Goal: Information Seeking & Learning: Check status

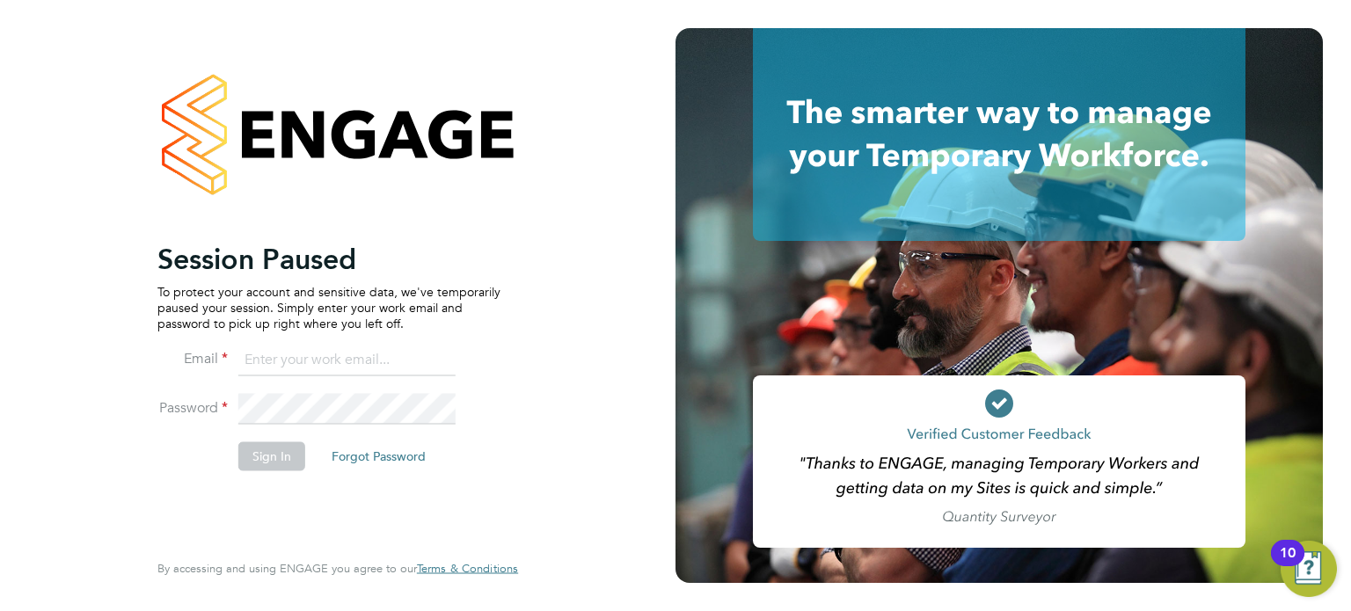
click at [282, 347] on input at bounding box center [346, 361] width 217 height 32
type input "[PERSON_NAME][EMAIL_ADDRESS][PERSON_NAME][DOMAIN_NAME]"
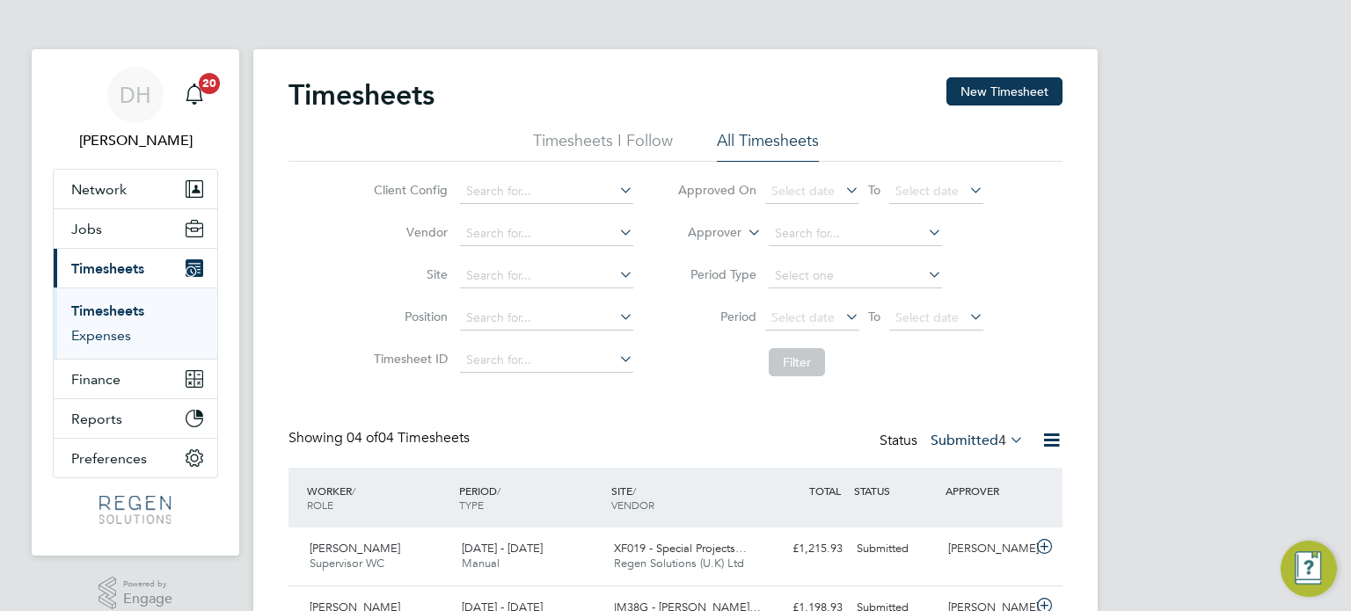
click at [109, 333] on link "Expenses" at bounding box center [101, 335] width 60 height 17
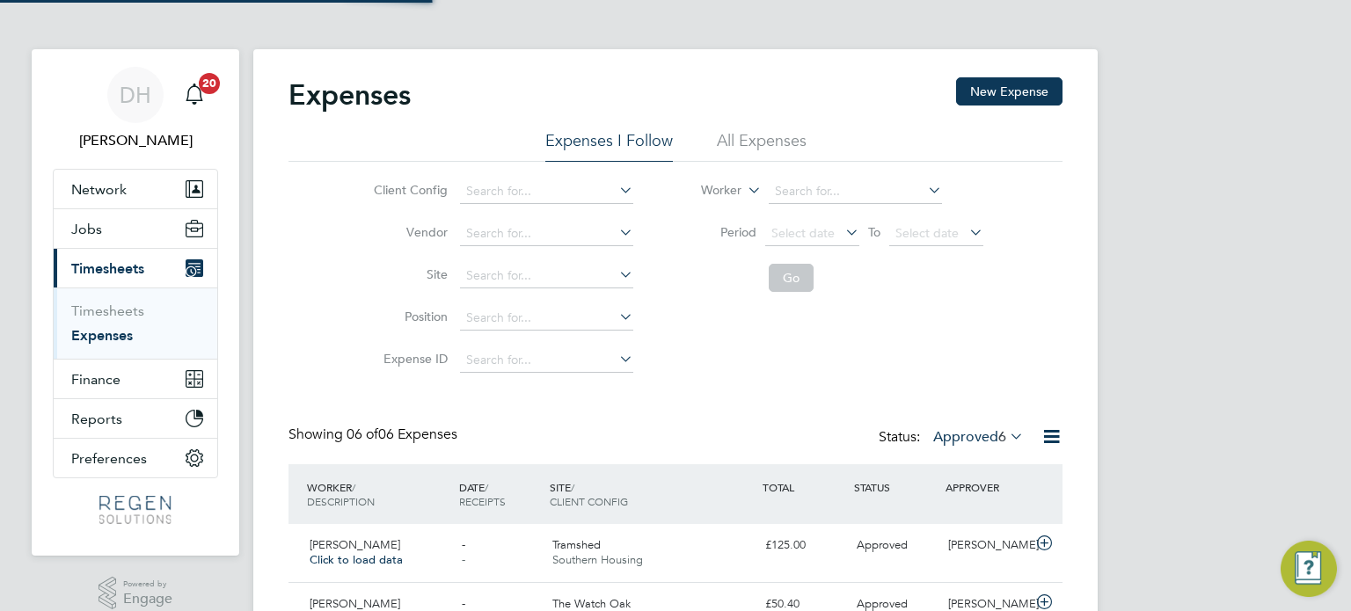
scroll to position [44, 153]
click at [775, 137] on li "All Expenses" at bounding box center [762, 146] width 90 height 32
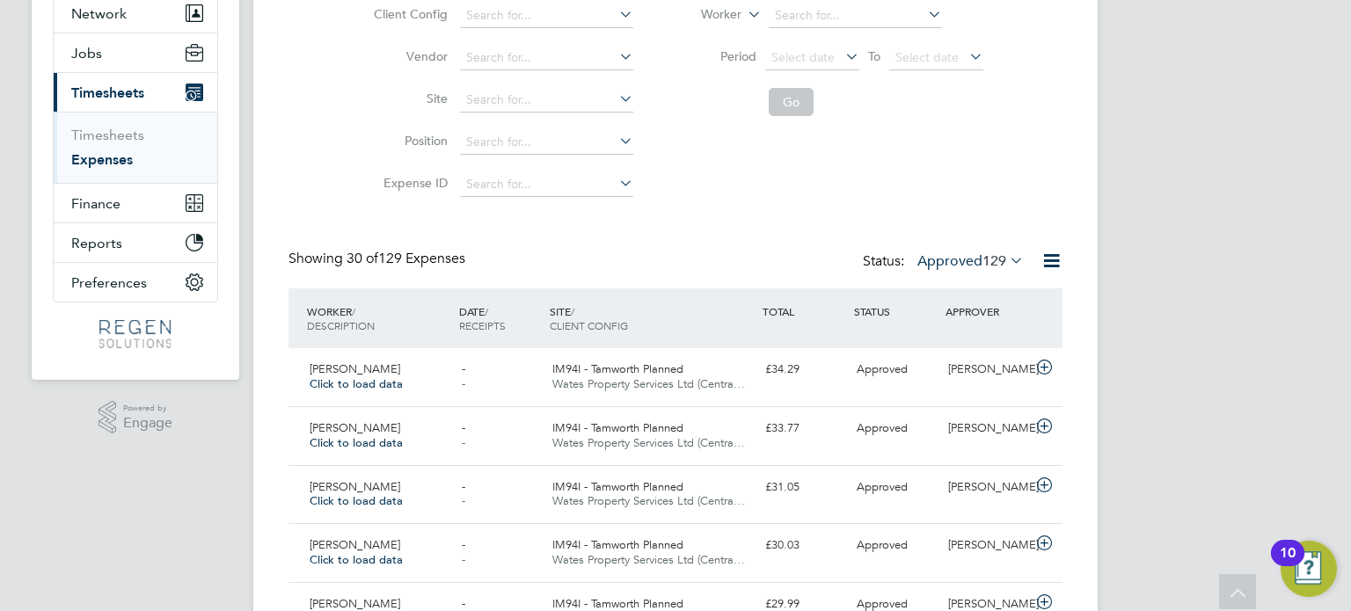
click at [983, 262] on span "129" at bounding box center [995, 261] width 24 height 18
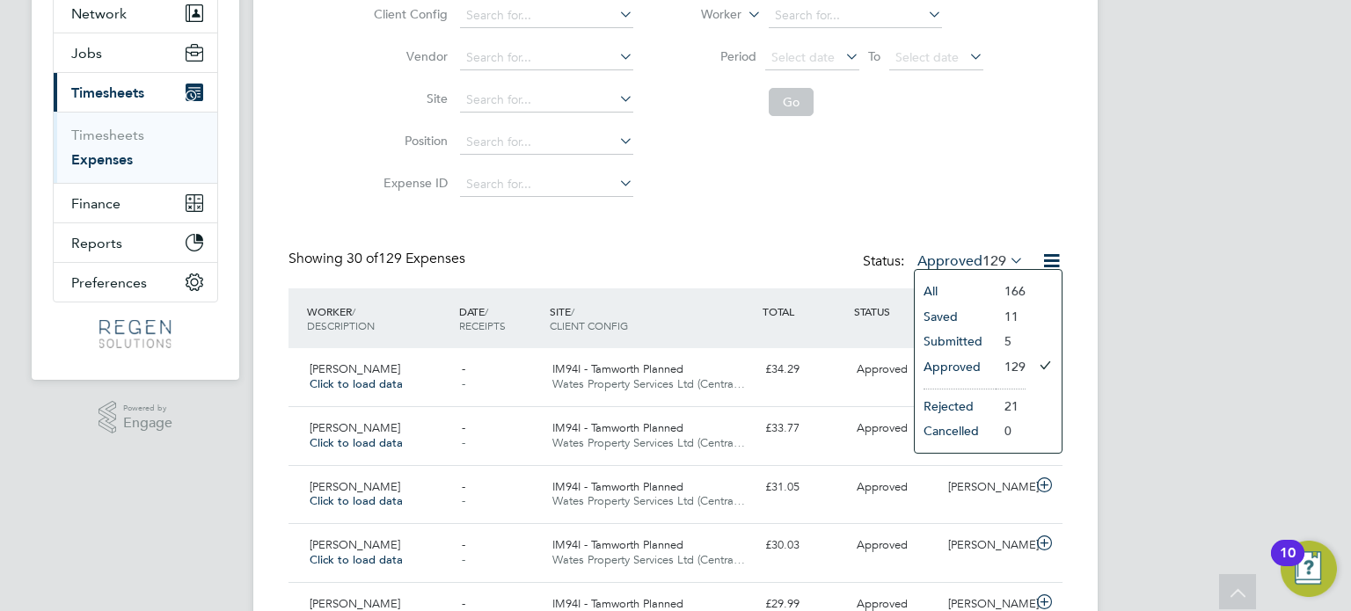
click at [978, 344] on li "Submitted" at bounding box center [955, 341] width 81 height 25
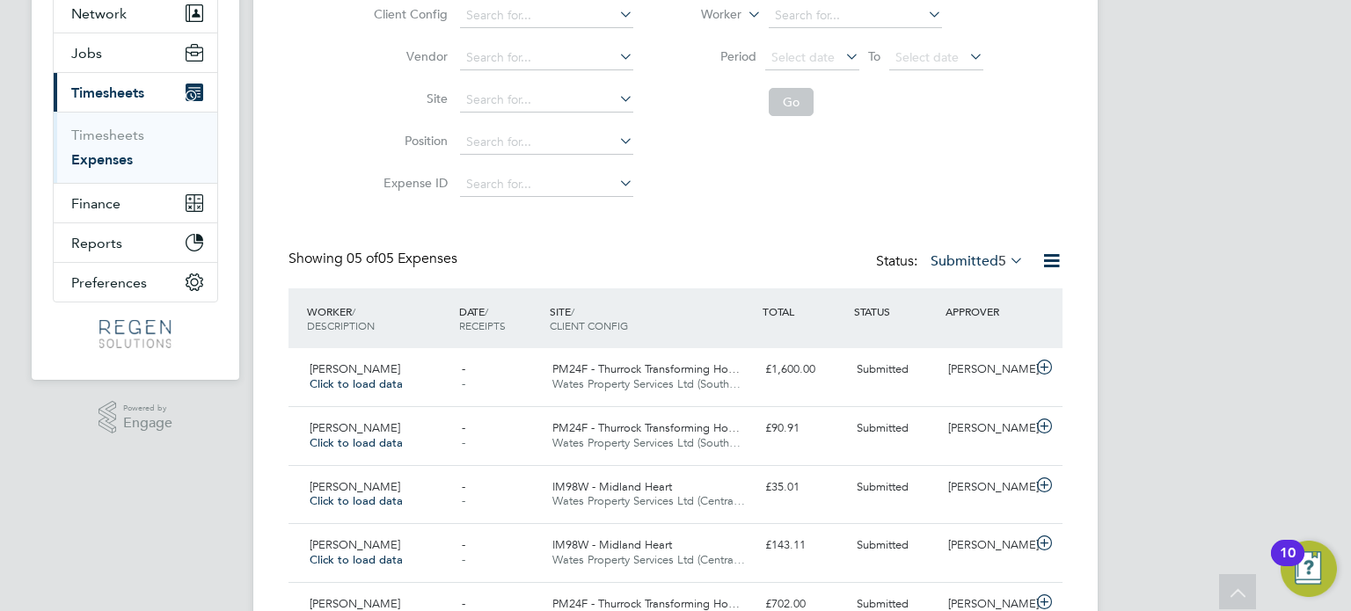
click at [975, 267] on label "Submitted 5" at bounding box center [977, 261] width 93 height 18
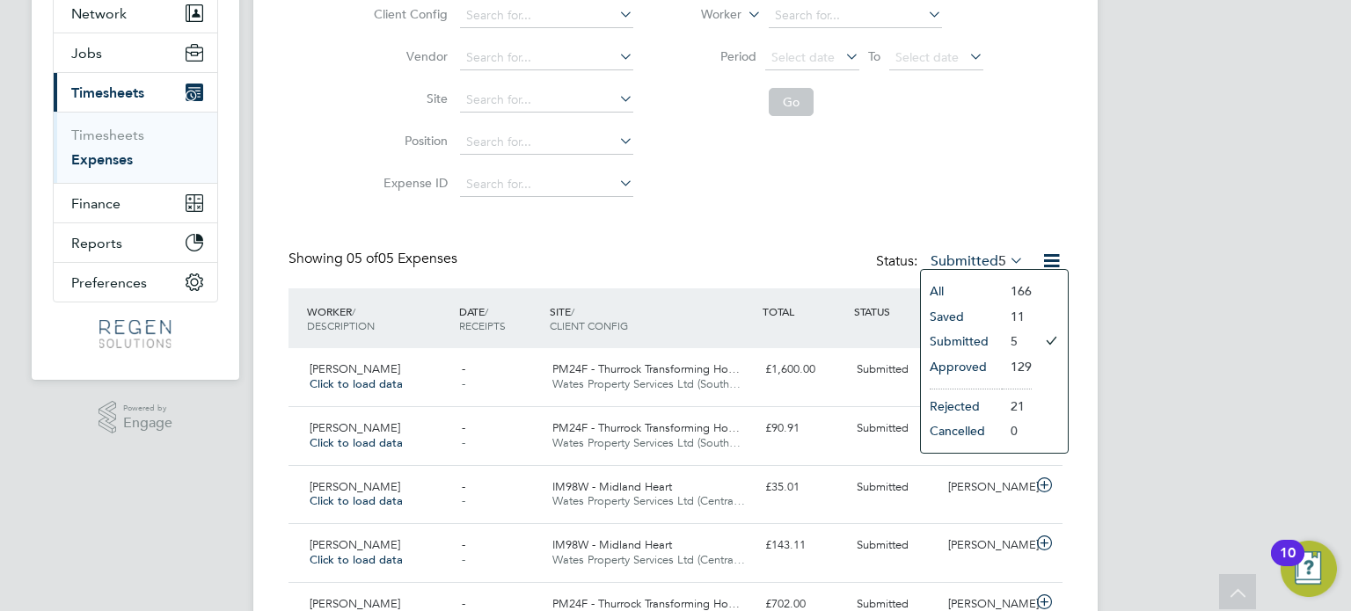
click at [983, 361] on li "Approved" at bounding box center [961, 366] width 81 height 25
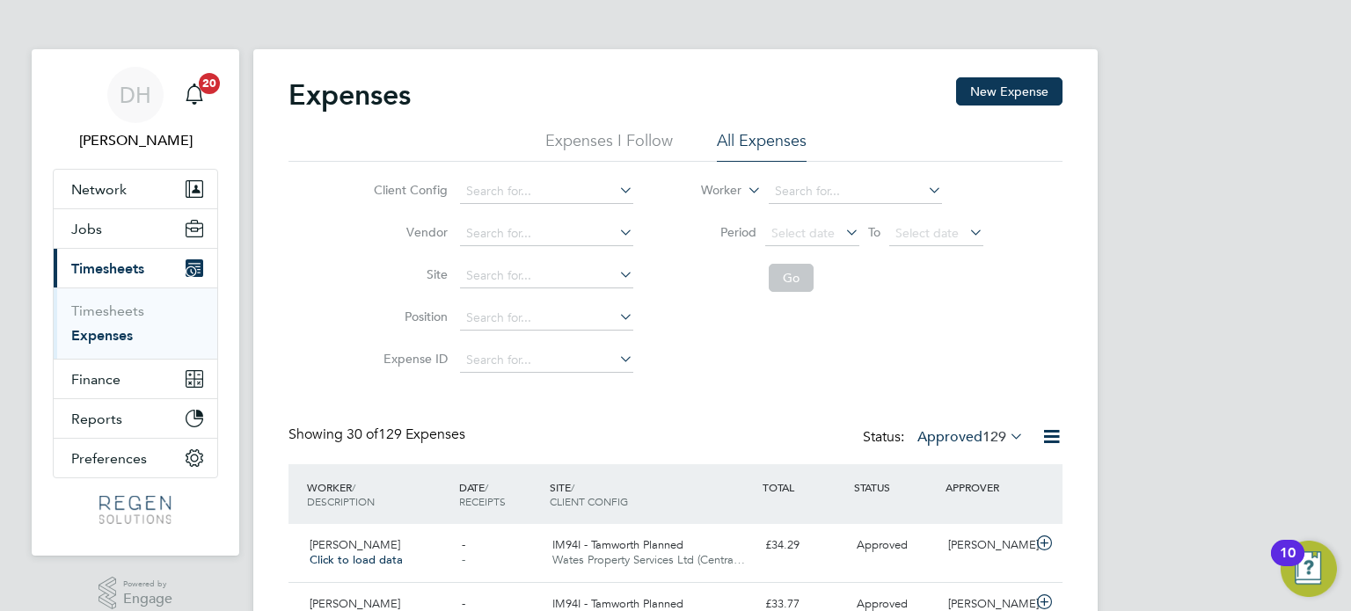
click at [1011, 77] on button "New Expense" at bounding box center [1009, 91] width 106 height 28
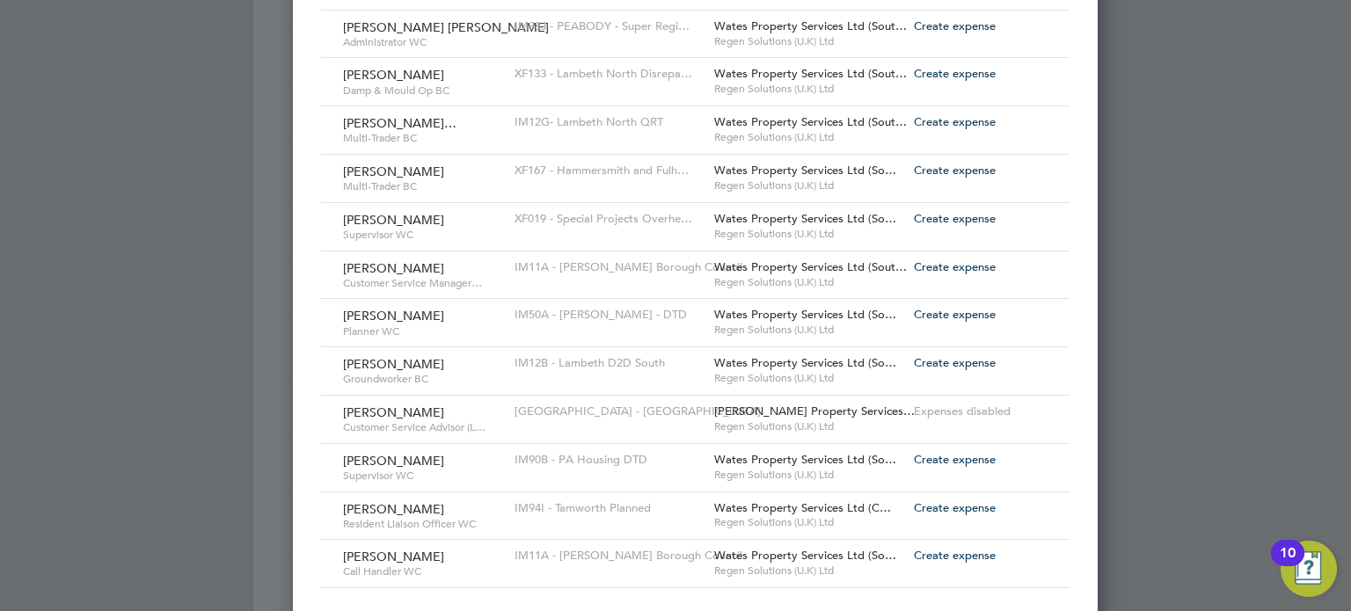
click at [914, 502] on span "Create expense" at bounding box center [955, 507] width 82 height 15
type input "[PERSON_NAME]"
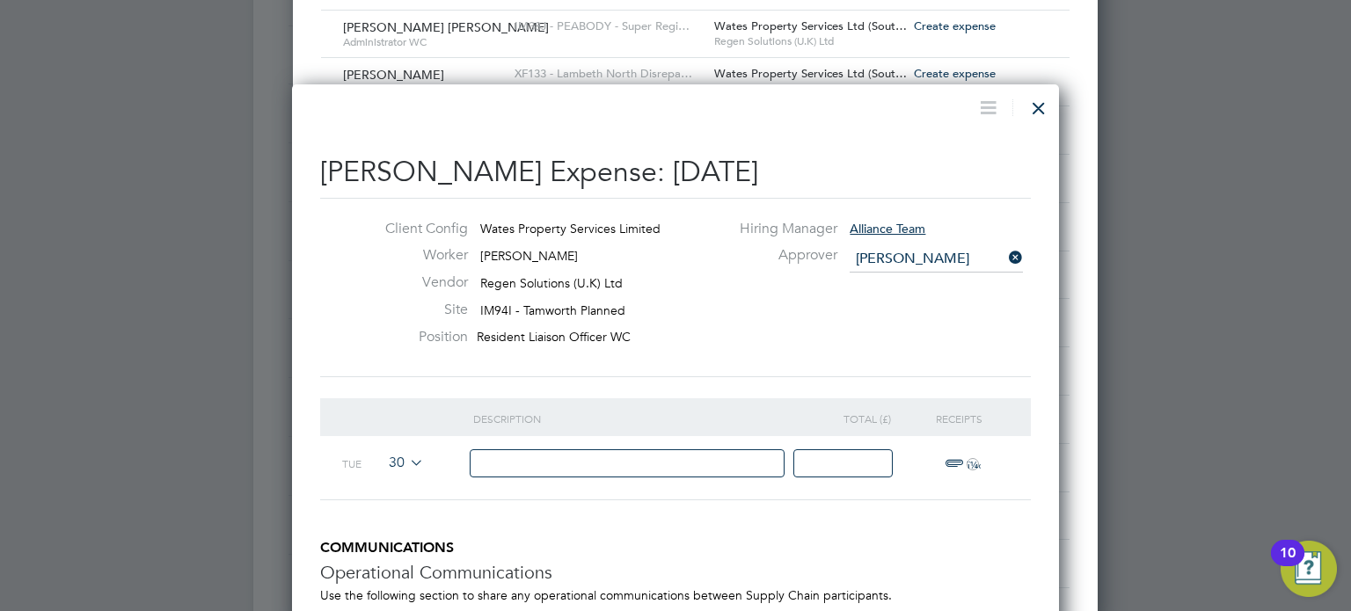
click at [604, 474] on input at bounding box center [628, 463] width 316 height 29
click at [398, 462] on span "30" at bounding box center [403, 463] width 41 height 19
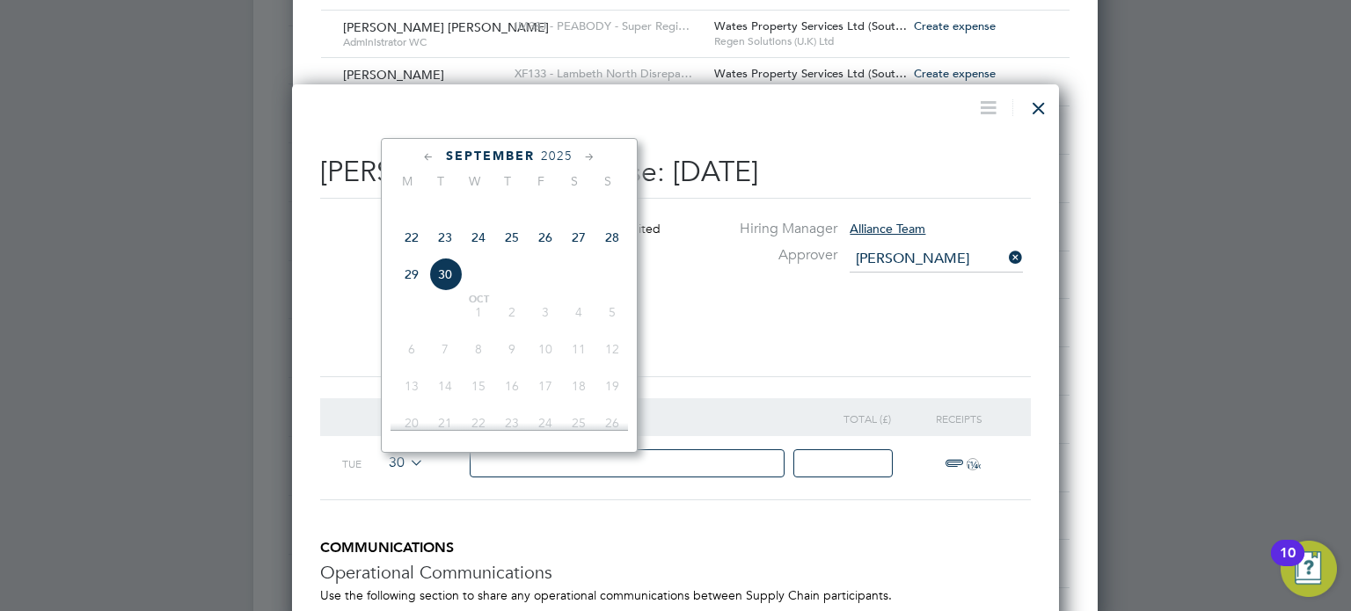
click at [549, 254] on span "26" at bounding box center [545, 237] width 33 height 33
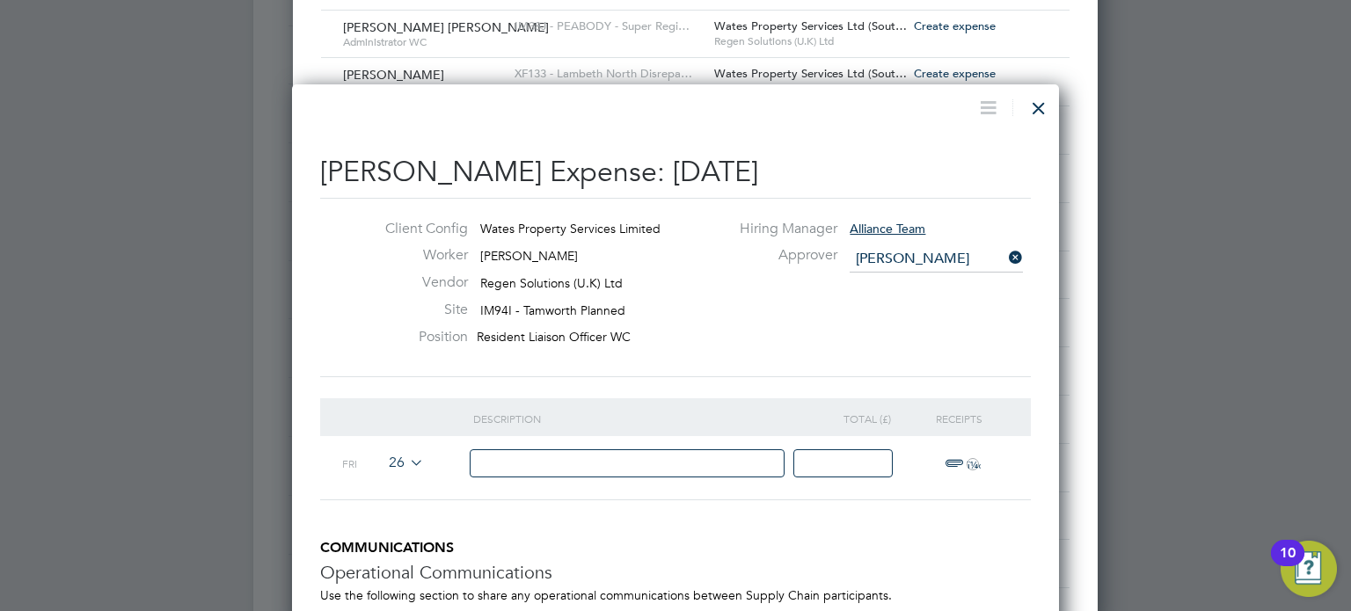
click at [557, 454] on input at bounding box center [628, 463] width 316 height 29
type input "Petrol"
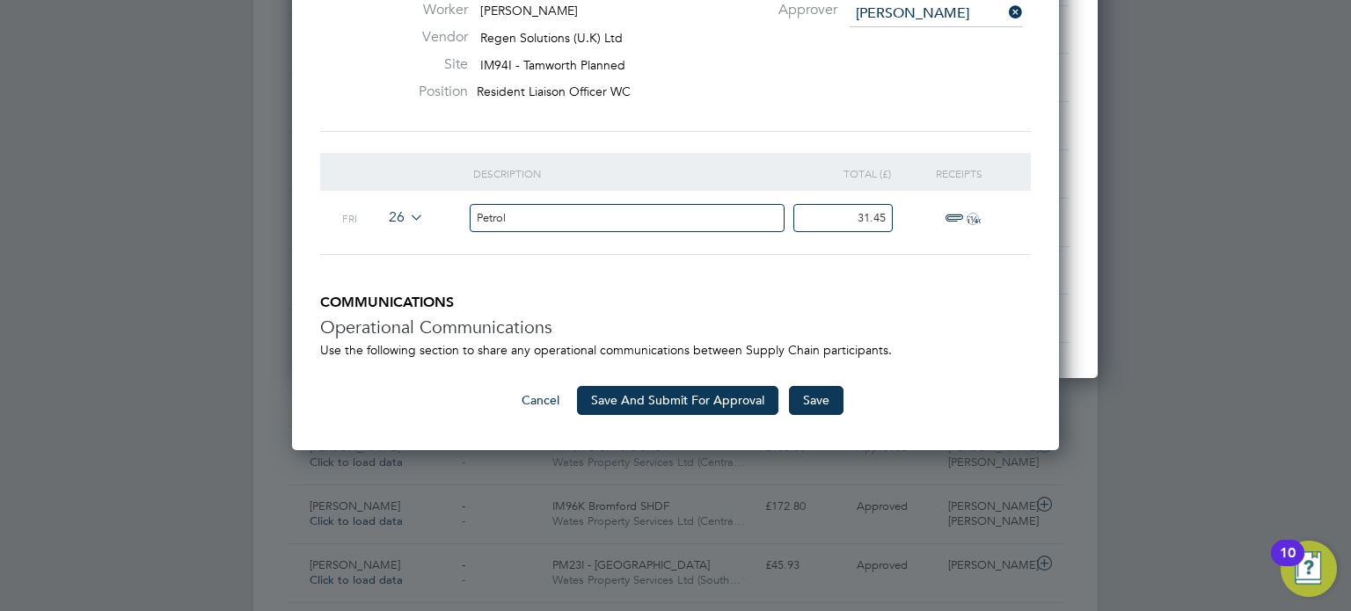
type input "31.45"
click at [961, 217] on span "ï¼‹" at bounding box center [959, 218] width 39 height 21
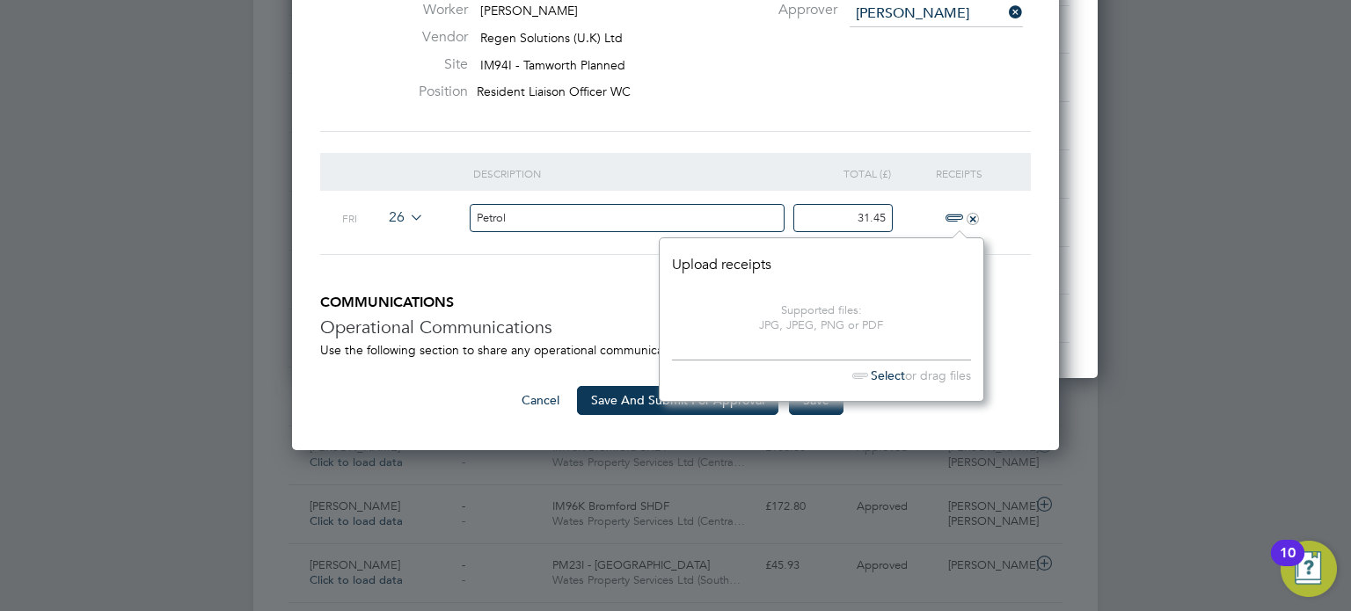
click at [1125, 423] on div at bounding box center [675, 305] width 1351 height 611
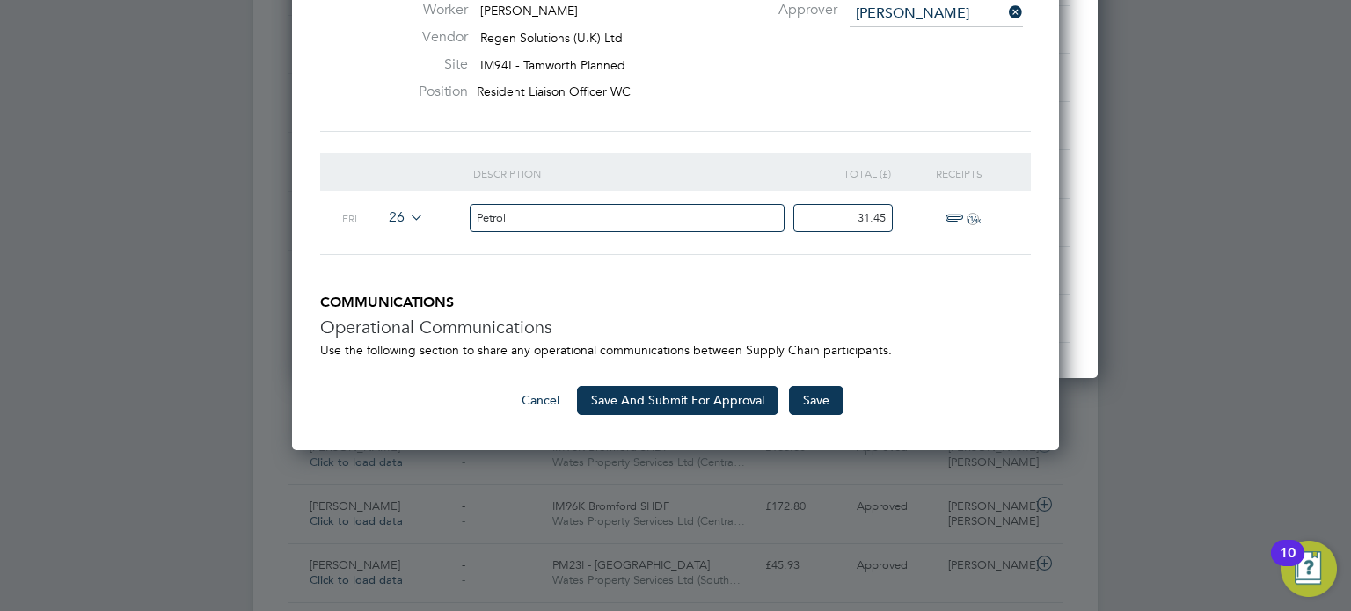
click at [946, 214] on span "ï¼‹" at bounding box center [959, 218] width 39 height 21
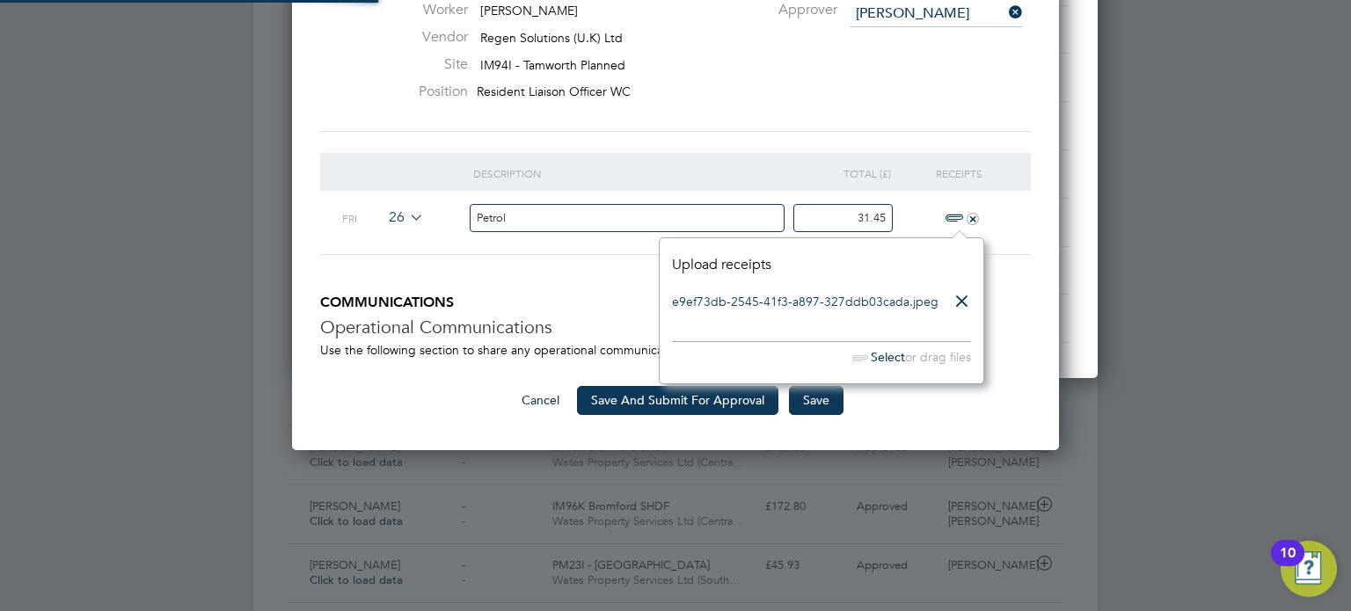
scroll to position [10, 11]
click at [711, 400] on button "Save And Submit For Approval" at bounding box center [677, 400] width 201 height 28
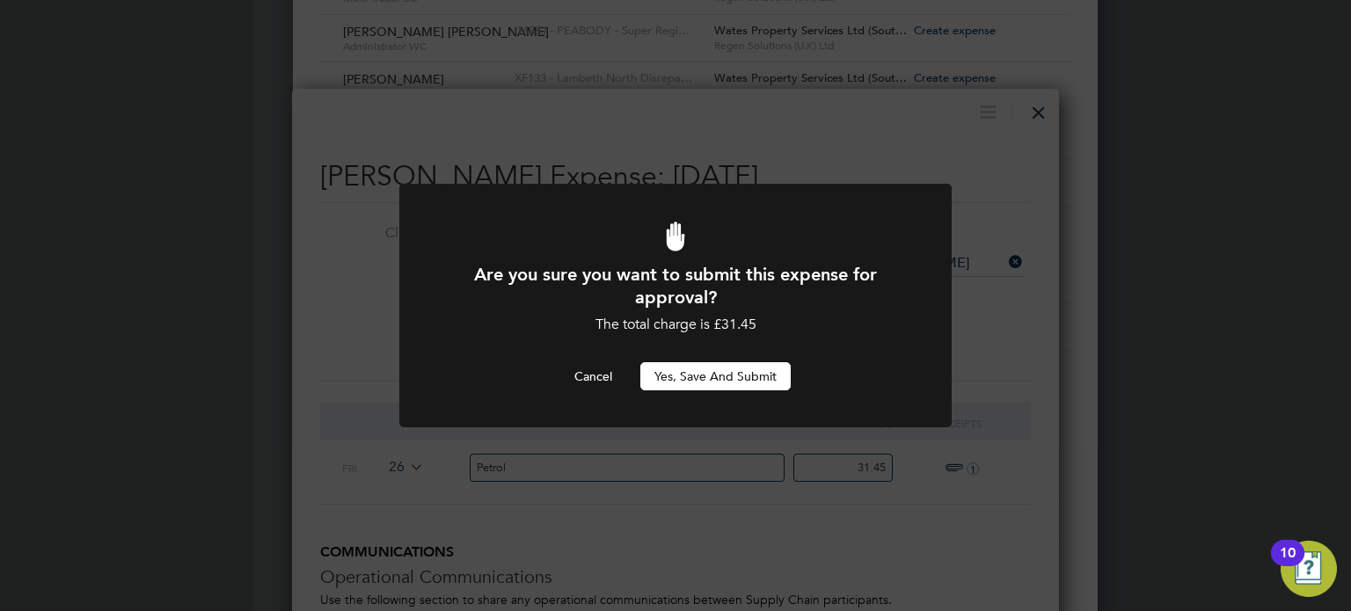
click at [705, 366] on button "Yes, Save and Submit" at bounding box center [715, 376] width 150 height 28
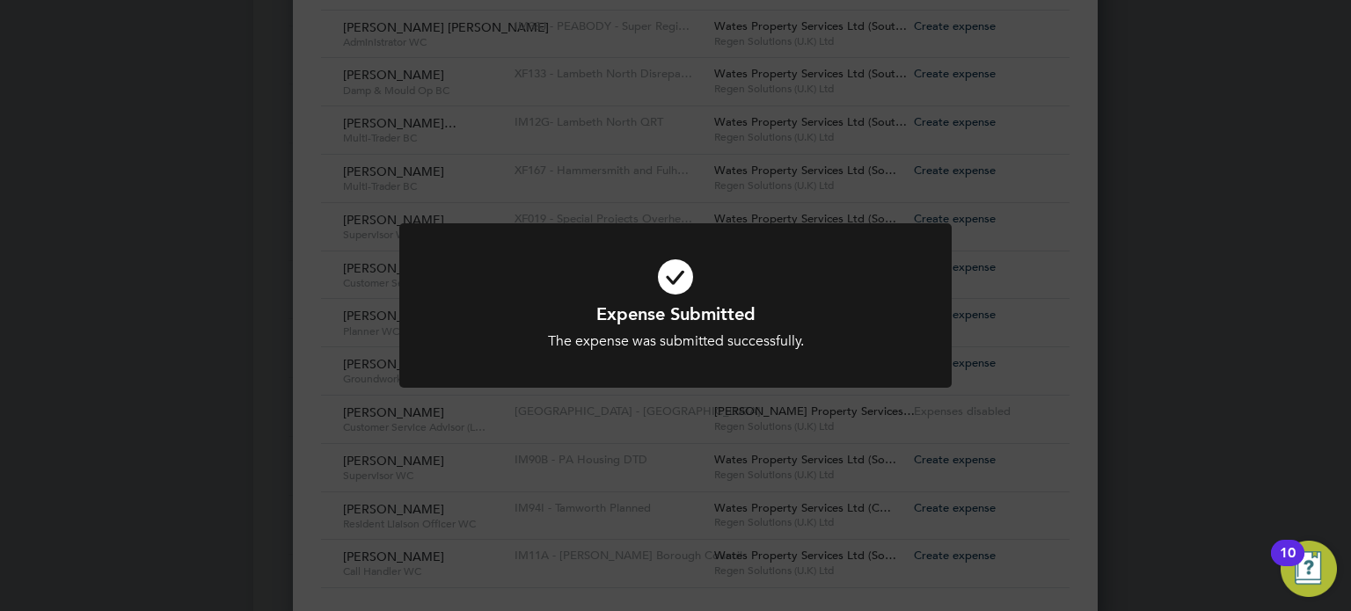
scroll to position [9, 8]
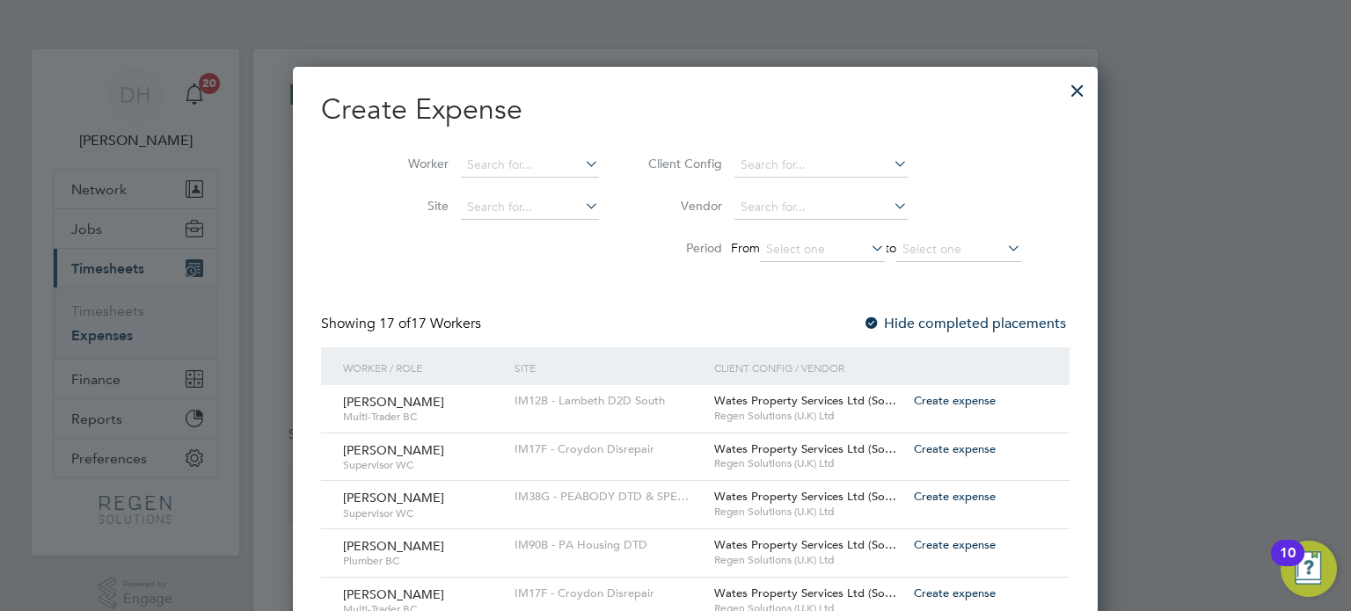
click at [1062, 77] on div at bounding box center [1078, 86] width 32 height 32
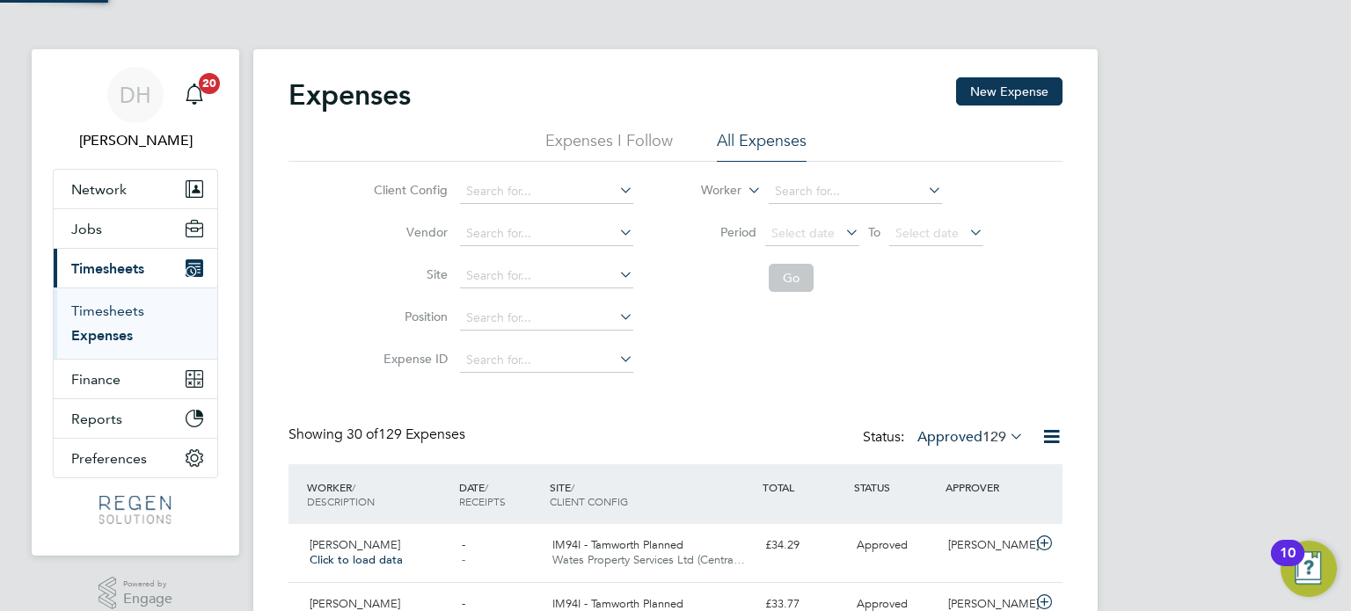
click at [132, 310] on link "Timesheets" at bounding box center [107, 311] width 73 height 17
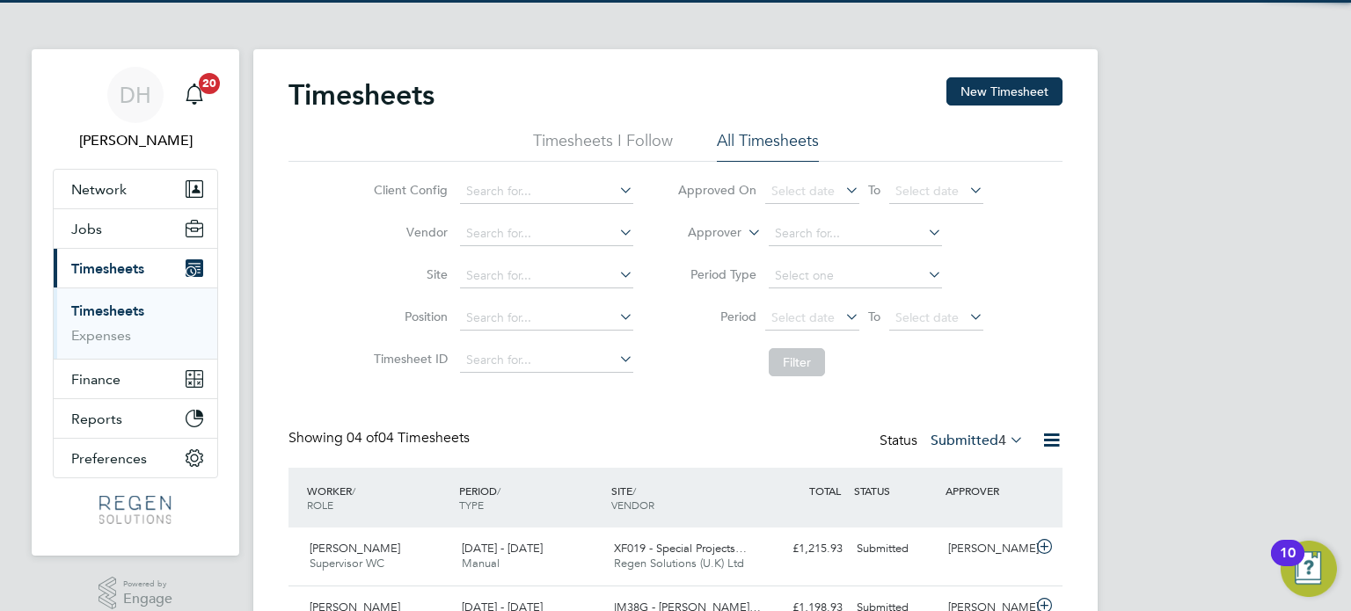
click at [1014, 91] on button "New Timesheet" at bounding box center [1004, 91] width 116 height 28
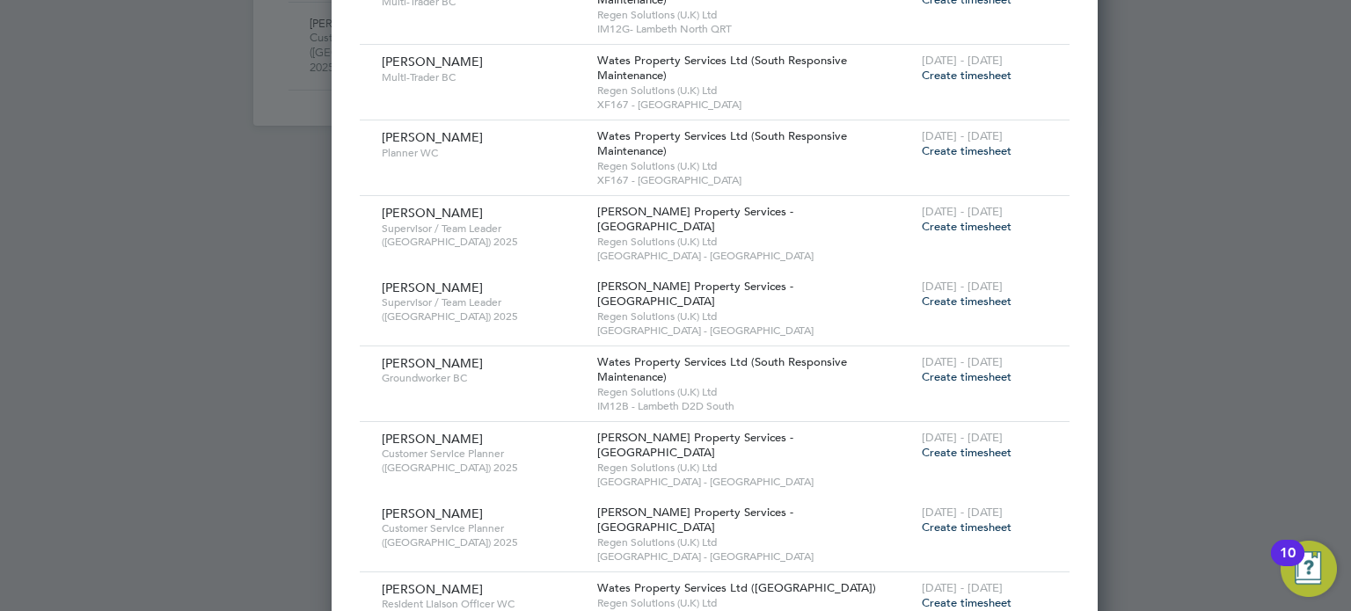
click at [922, 595] on span "Create timesheet" at bounding box center [967, 602] width 90 height 15
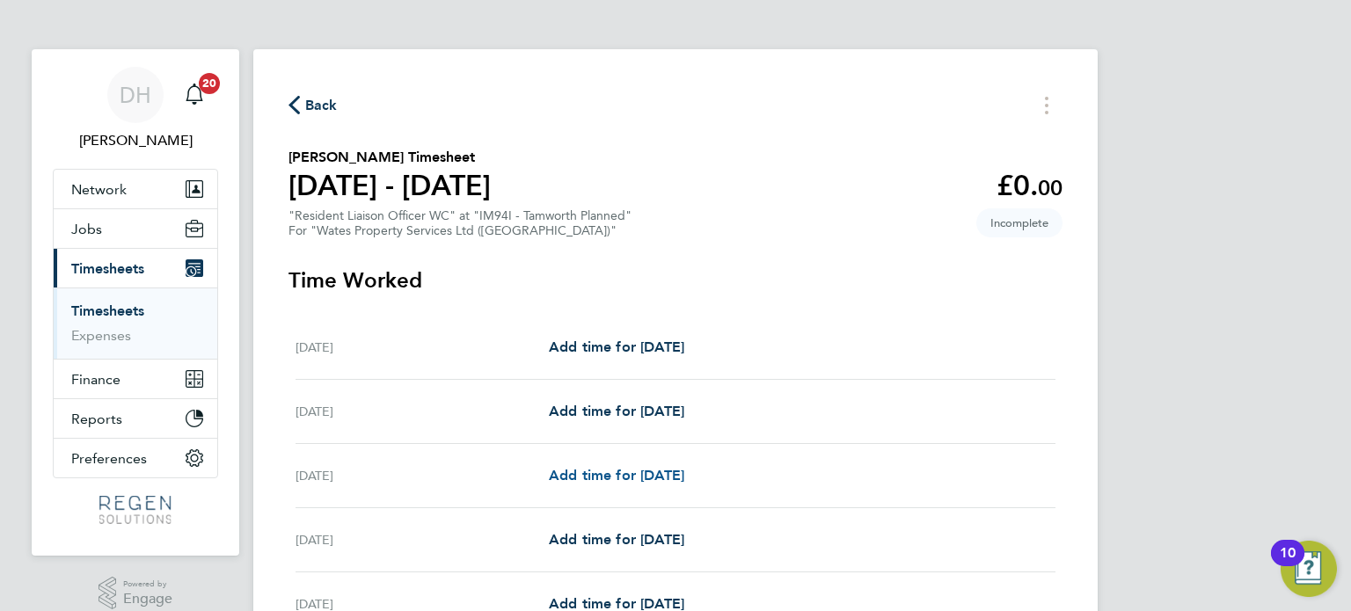
click at [636, 472] on span "Add time for Mon 22 Sep" at bounding box center [616, 475] width 135 height 17
select select "30"
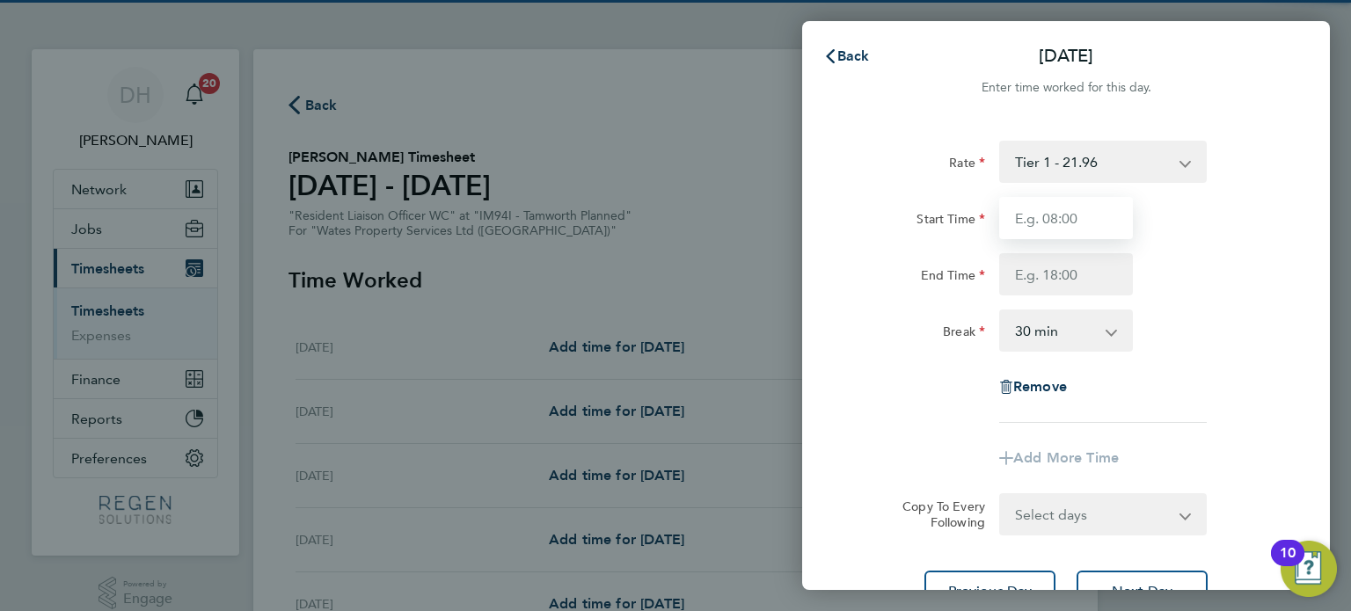
click at [1056, 208] on input "Start Time" at bounding box center [1066, 218] width 134 height 42
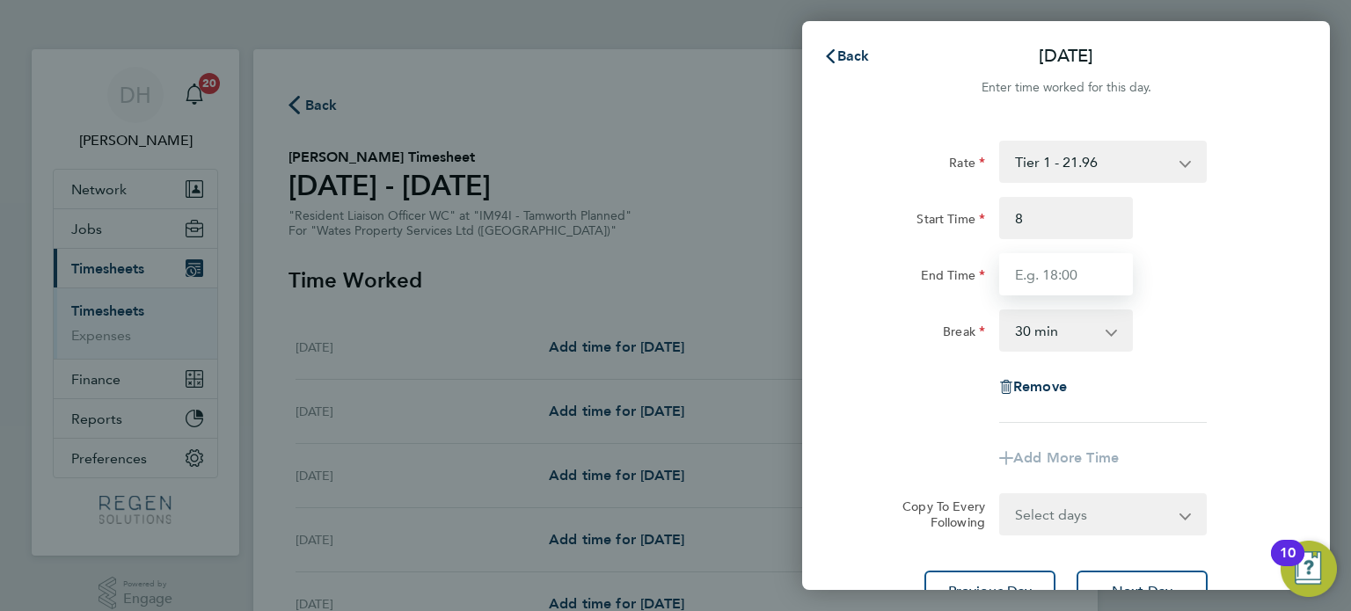
type input "08:00"
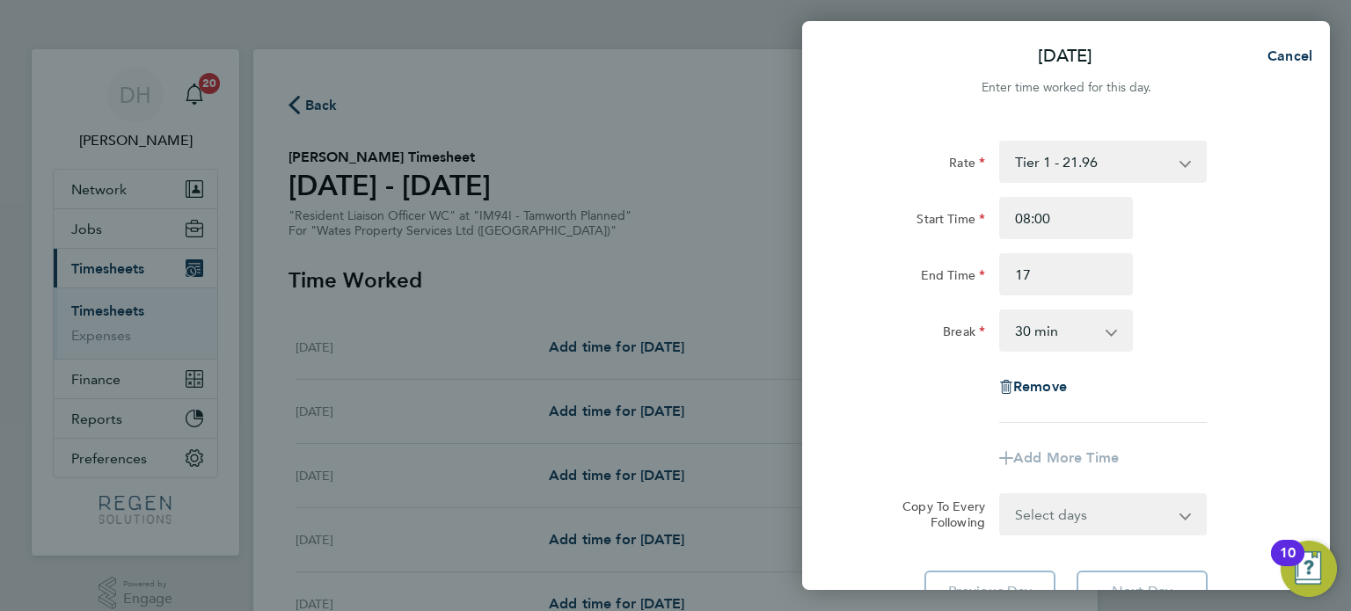
type input "17:00"
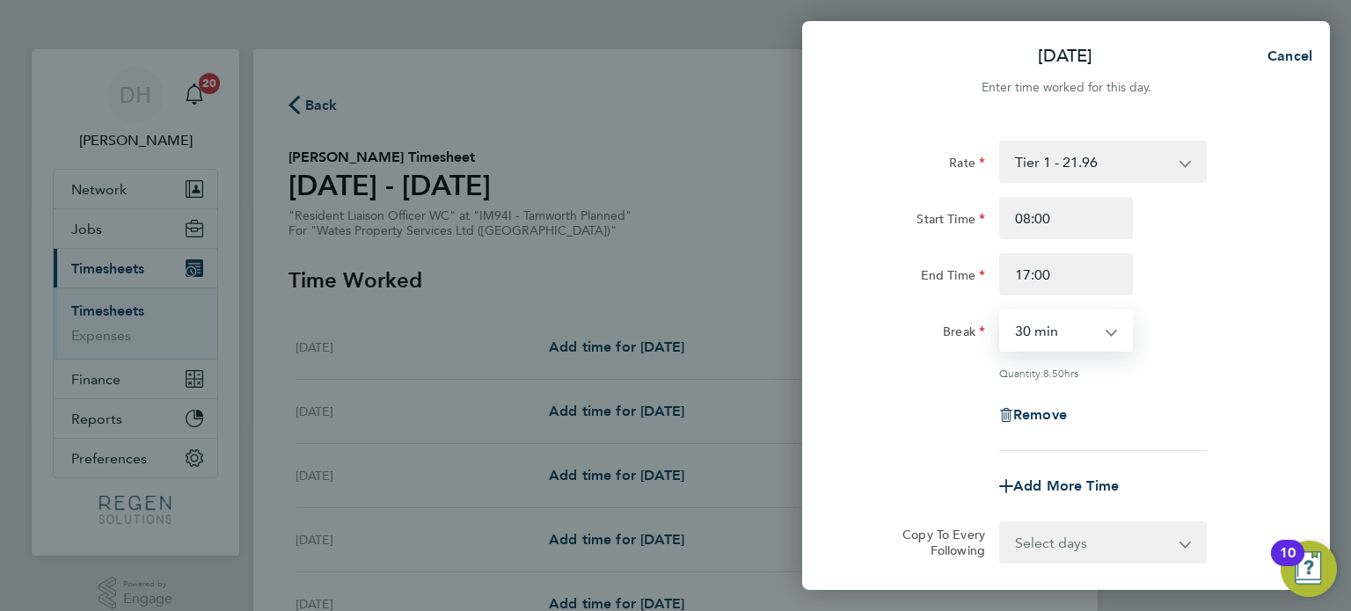
drag, startPoint x: 1088, startPoint y: 319, endPoint x: 1085, endPoint y: 347, distance: 28.3
click at [1088, 319] on select "0 min 15 min 30 min 45 min 60 min 75 min 90 min" at bounding box center [1055, 330] width 109 height 39
select select "60"
click at [1001, 311] on select "0 min 15 min 30 min 45 min 60 min 75 min 90 min" at bounding box center [1055, 330] width 109 height 39
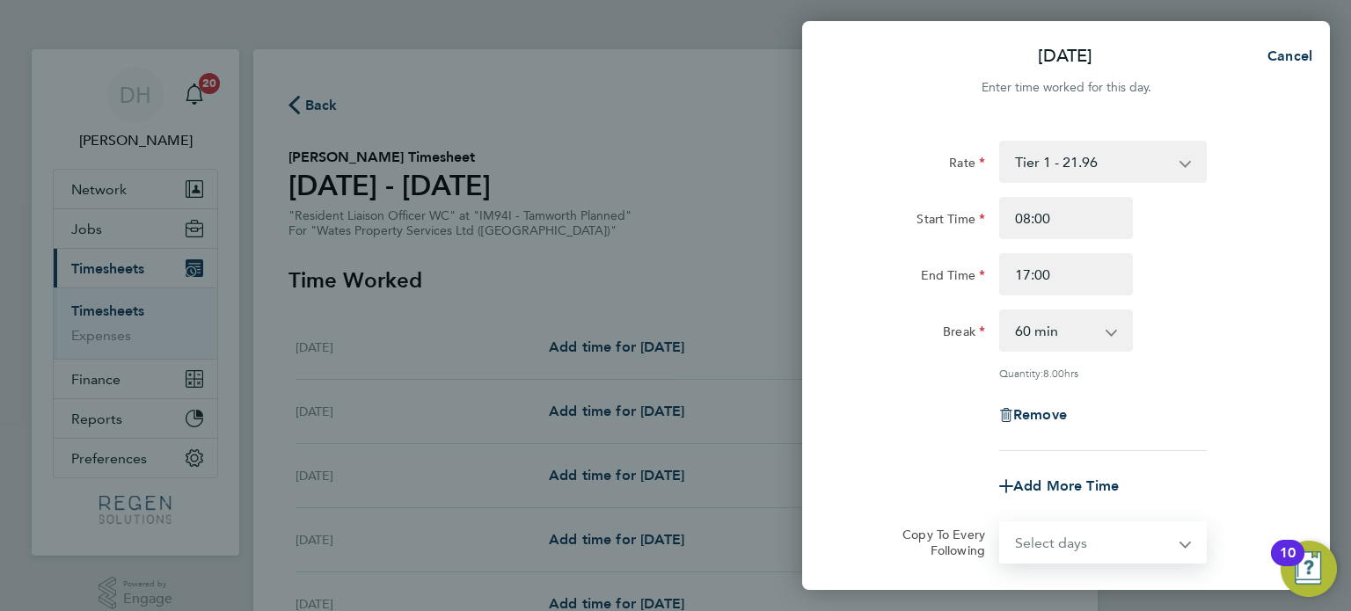
click at [1065, 544] on select "Select days Day Tuesday Wednesday Thursday Friday" at bounding box center [1093, 542] width 185 height 39
select select "TUE"
click at [1001, 523] on select "Select days Day Tuesday Wednesday Thursday Friday" at bounding box center [1093, 542] width 185 height 39
select select "2025-09-26"
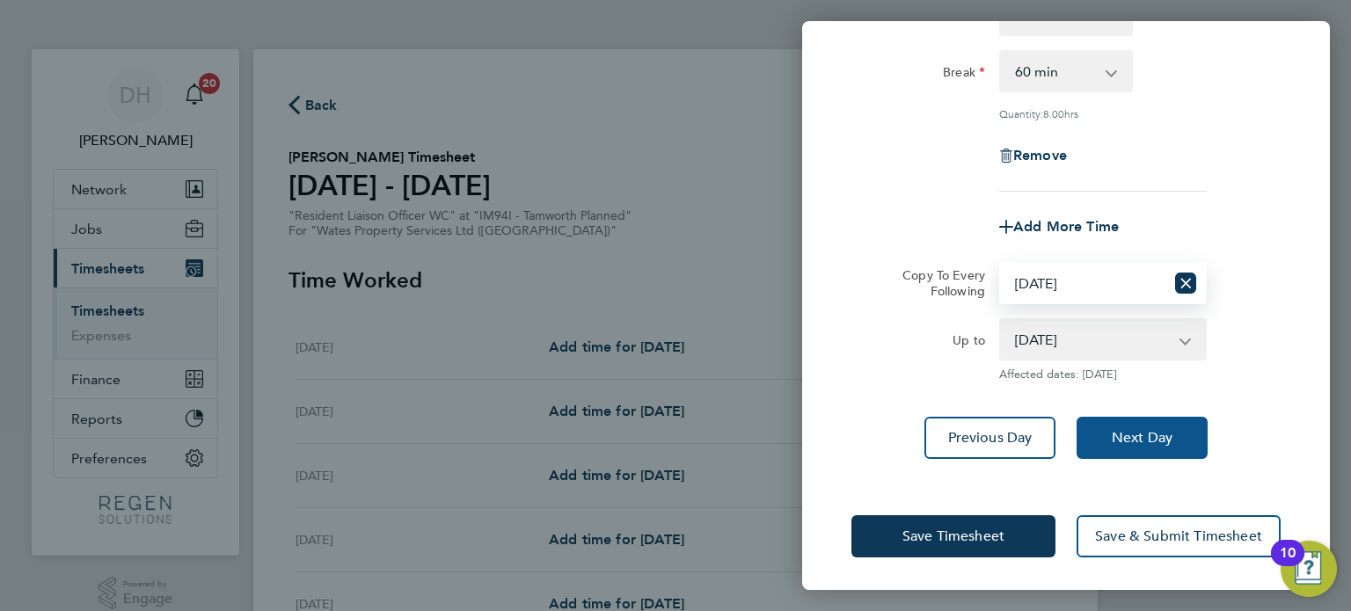
click at [1153, 434] on span "Next Day" at bounding box center [1142, 438] width 61 height 18
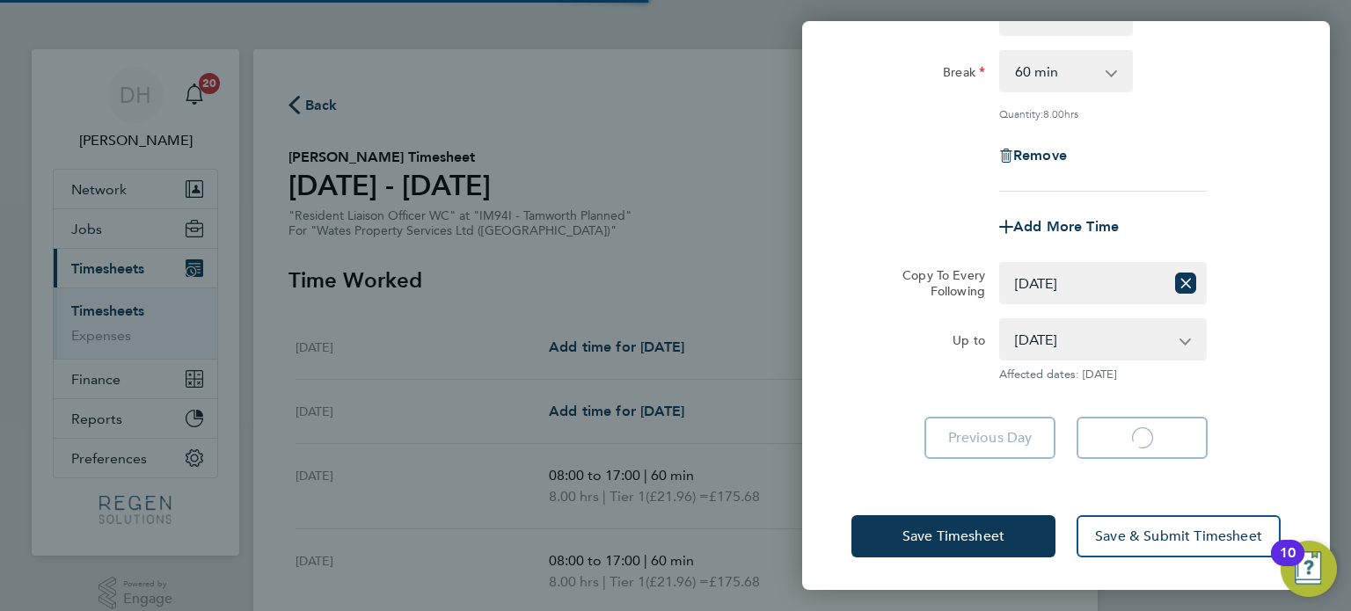
select select "60"
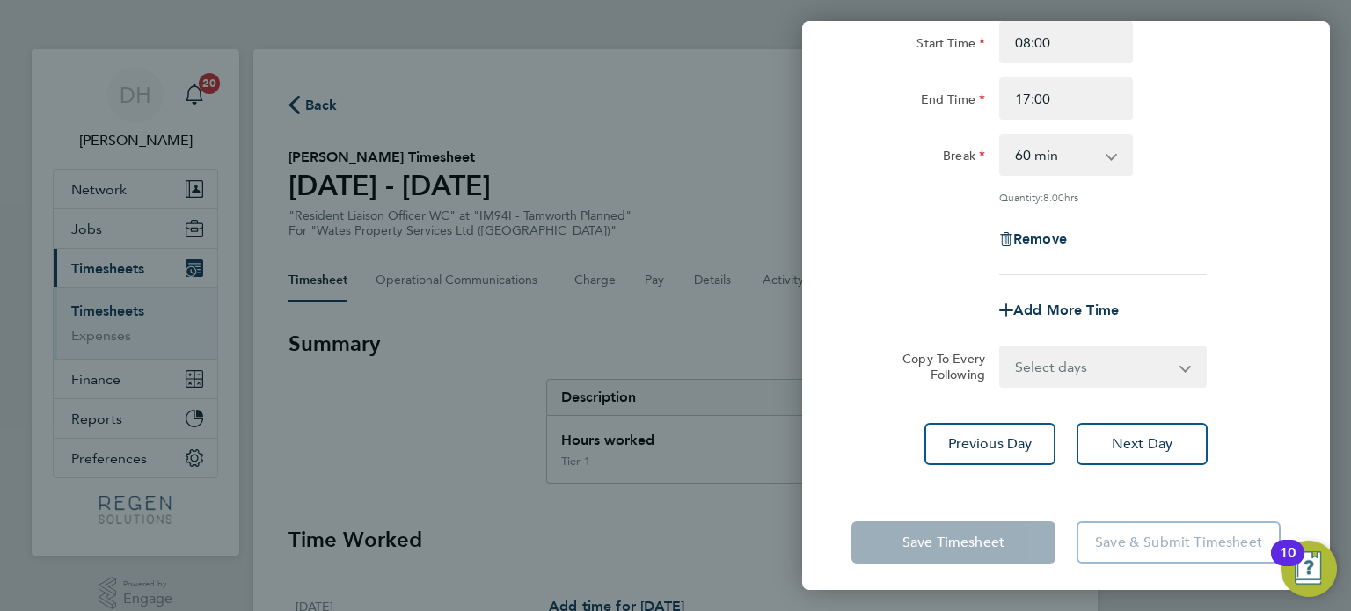
drag, startPoint x: 1069, startPoint y: 365, endPoint x: 1070, endPoint y: 380, distance: 15.0
click at [1069, 365] on select "Select days Day Wednesday Thursday Friday" at bounding box center [1093, 366] width 185 height 39
select select "WED"
click at [1001, 347] on select "Select days Day Wednesday Thursday Friday" at bounding box center [1093, 366] width 185 height 39
select select "2025-09-26"
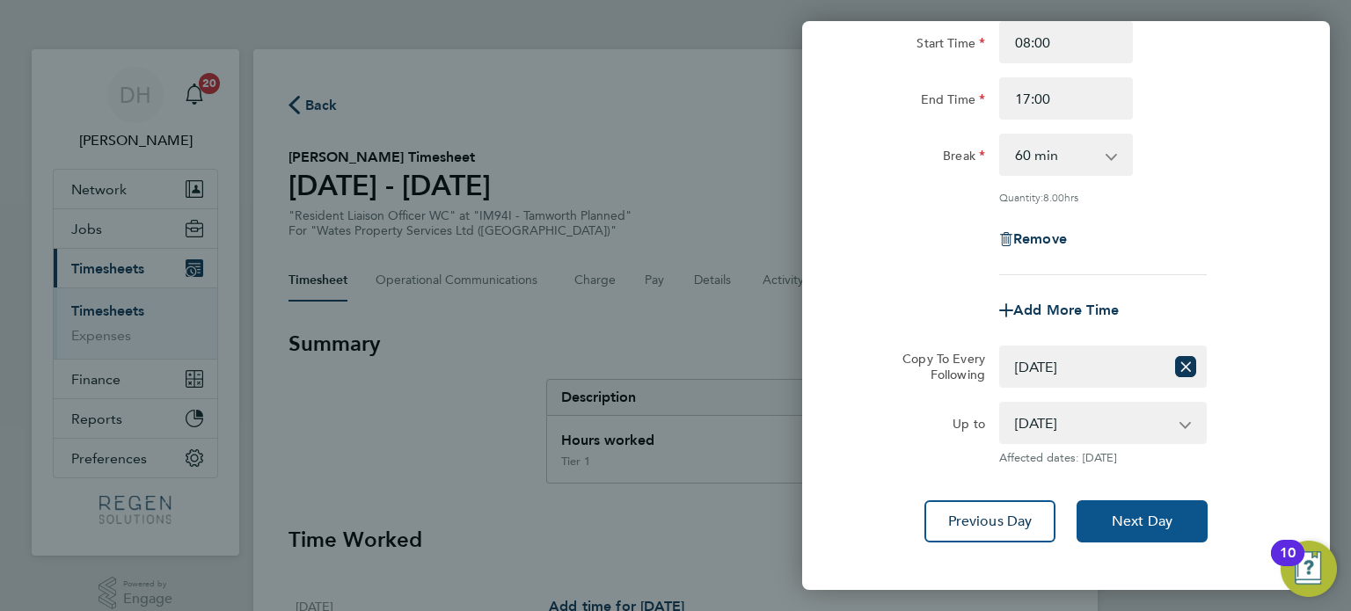
click at [1141, 516] on span "Next Day" at bounding box center [1142, 522] width 61 height 18
select select "0: null"
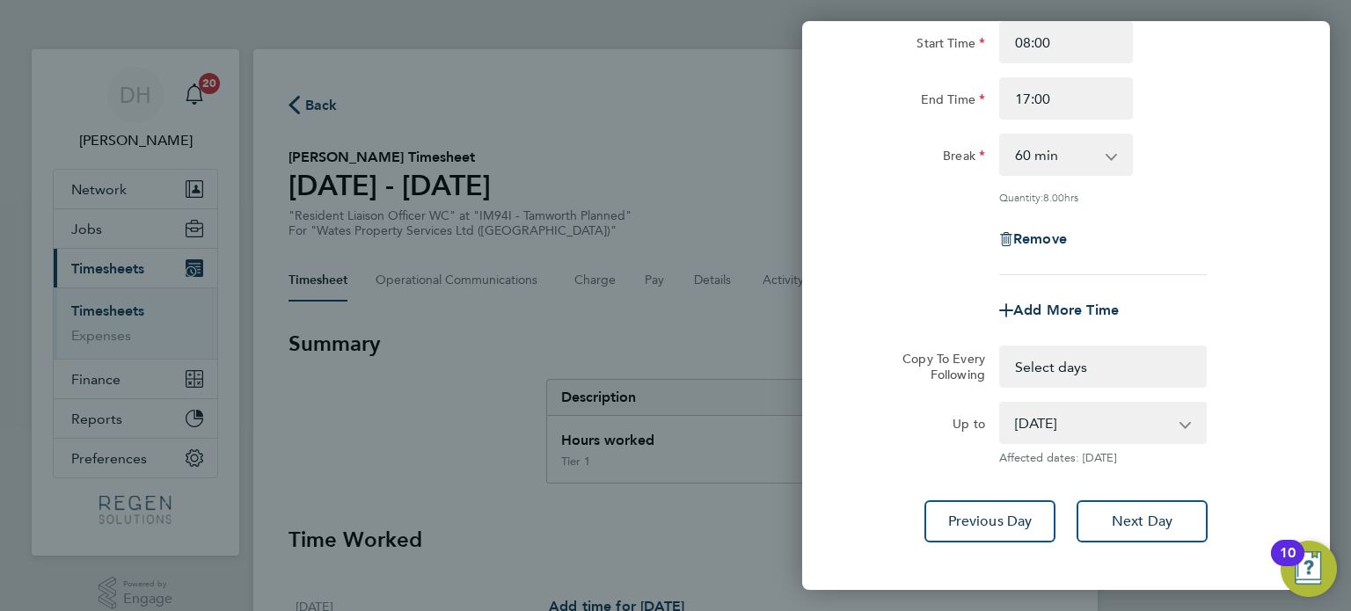
select select "60"
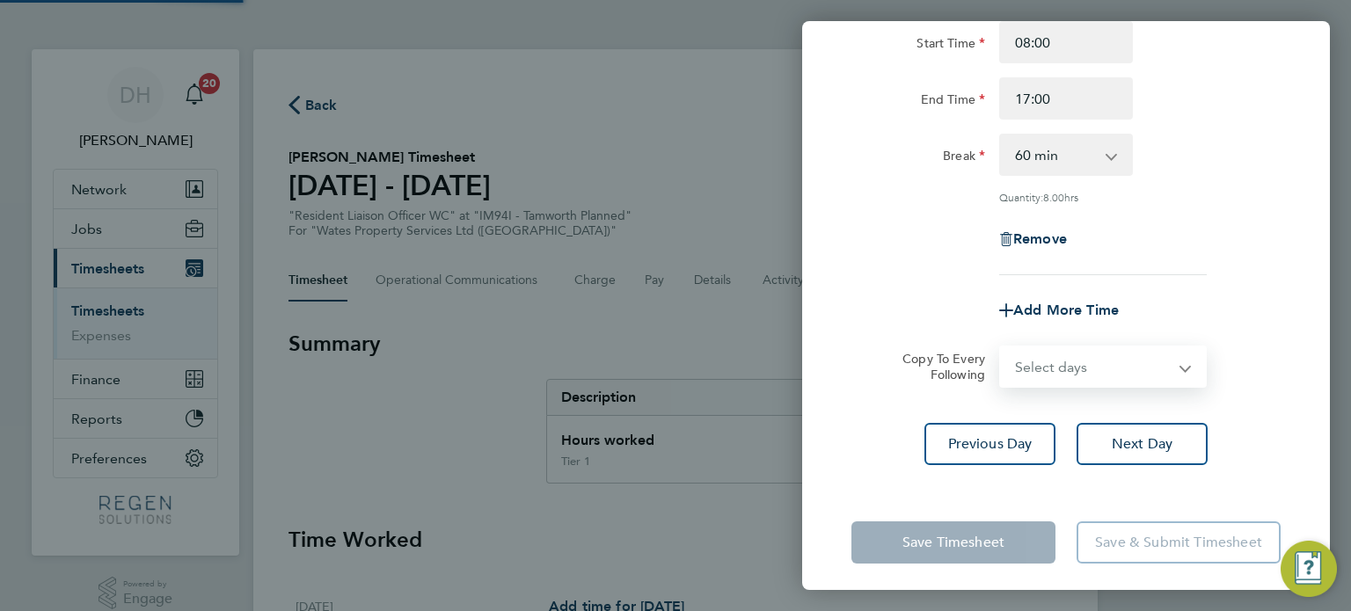
drag, startPoint x: 1063, startPoint y: 362, endPoint x: 1071, endPoint y: 378, distance: 18.9
click at [1063, 361] on select "Select days Day Thursday Friday" at bounding box center [1093, 366] width 185 height 39
select select "THU"
click at [1001, 347] on select "Select days Day Thursday Friday" at bounding box center [1093, 366] width 185 height 39
select select "2025-09-26"
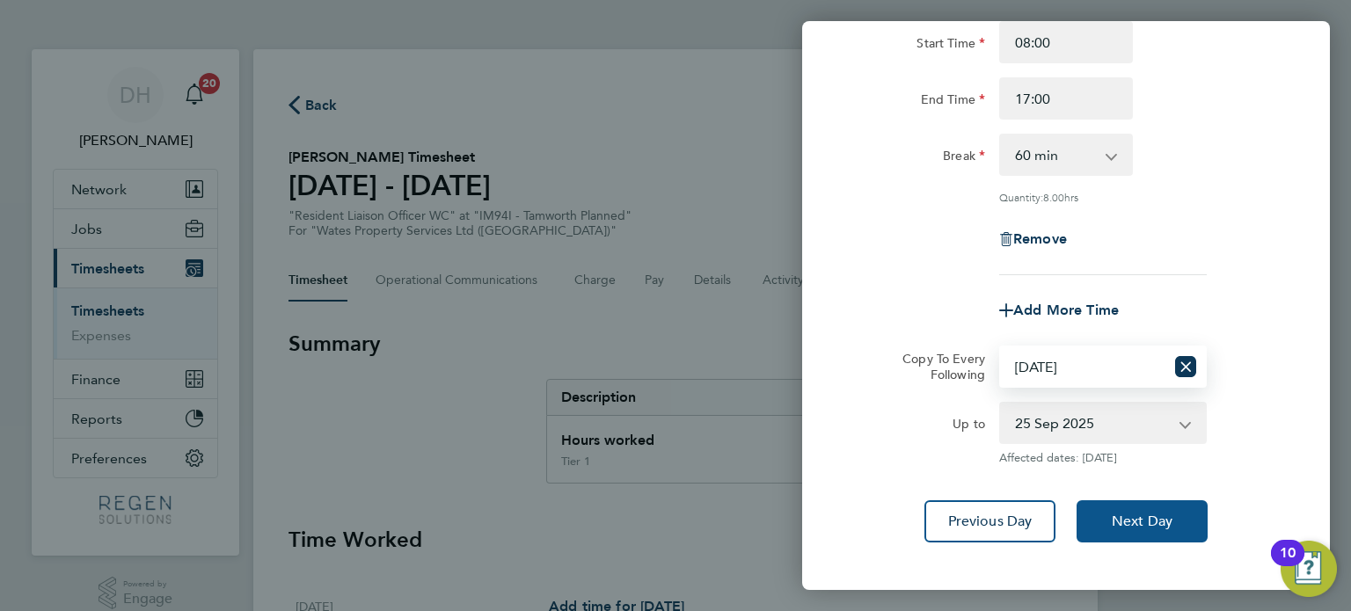
click at [1148, 520] on span "Next Day" at bounding box center [1142, 522] width 61 height 18
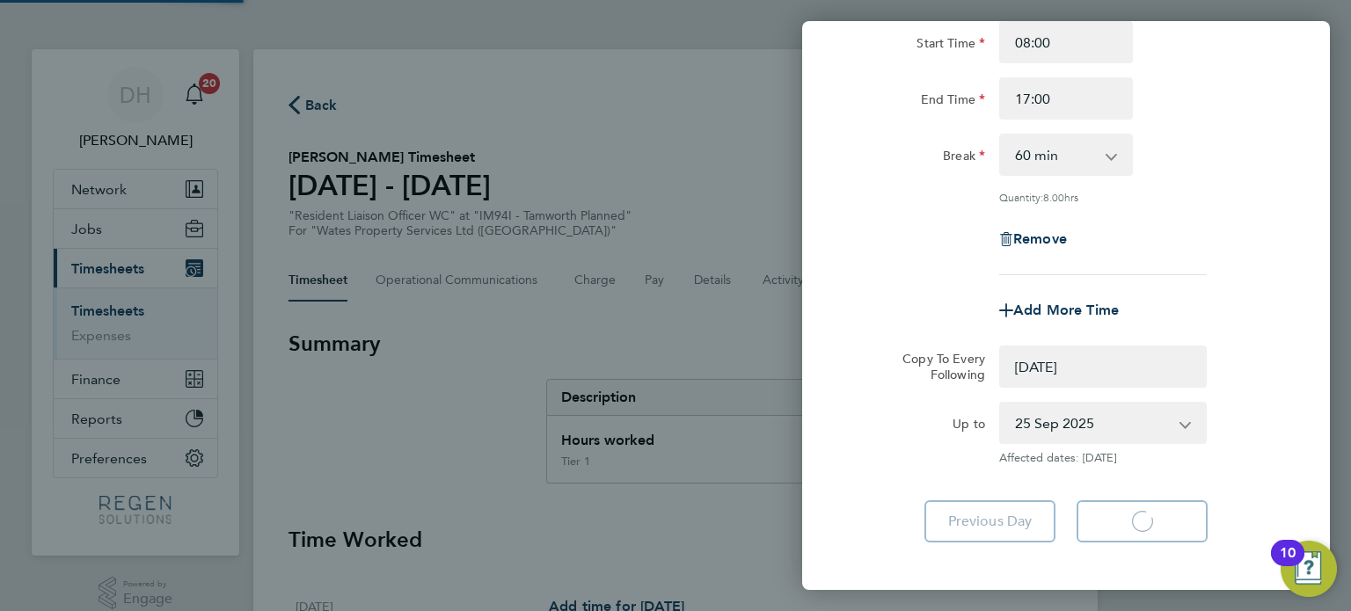
select select "0: null"
select select "60"
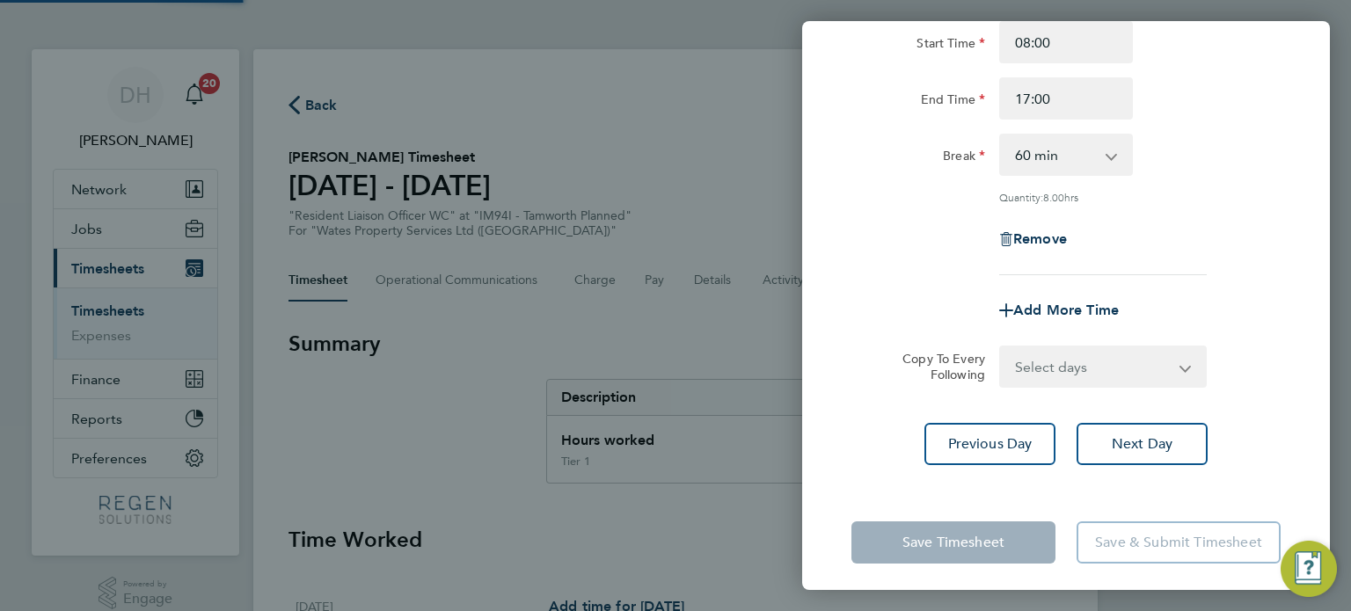
drag, startPoint x: 1041, startPoint y: 365, endPoint x: 1060, endPoint y: 382, distance: 25.6
click at [1041, 365] on select "Select days Friday" at bounding box center [1083, 366] width 164 height 39
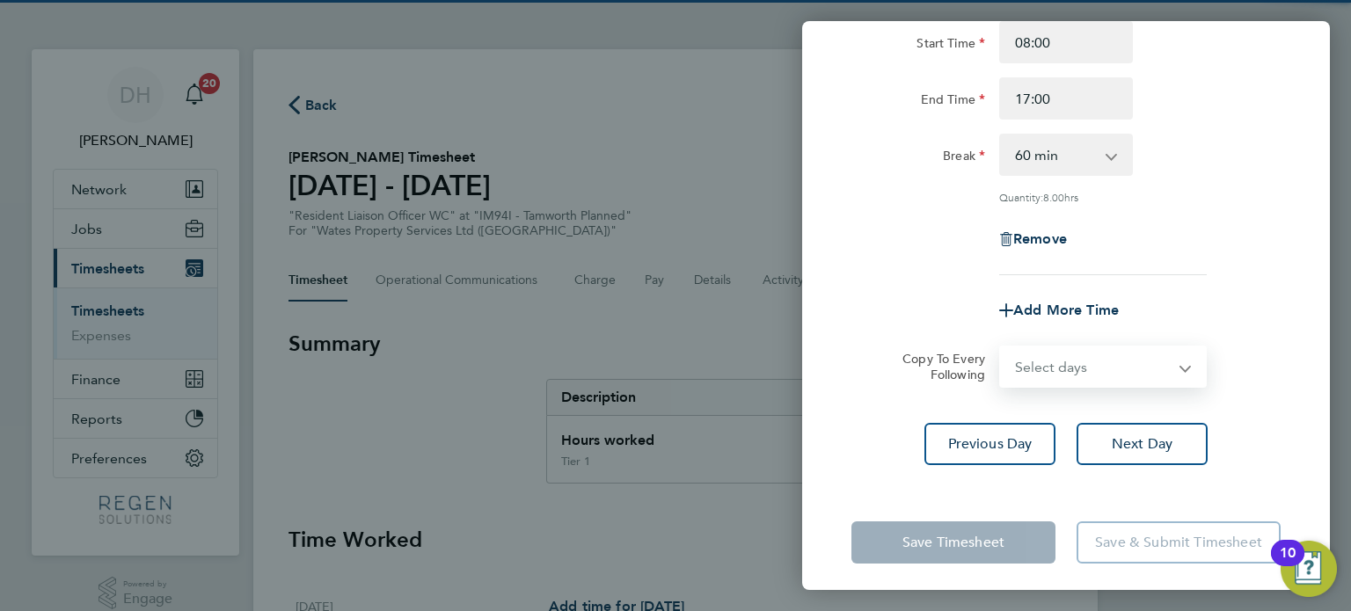
select select "FRI"
click at [1001, 347] on select "Select days Friday" at bounding box center [1093, 366] width 185 height 39
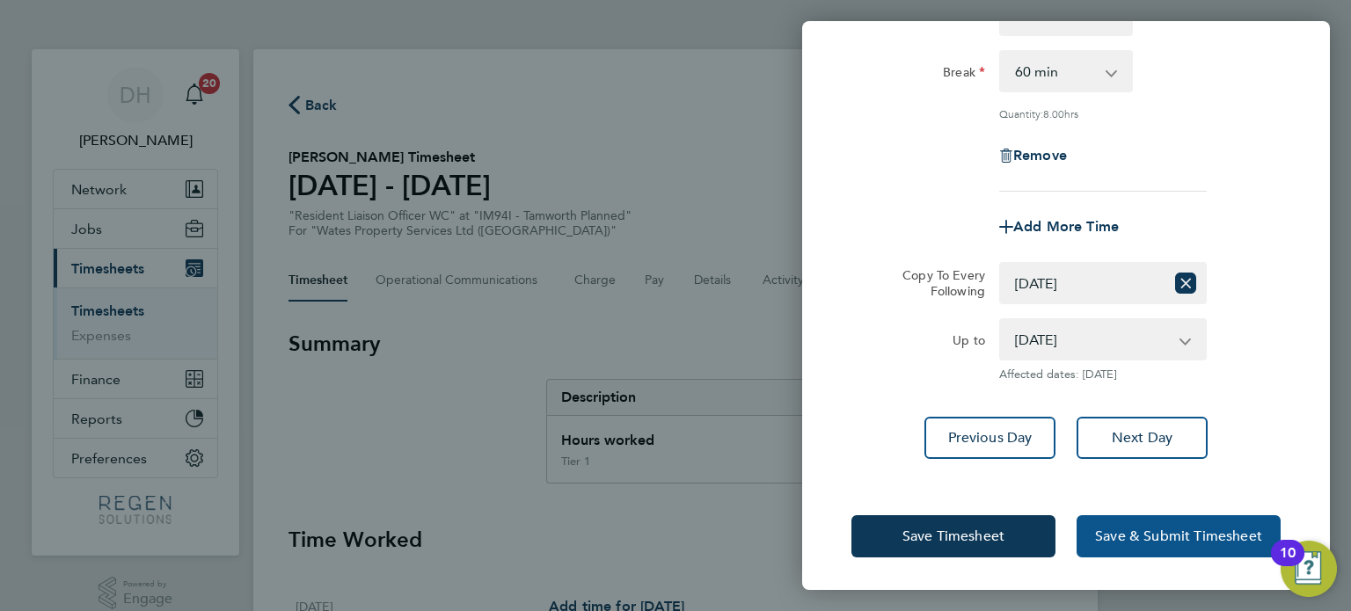
click at [1144, 520] on button "Save & Submit Timesheet" at bounding box center [1179, 536] width 204 height 42
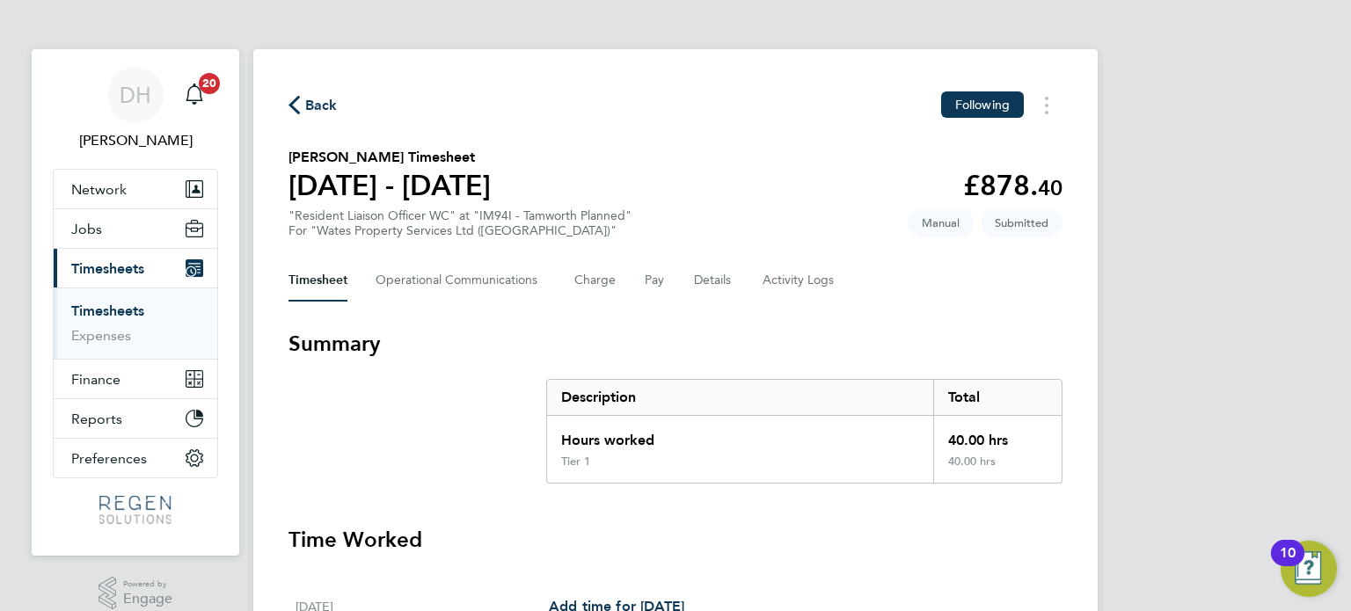
click at [305, 102] on span "Back" at bounding box center [321, 105] width 33 height 21
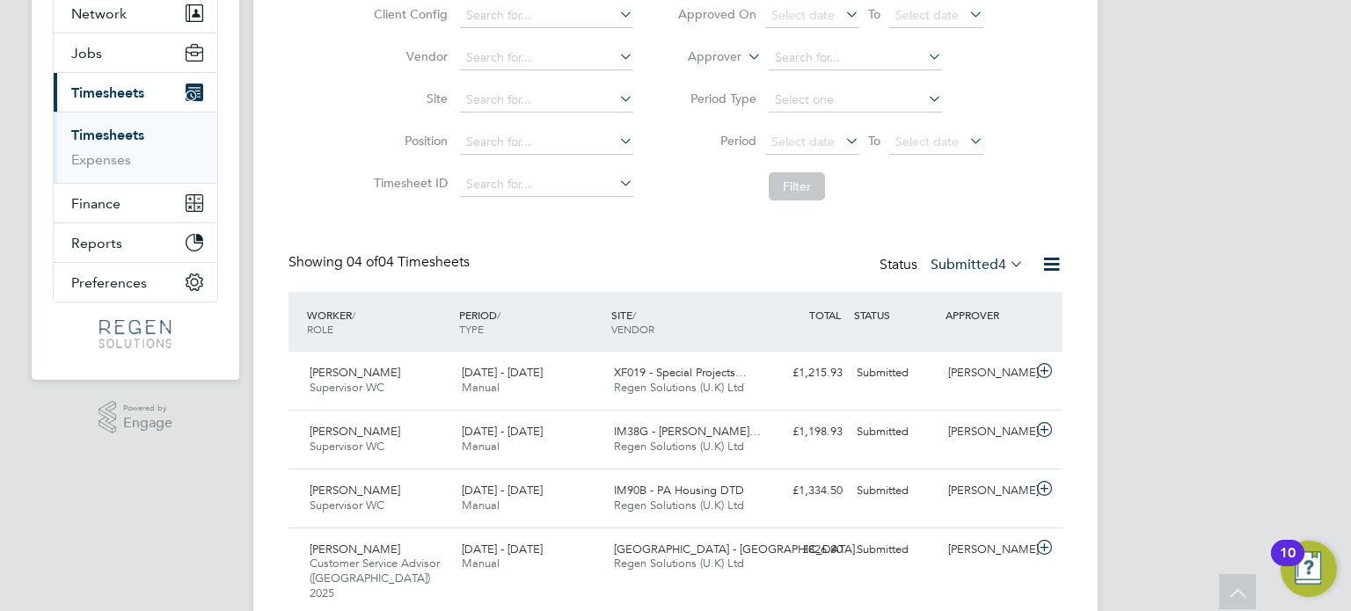
click at [972, 271] on label "Submitted 4" at bounding box center [977, 265] width 93 height 18
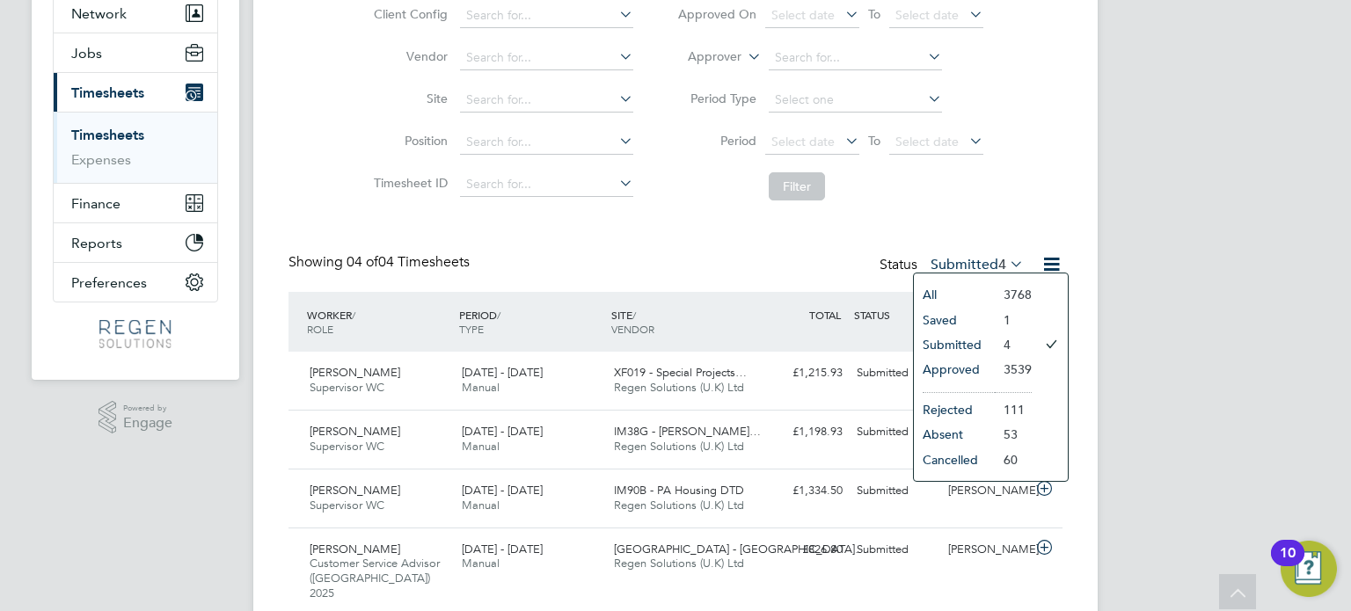
click at [966, 402] on li "Rejected" at bounding box center [954, 410] width 81 height 25
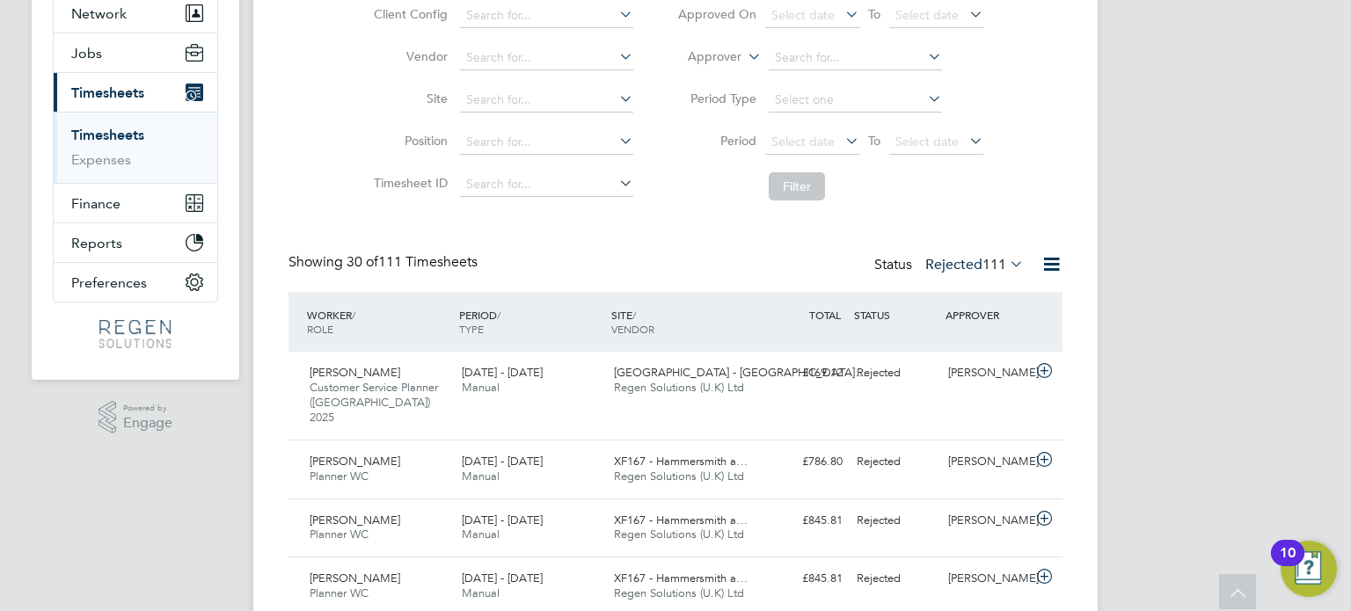
click at [977, 261] on label "Rejected 111" at bounding box center [974, 265] width 99 height 18
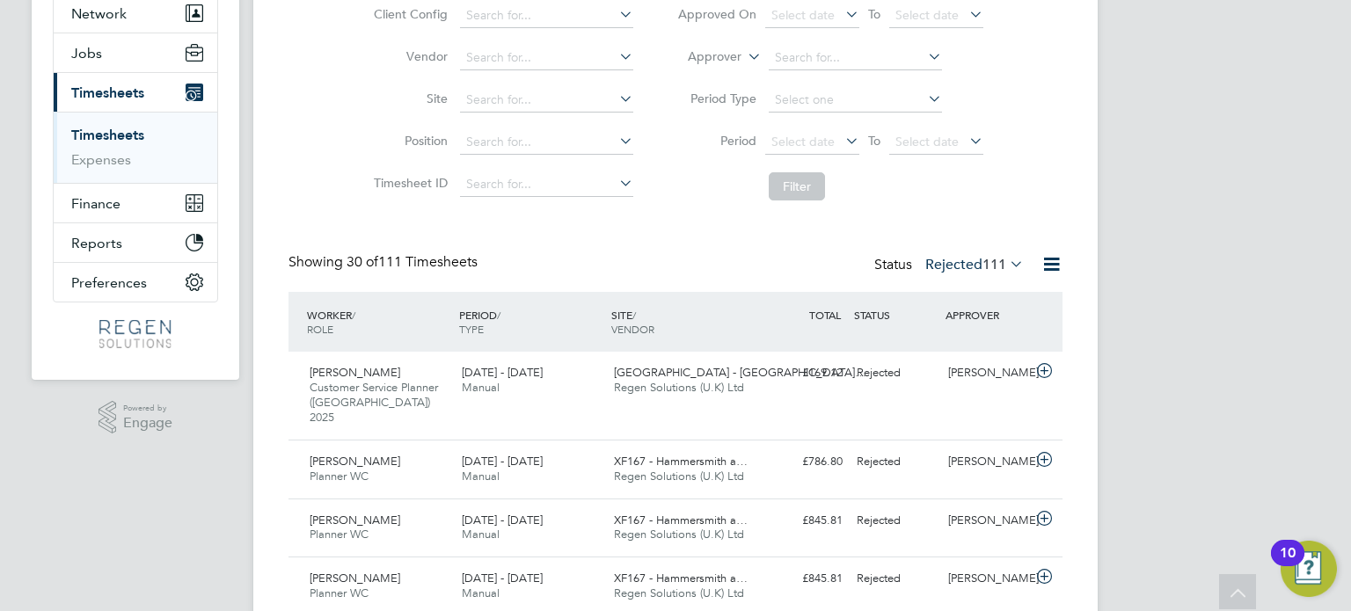
drag, startPoint x: 951, startPoint y: 268, endPoint x: 982, endPoint y: 295, distance: 40.5
click at [953, 268] on label "Rejected 111" at bounding box center [974, 265] width 99 height 18
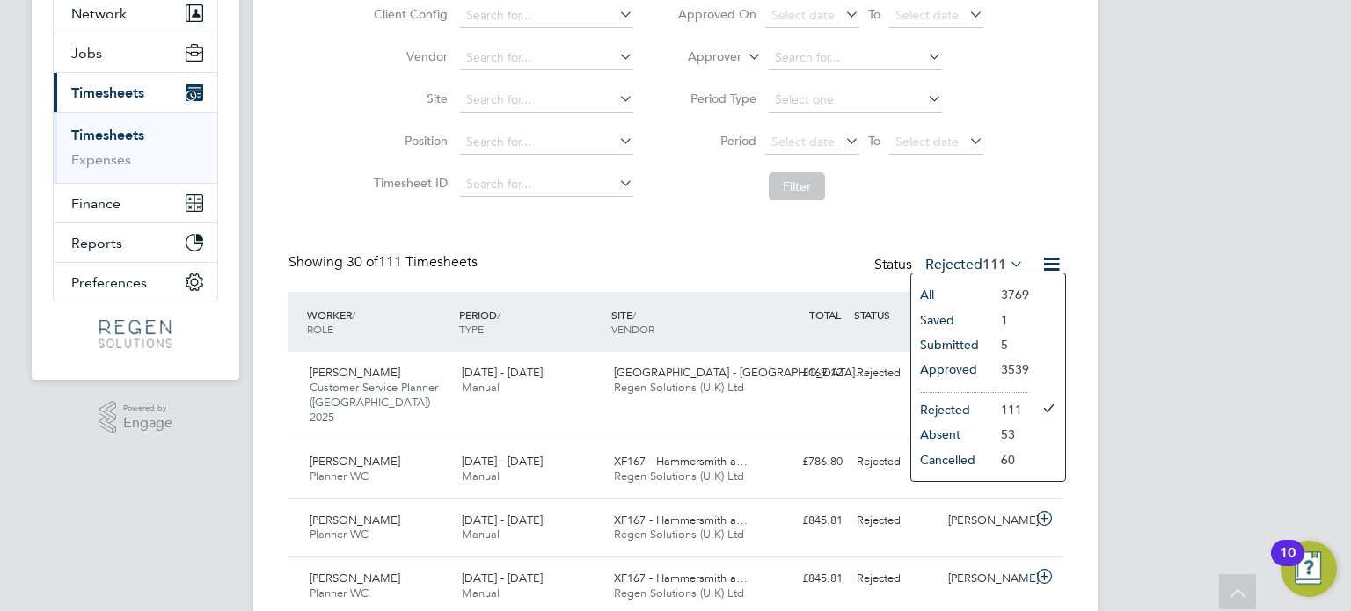
click at [961, 362] on li "Approved" at bounding box center [951, 369] width 81 height 25
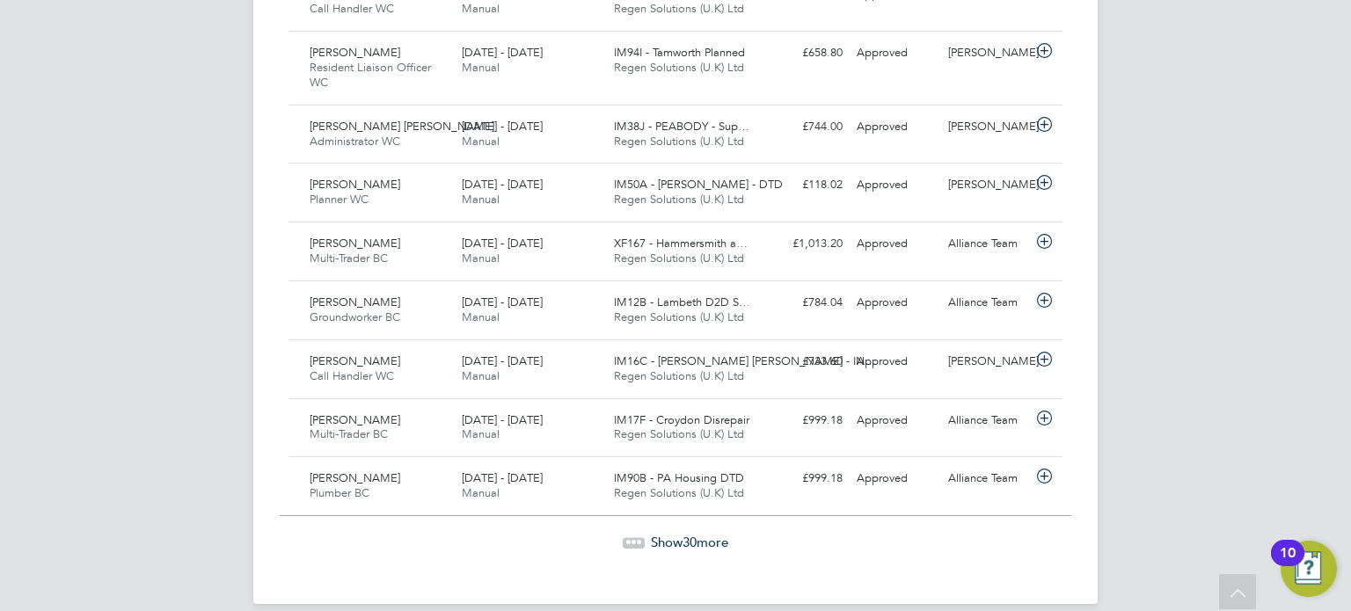
click at [713, 534] on span "Show 30 more" at bounding box center [689, 542] width 77 height 17
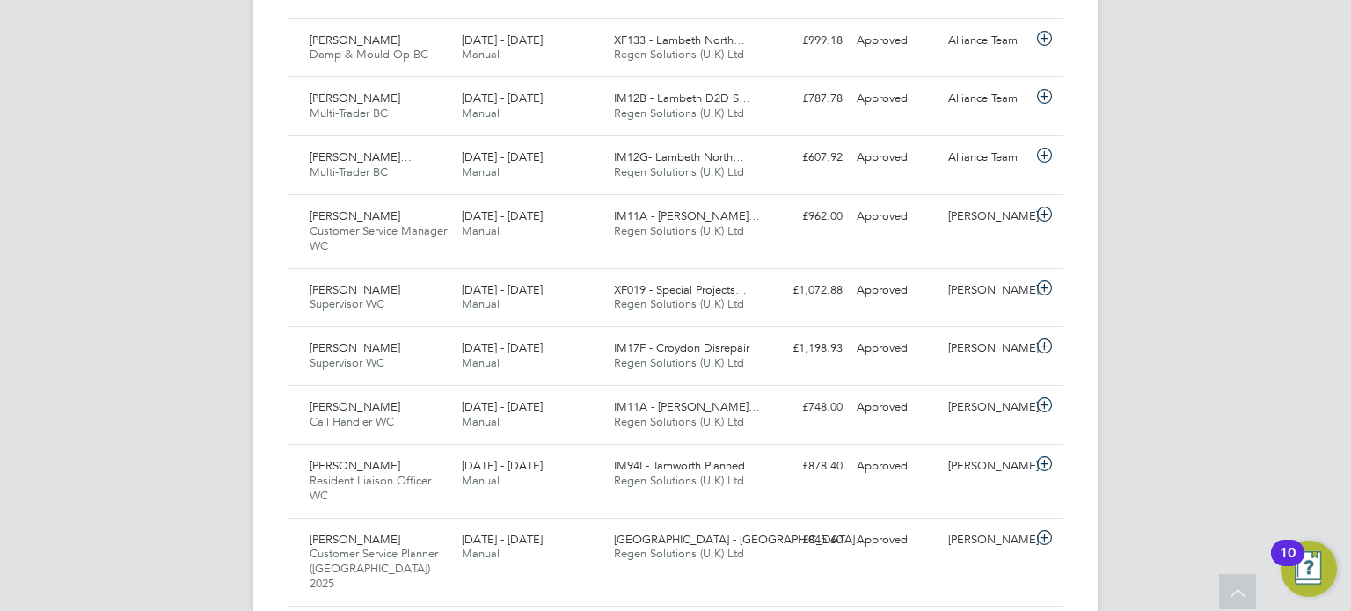
click at [520, 452] on div "6 - 12 Sep 2025 Manual" at bounding box center [531, 474] width 152 height 44
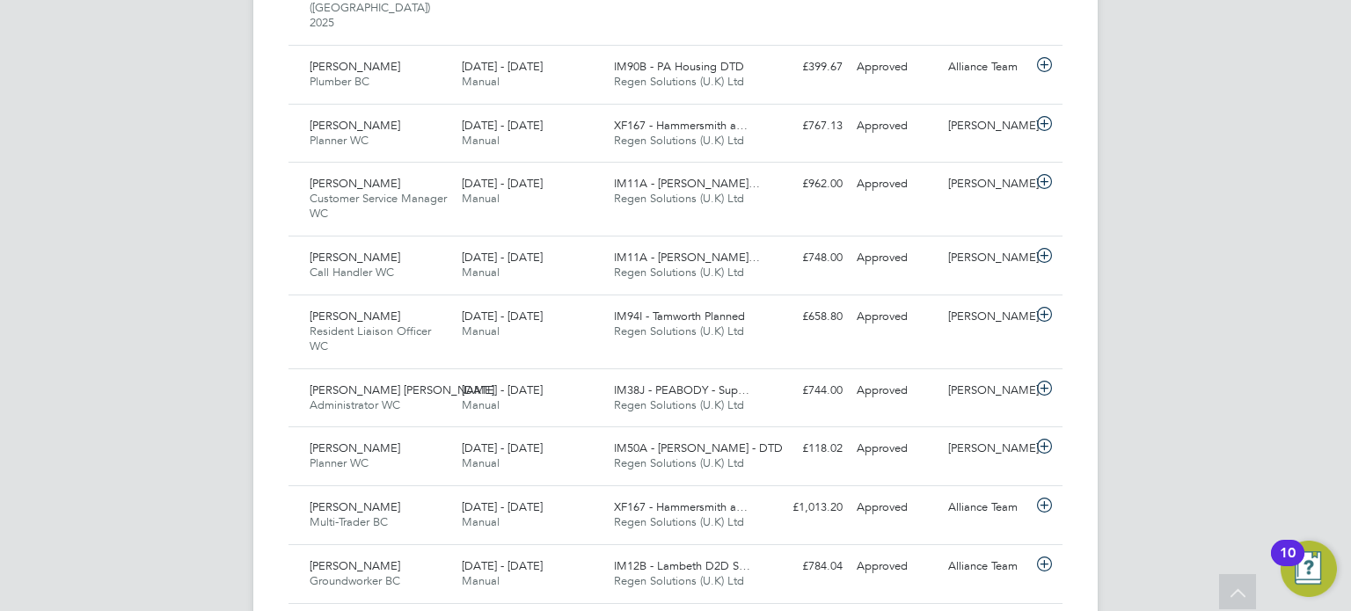
click at [542, 307] on div "13 - 19 Sep 2025 Manual" at bounding box center [531, 325] width 152 height 44
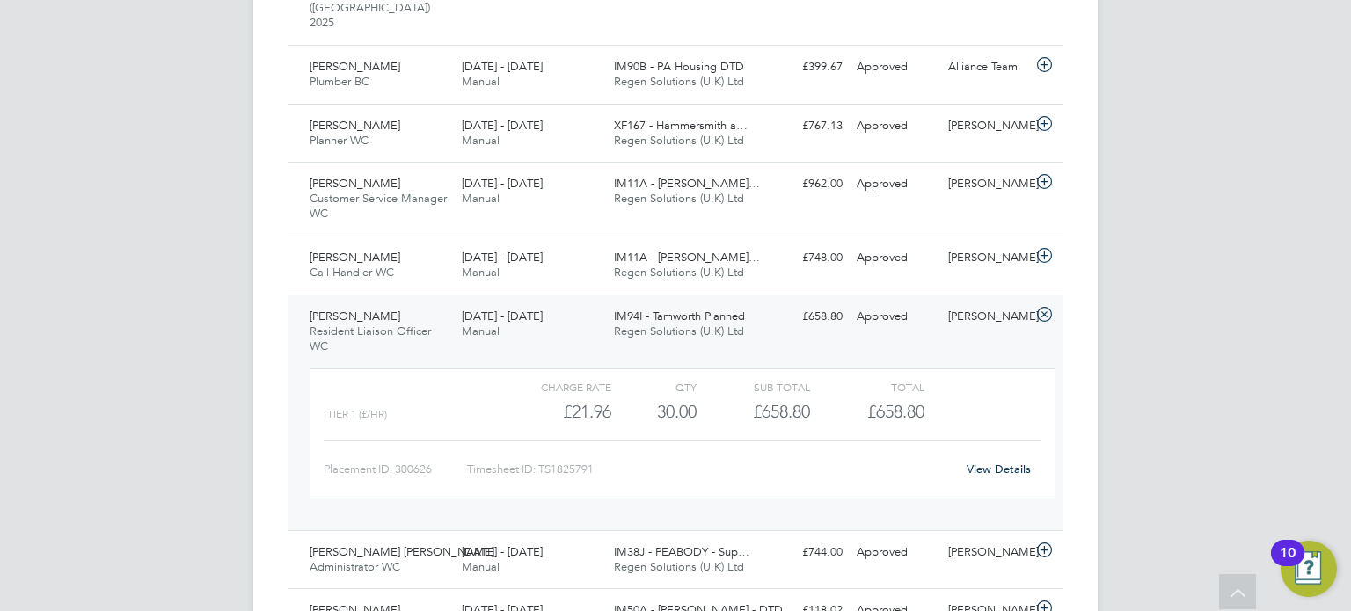
click at [1041, 308] on icon at bounding box center [1045, 315] width 22 height 14
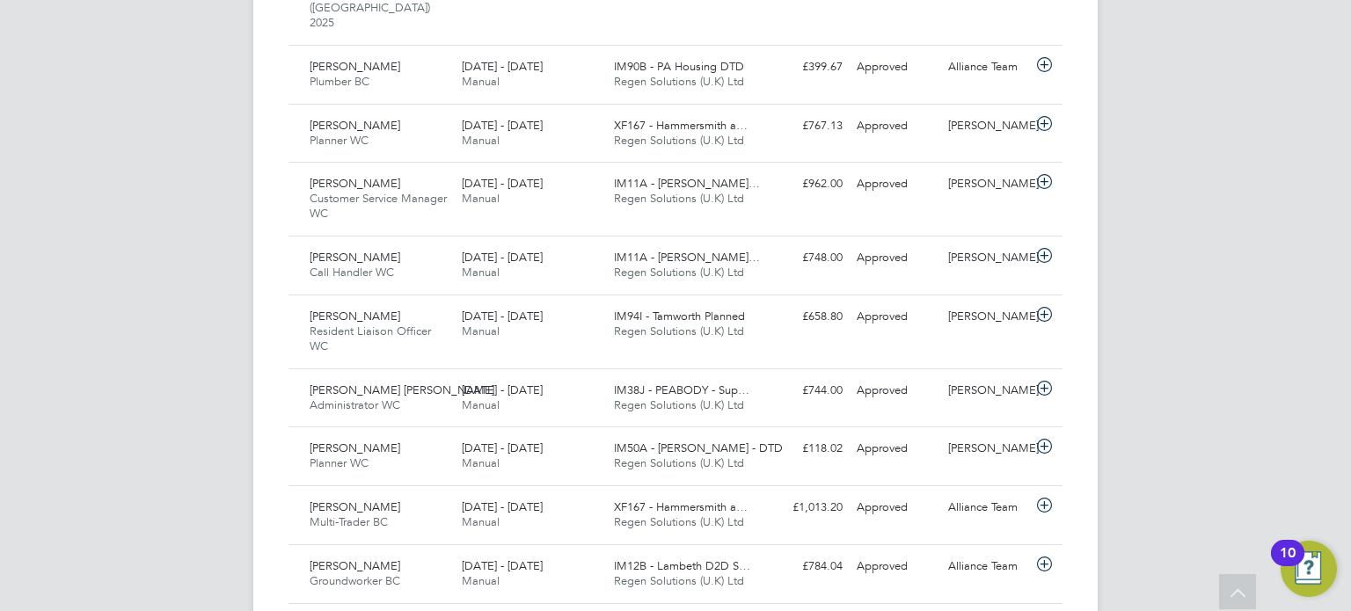
click at [969, 303] on div "[PERSON_NAME]" at bounding box center [986, 317] width 91 height 29
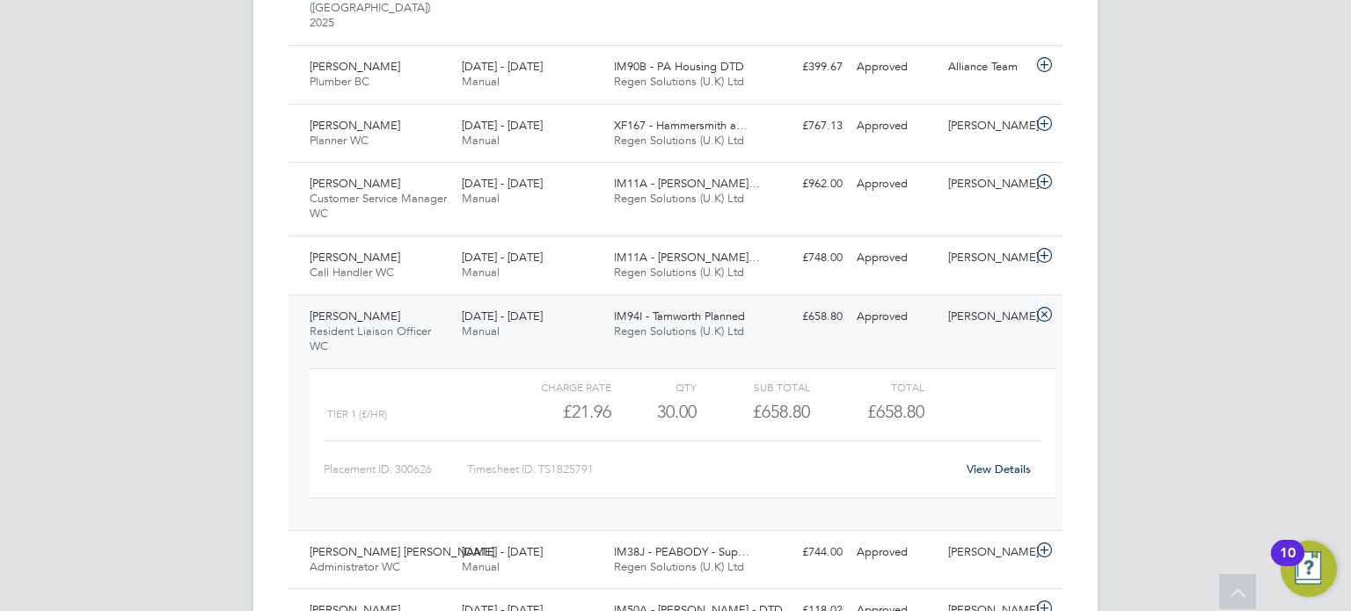
click at [995, 462] on link "View Details" at bounding box center [999, 469] width 64 height 15
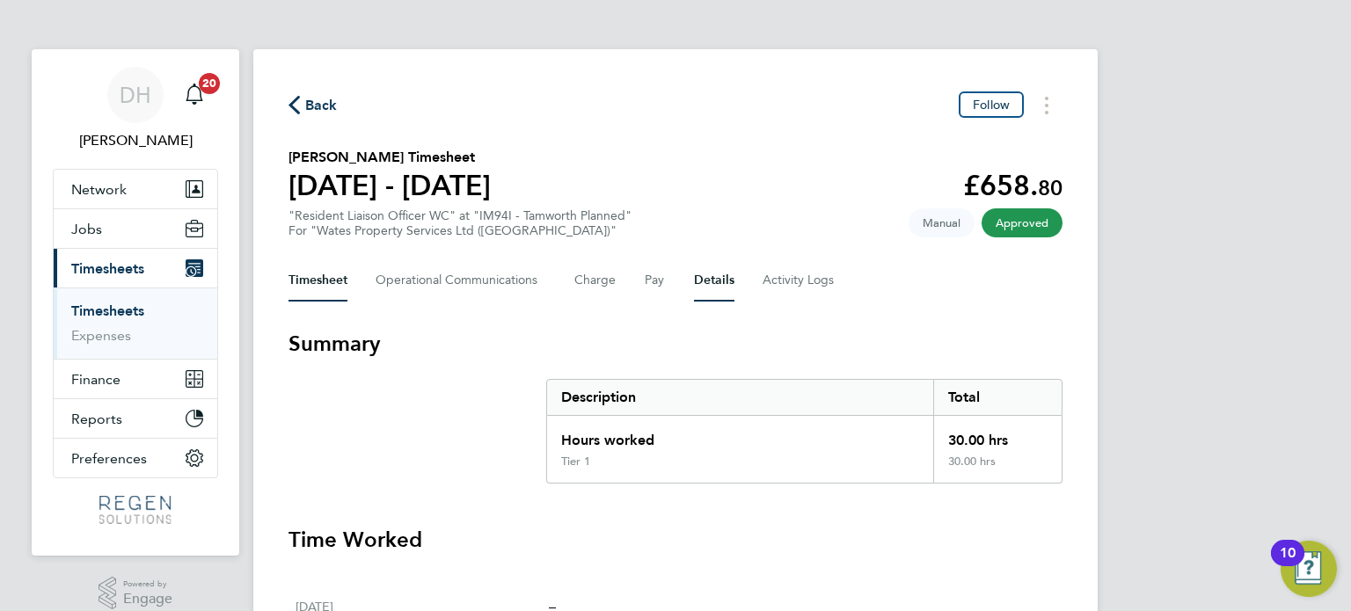
click at [708, 270] on button "Details" at bounding box center [714, 280] width 40 height 42
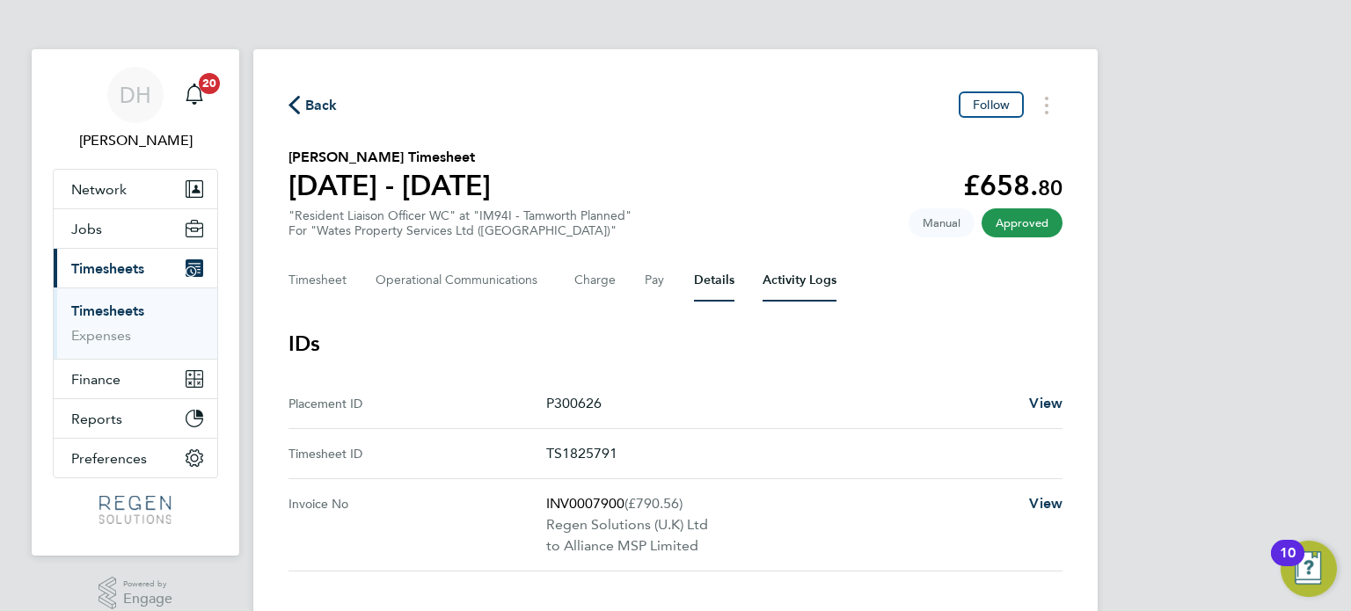
click at [822, 287] on Logs-tab "Activity Logs" at bounding box center [800, 280] width 74 height 42
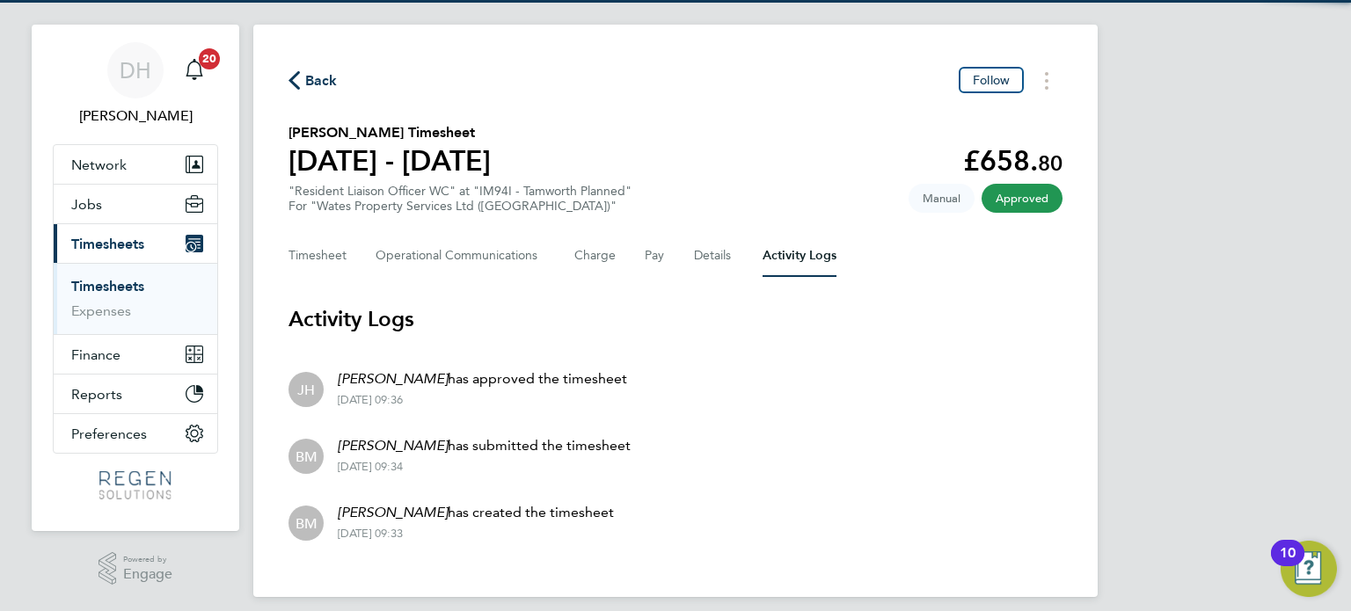
scroll to position [38, 0]
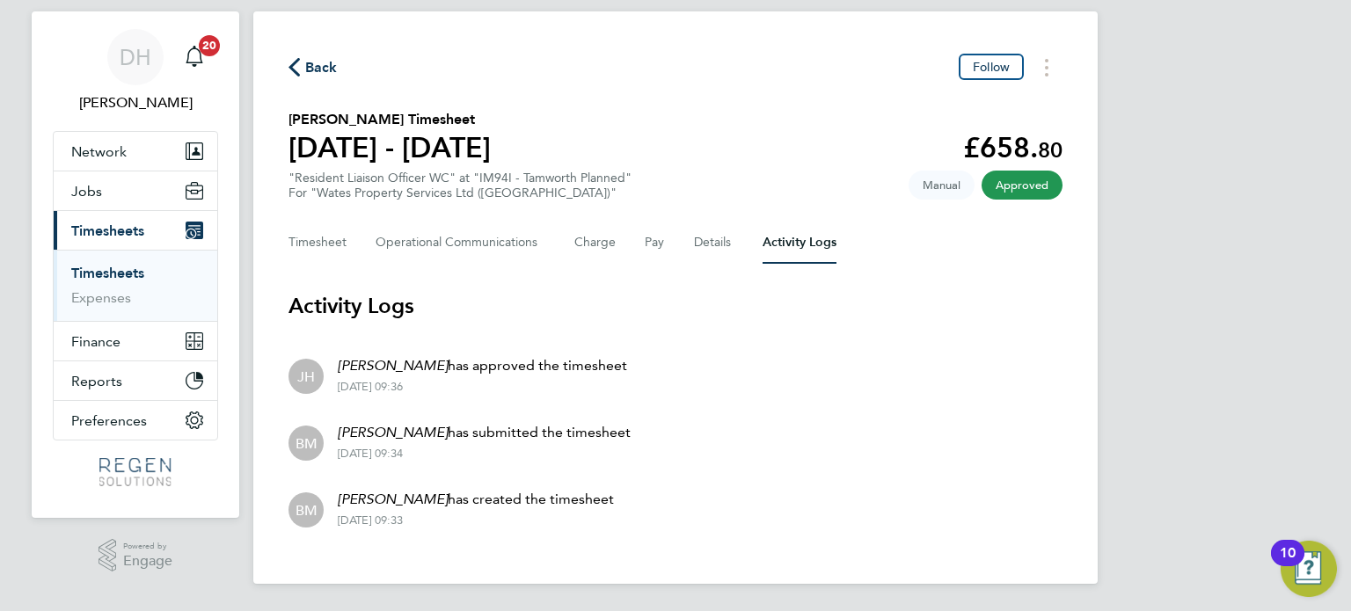
click at [316, 64] on span "Back" at bounding box center [321, 67] width 33 height 21
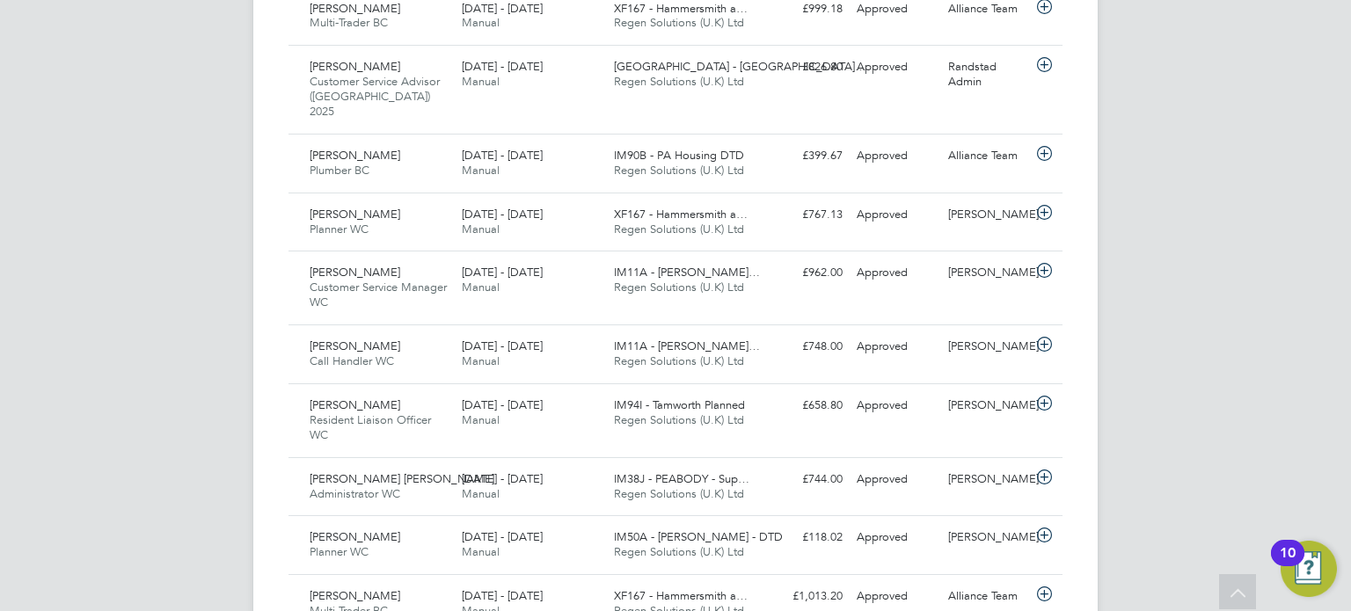
click at [565, 396] on div "13 - 19 Sep 2025 Manual" at bounding box center [531, 413] width 152 height 44
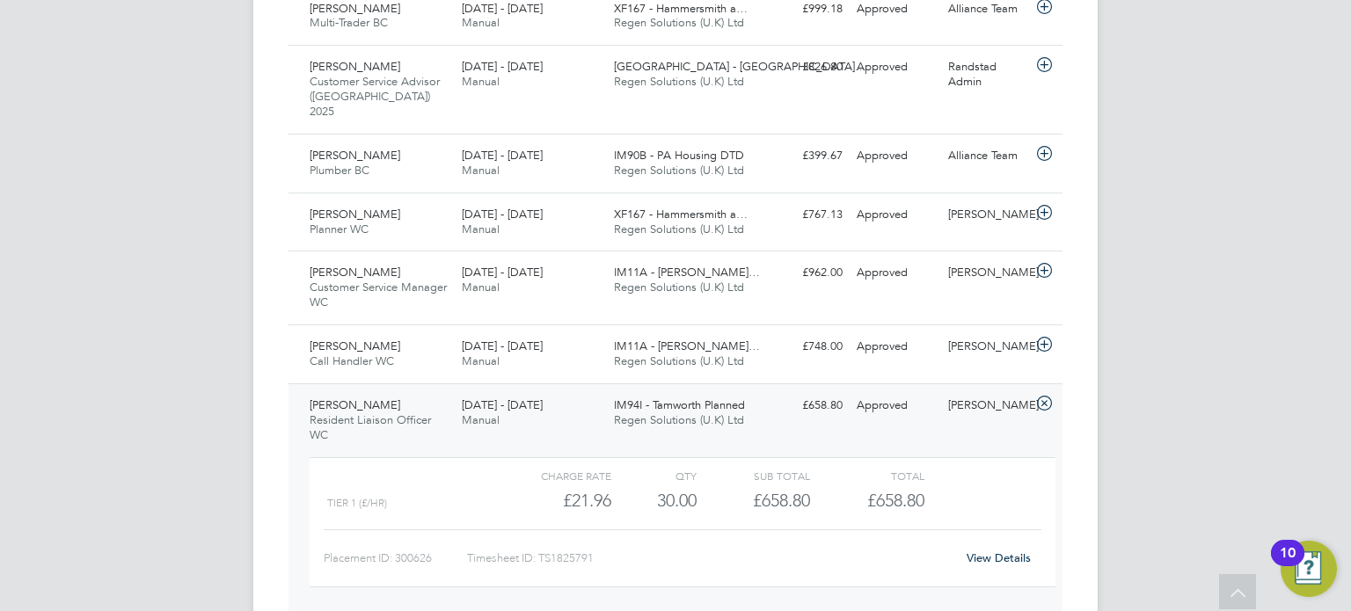
click at [1001, 551] on link "View Details" at bounding box center [999, 558] width 64 height 15
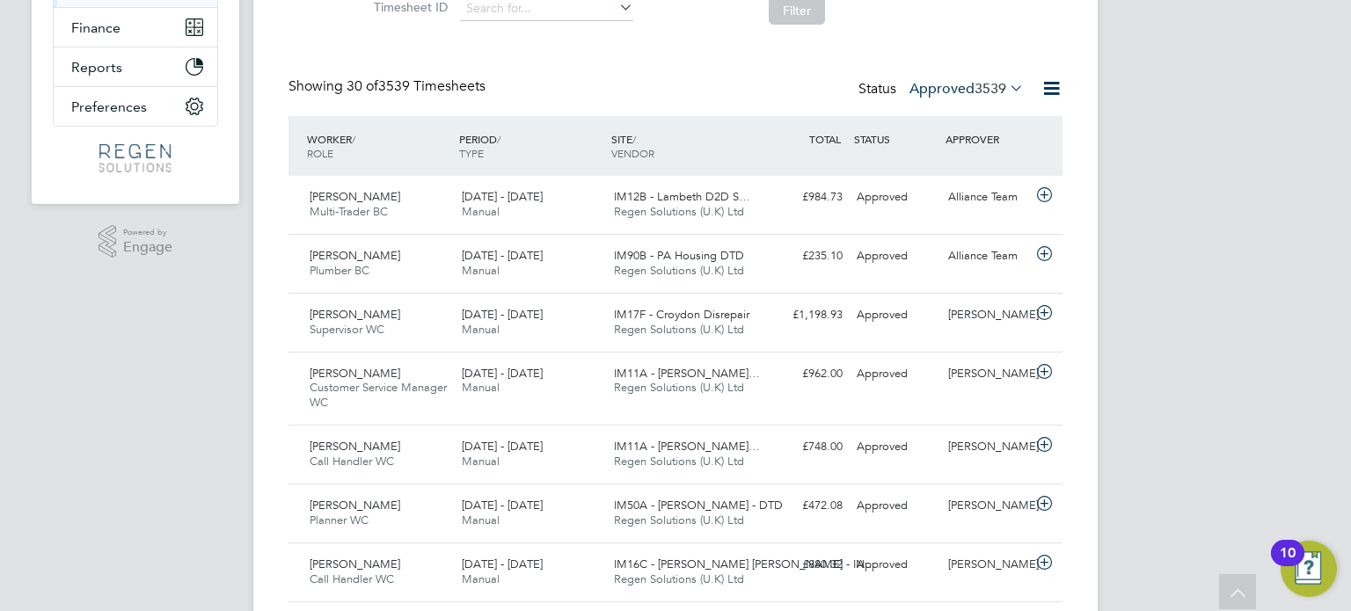
scroll to position [88, 0]
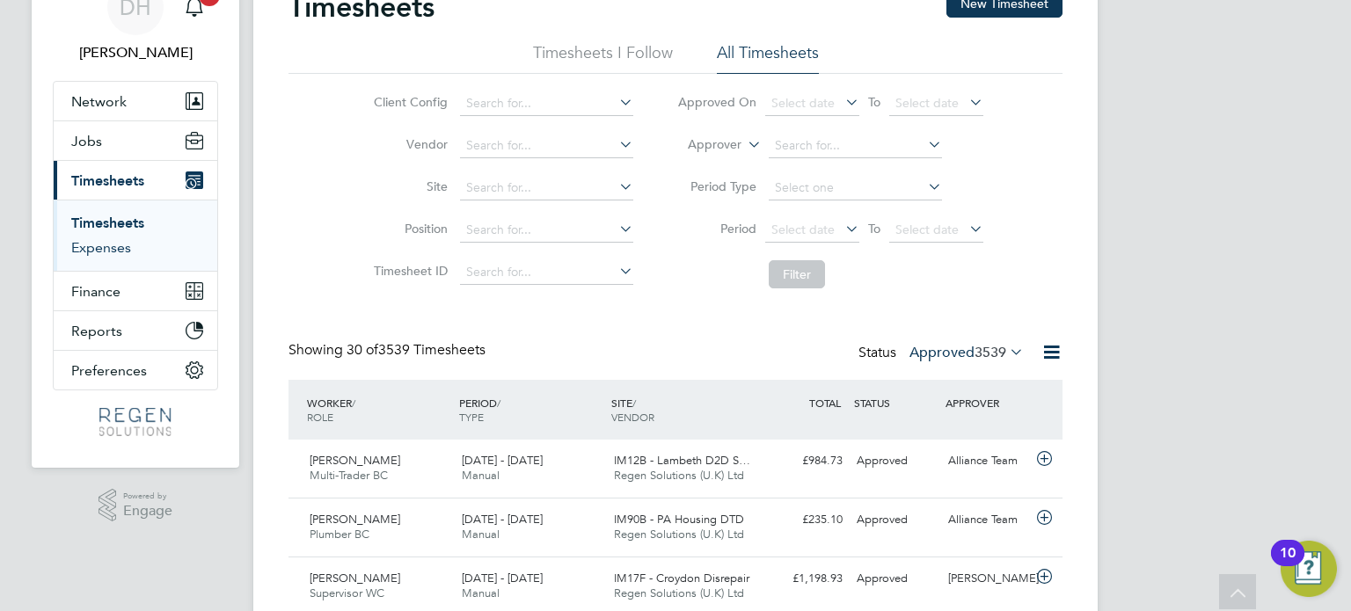
click at [115, 245] on link "Expenses" at bounding box center [101, 247] width 60 height 17
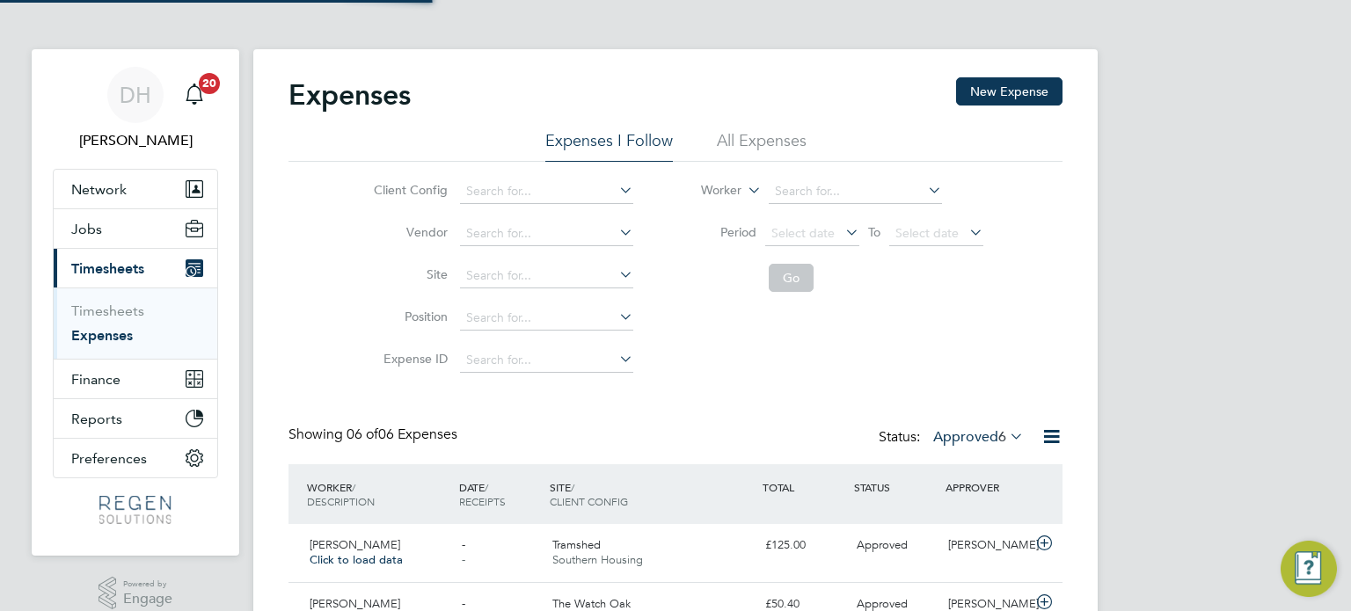
scroll to position [8, 9]
click at [767, 140] on li "All Expenses" at bounding box center [762, 146] width 90 height 32
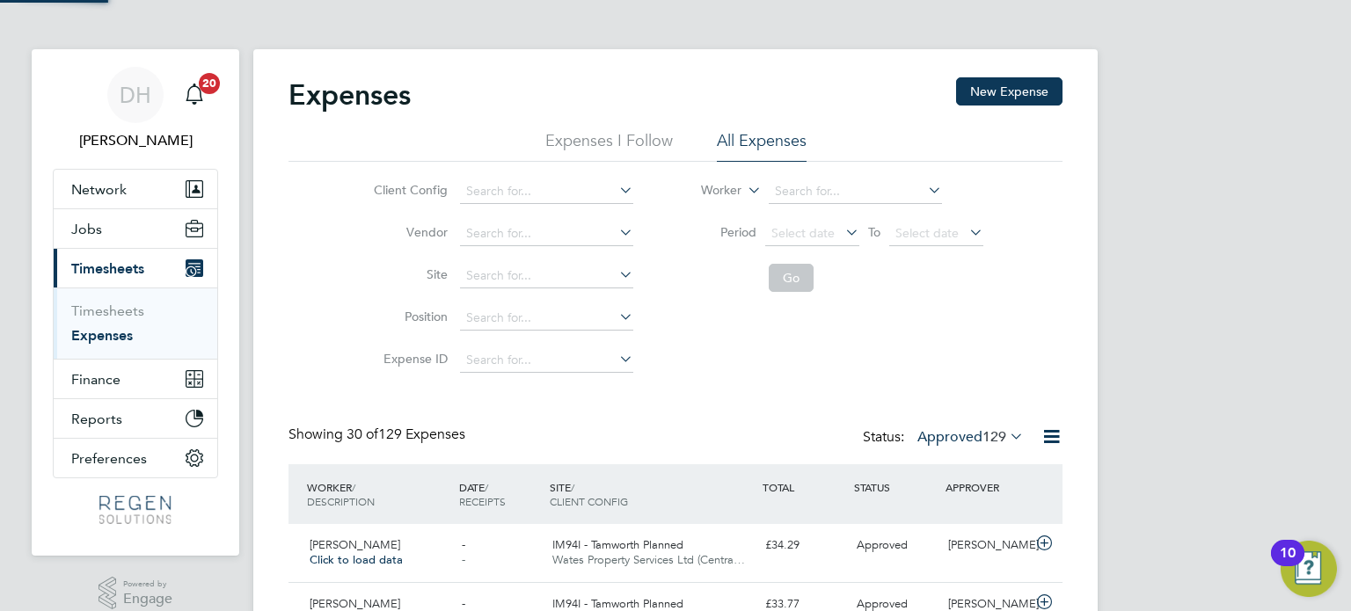
click at [985, 95] on button "New Expense" at bounding box center [1009, 91] width 106 height 28
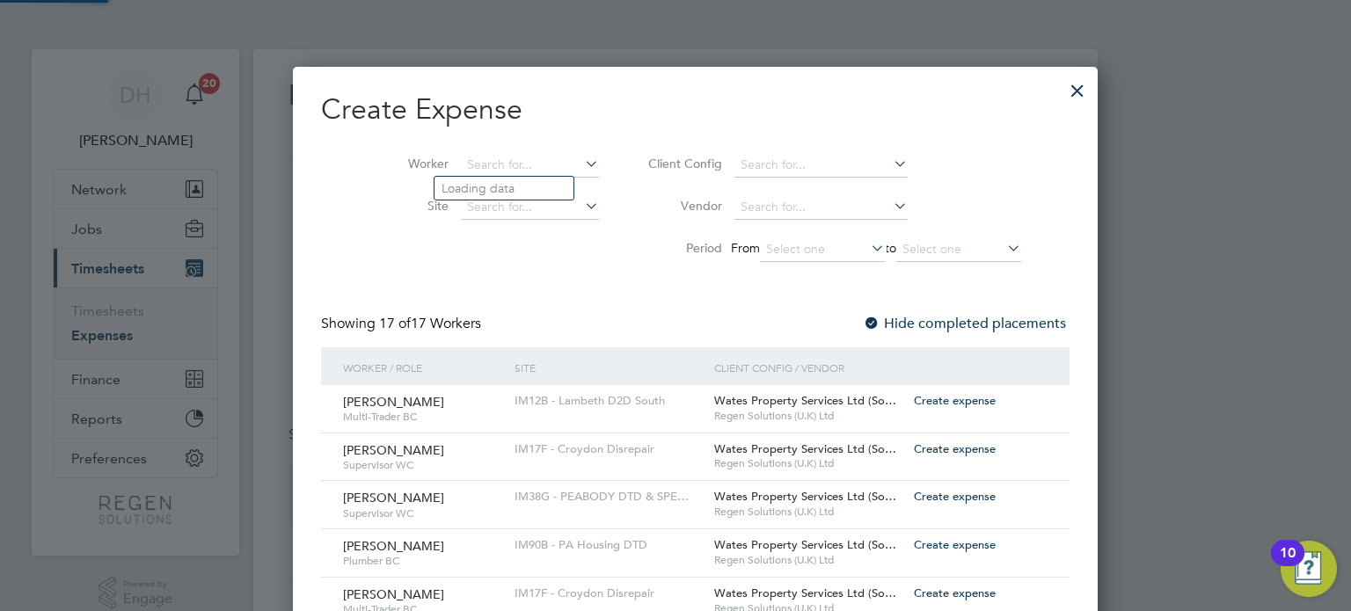
click at [493, 159] on input at bounding box center [530, 165] width 138 height 25
click at [496, 232] on li "Cam eron Martin" at bounding box center [520, 236] width 170 height 24
type input "[PERSON_NAME]"
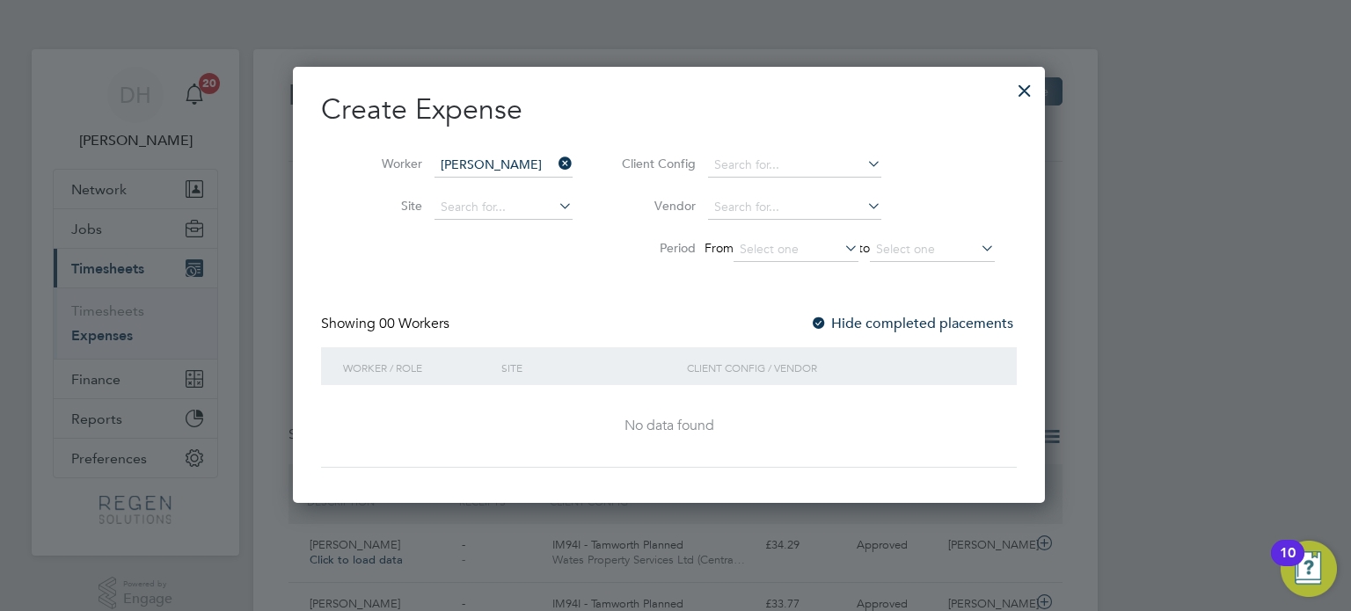
click at [1041, 88] on div at bounding box center [1025, 86] width 32 height 32
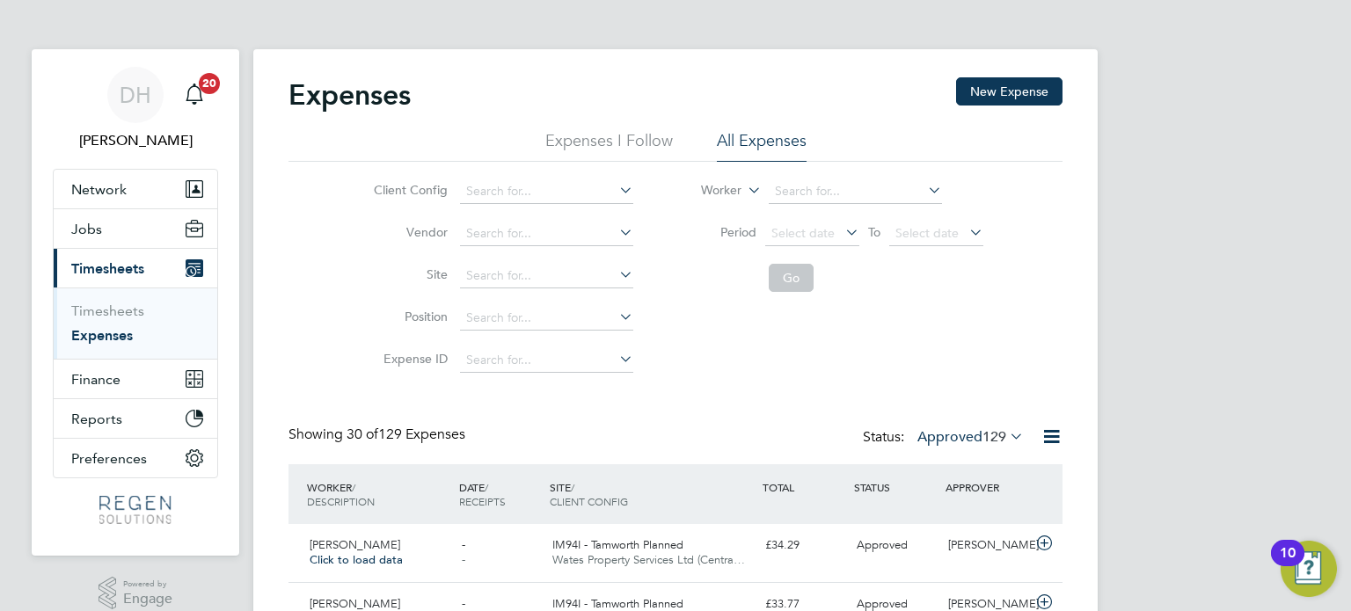
click at [615, 146] on li "Expenses I Follow" at bounding box center [609, 146] width 128 height 32
click at [980, 93] on button "New Expense" at bounding box center [1009, 91] width 106 height 28
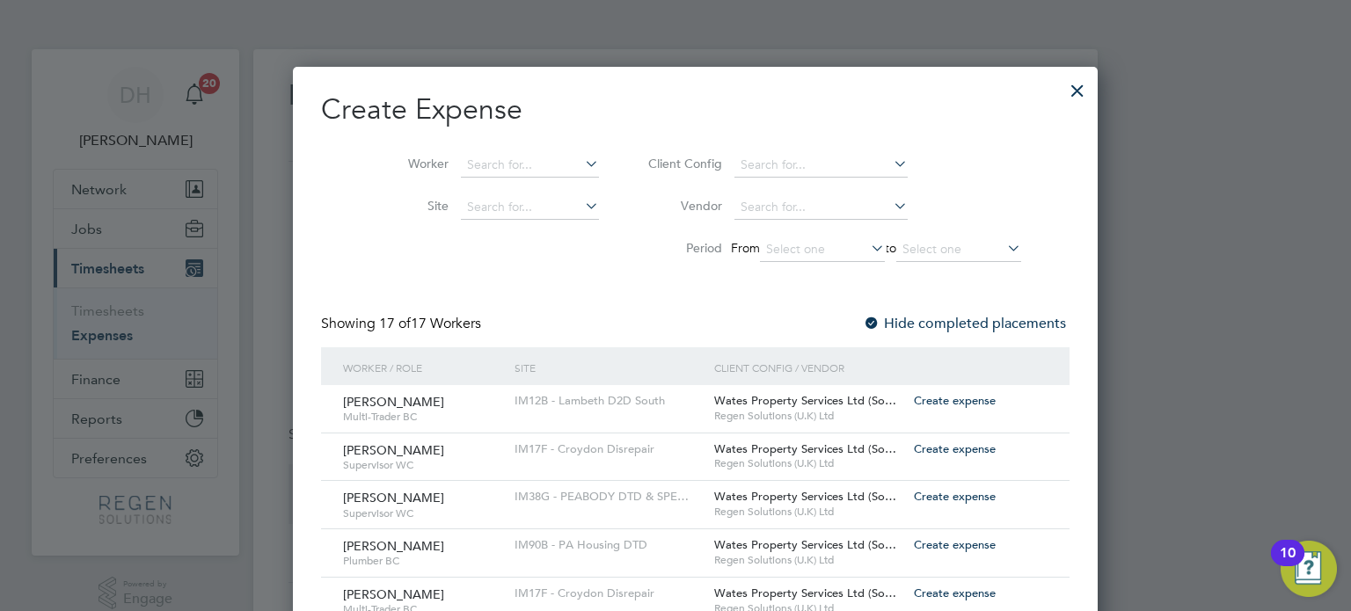
click at [1062, 80] on div at bounding box center [1078, 86] width 32 height 32
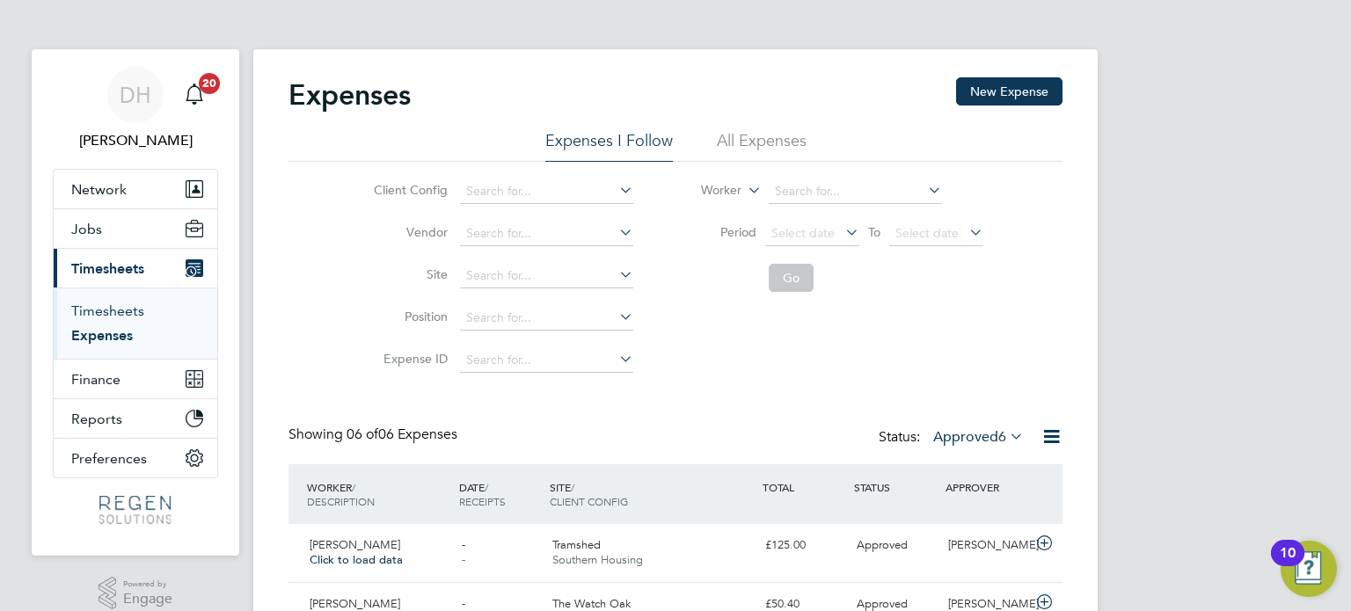
click at [113, 303] on link "Timesheets" at bounding box center [107, 311] width 73 height 17
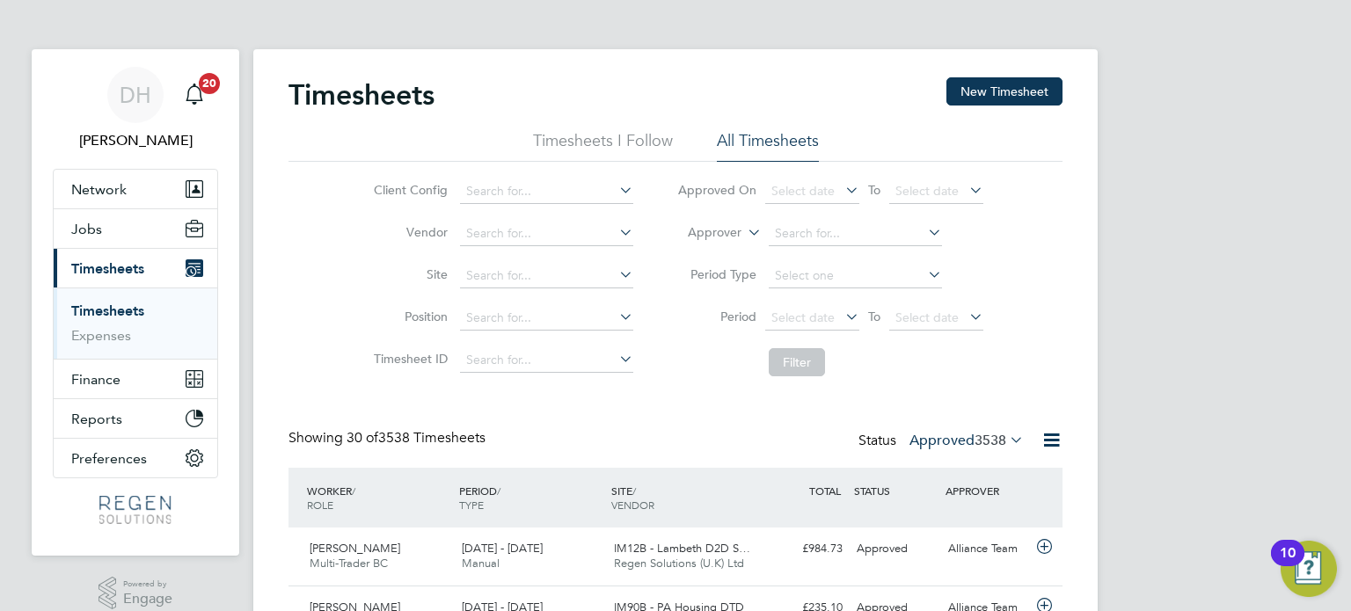
click at [987, 91] on button "New Timesheet" at bounding box center [1004, 91] width 116 height 28
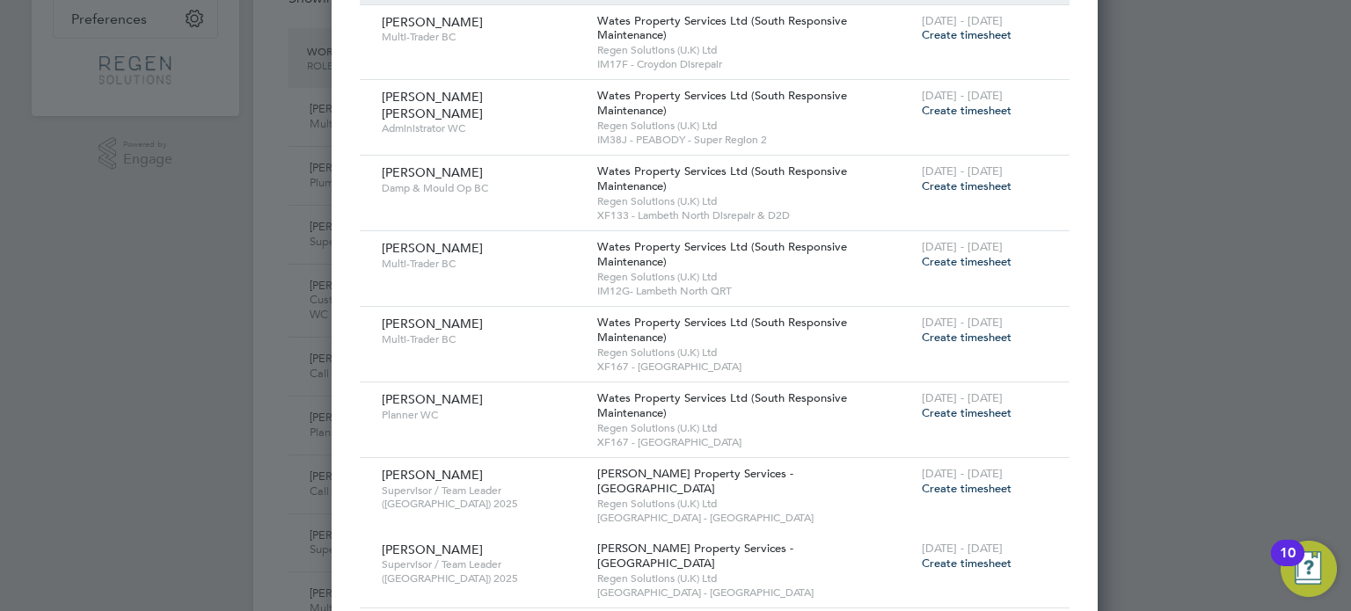
click at [922, 411] on span "Create timesheet" at bounding box center [967, 412] width 90 height 15
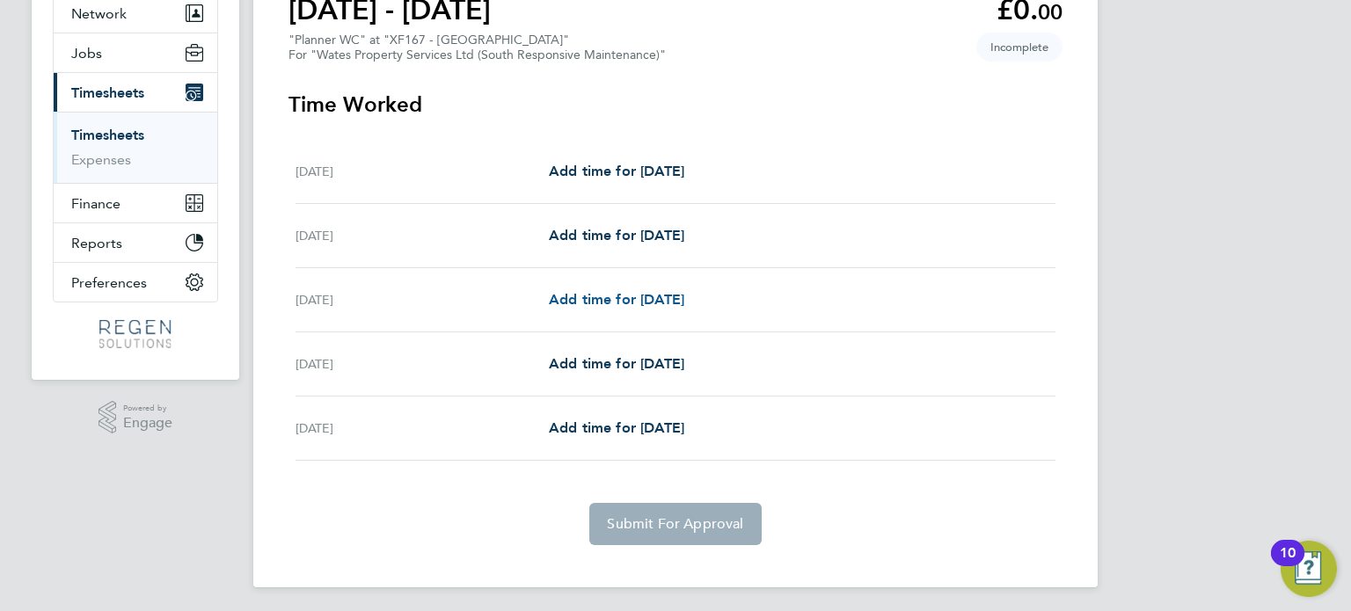
click at [635, 301] on span "Add time for [DATE]" at bounding box center [616, 299] width 135 height 17
select select "30"
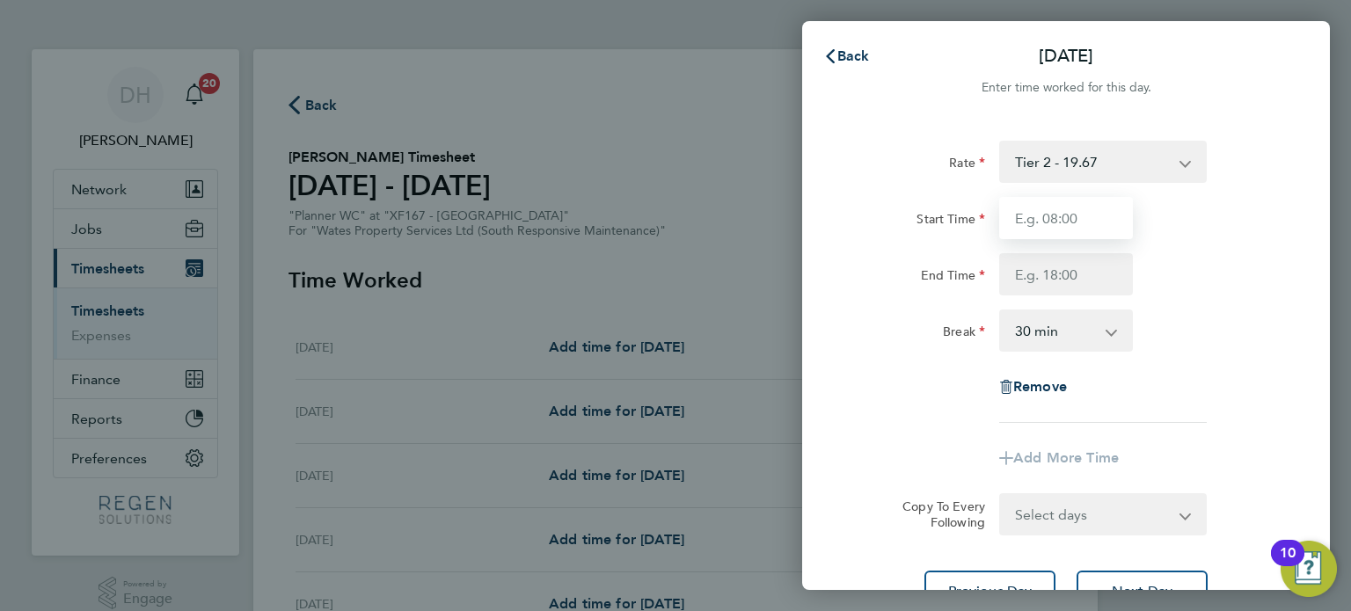
drag, startPoint x: 1034, startPoint y: 221, endPoint x: 1066, endPoint y: 224, distance: 31.9
click at [1034, 221] on input "Start Time" at bounding box center [1066, 218] width 134 height 42
type input "08:00"
click at [1077, 274] on input "End Time" at bounding box center [1066, 274] width 134 height 42
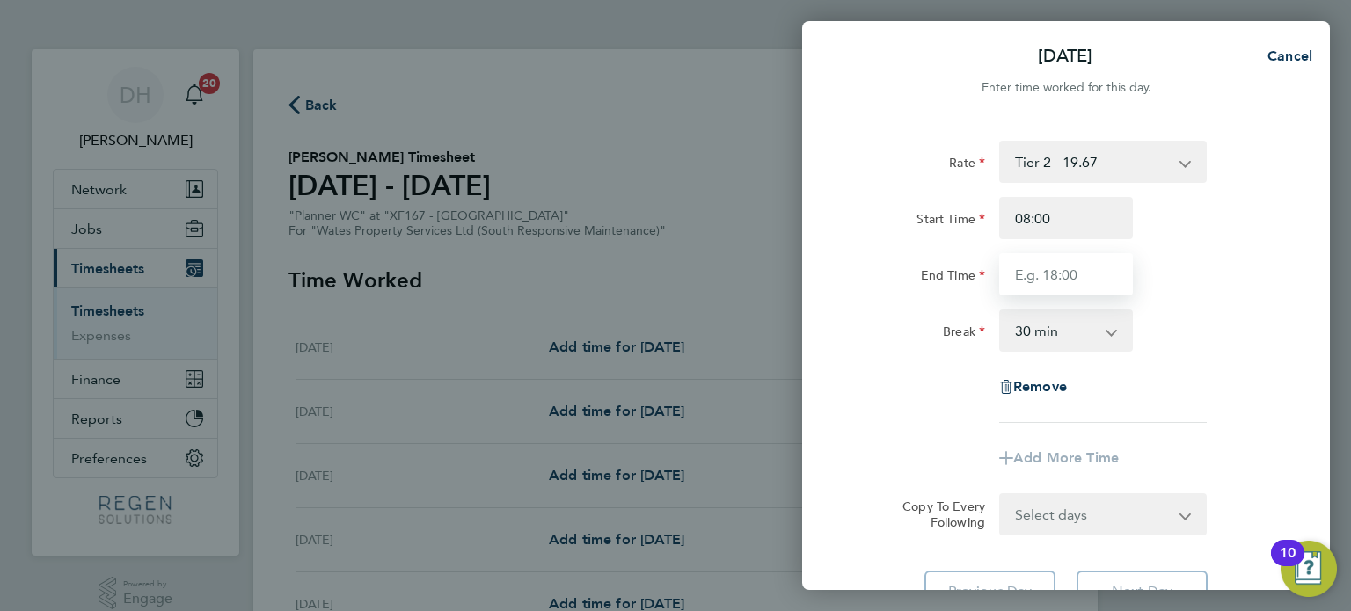
type input "17:00"
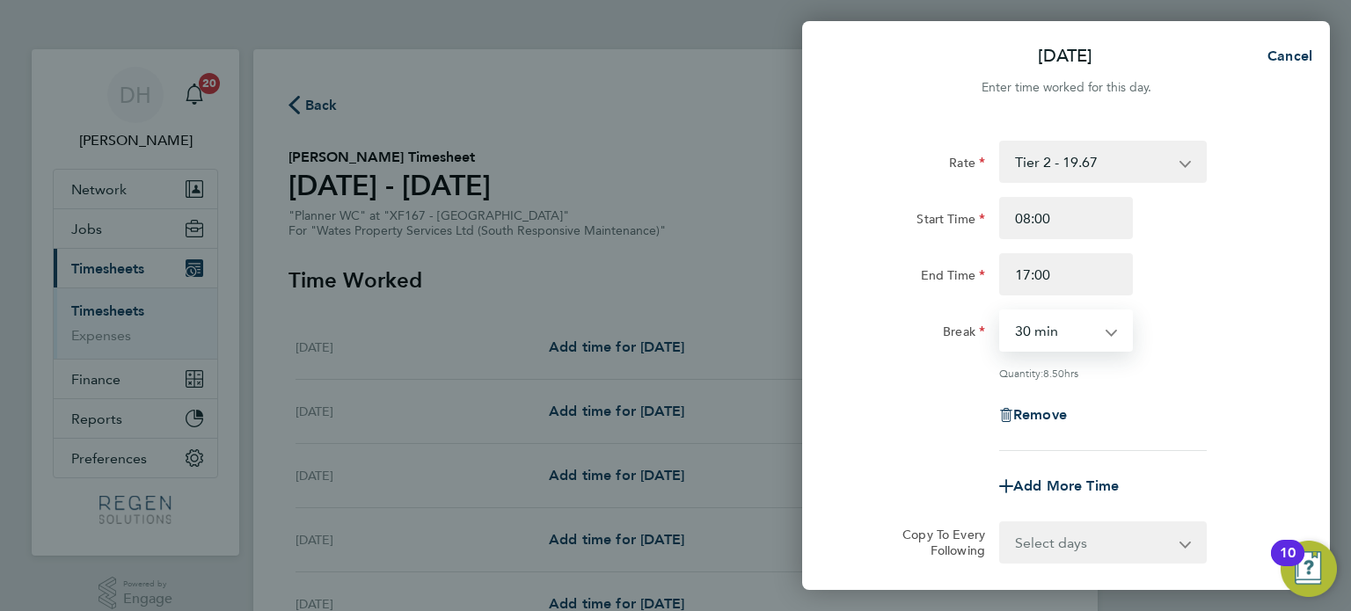
drag, startPoint x: 1080, startPoint y: 330, endPoint x: 1080, endPoint y: 345, distance: 15.0
click at [1080, 330] on select "0 min 15 min 30 min 45 min 60 min 75 min 90 min" at bounding box center [1055, 330] width 109 height 39
select select "60"
click at [1001, 311] on select "0 min 15 min 30 min 45 min 60 min 75 min 90 min" at bounding box center [1055, 330] width 109 height 39
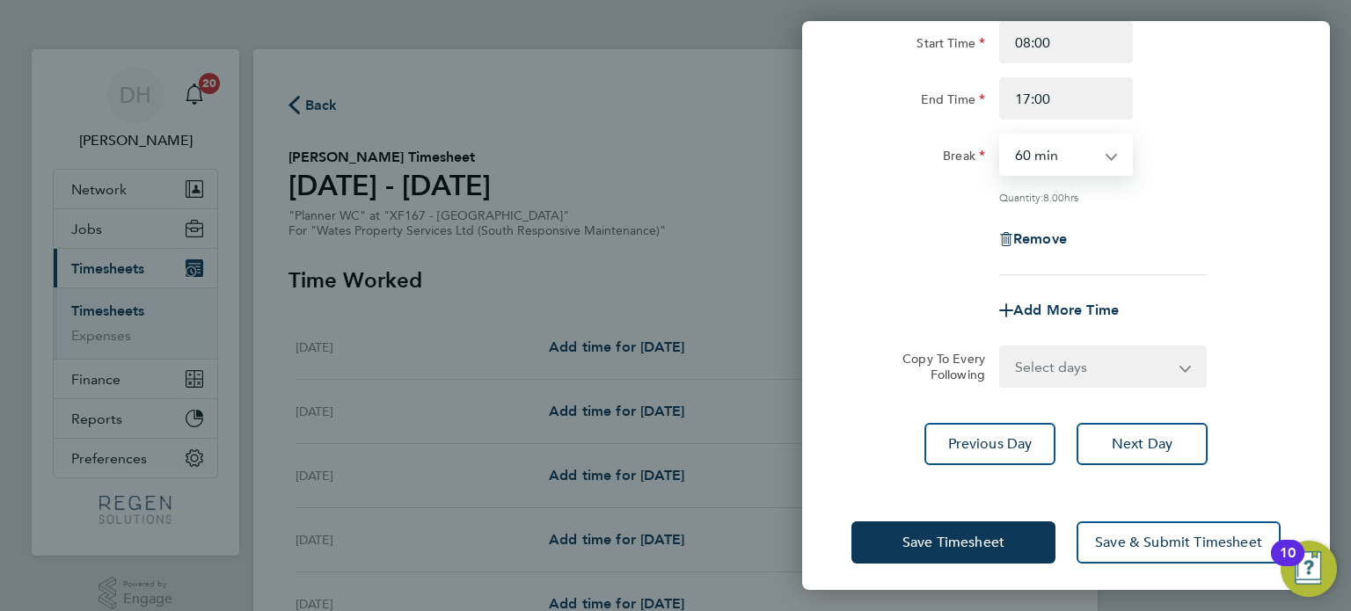
click at [1043, 376] on select "Select days Day Tuesday Wednesday" at bounding box center [1093, 366] width 185 height 39
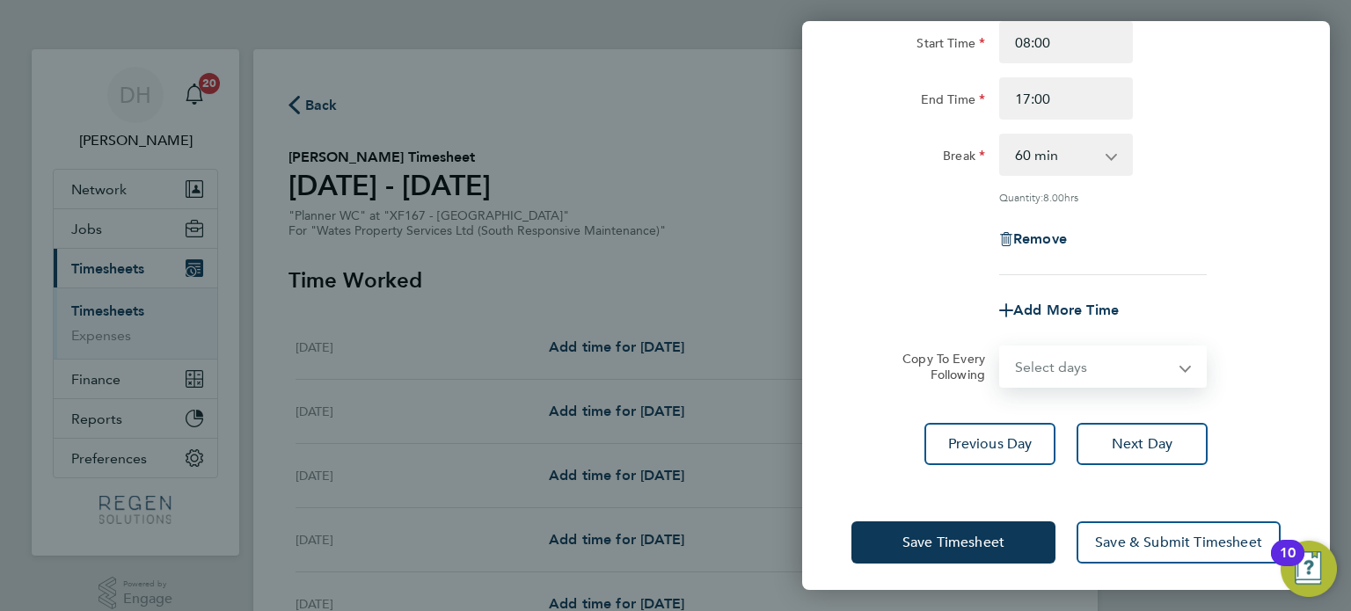
select select "TUE"
click at [1001, 347] on select "Select days Day Tuesday Wednesday" at bounding box center [1093, 366] width 185 height 39
select select "2025-09-24"
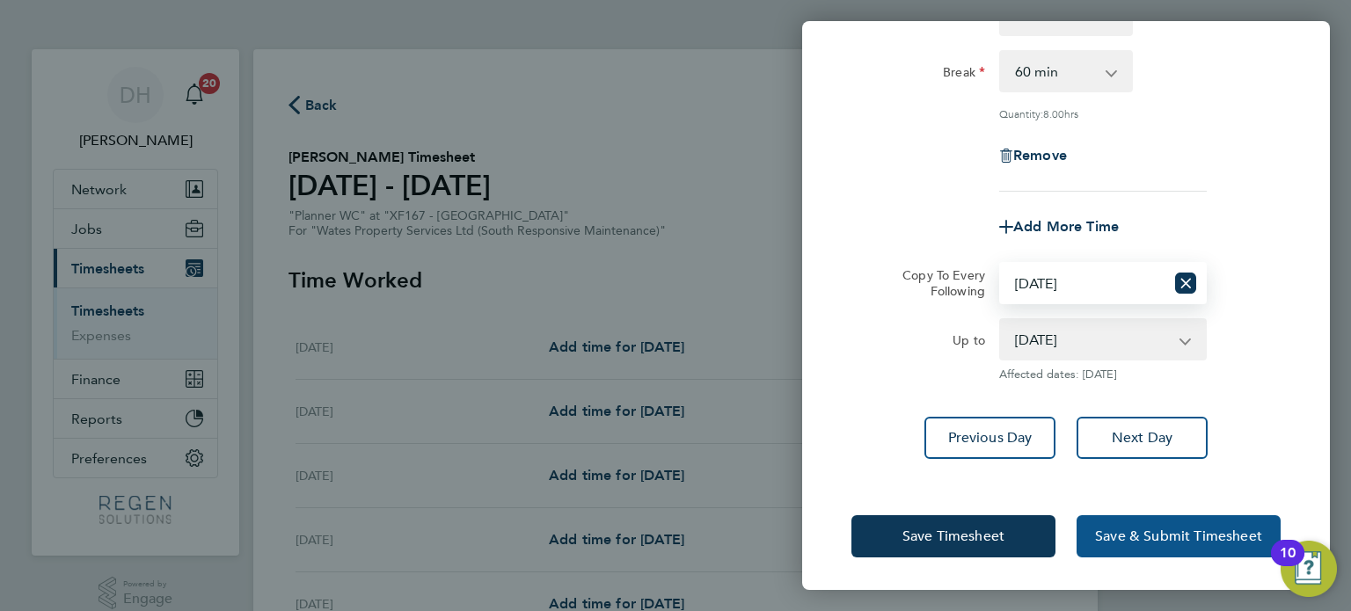
click at [1136, 534] on span "Save & Submit Timesheet" at bounding box center [1178, 537] width 167 height 18
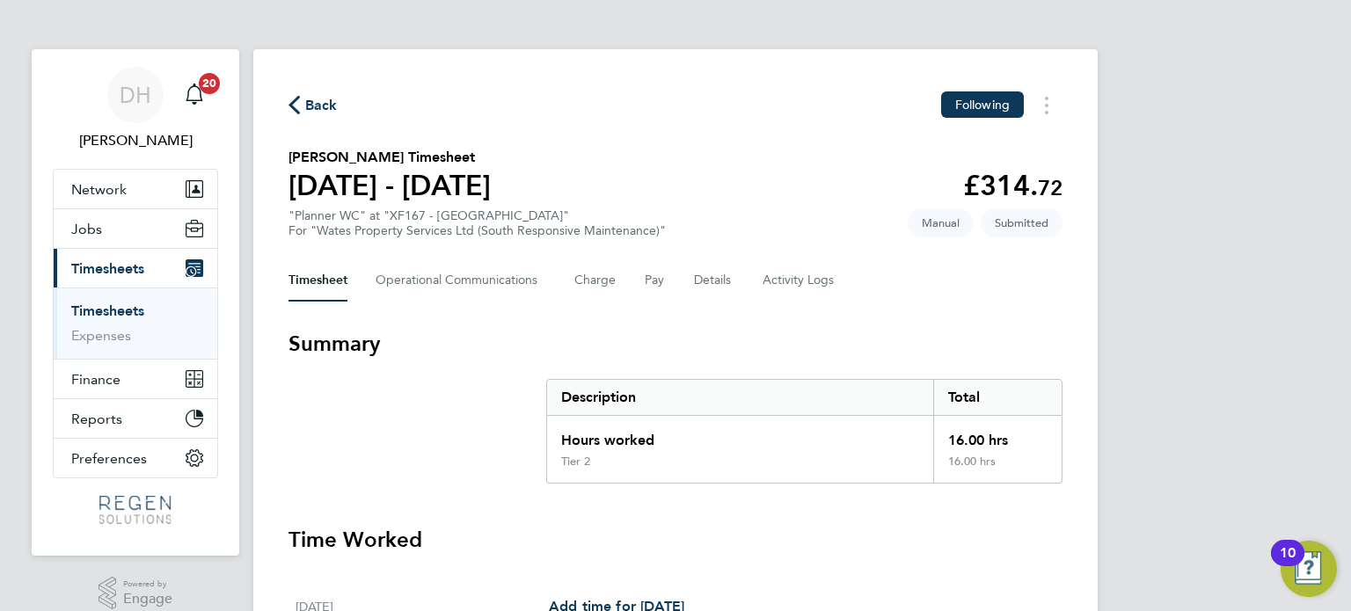
click at [309, 99] on span "Back" at bounding box center [321, 105] width 33 height 21
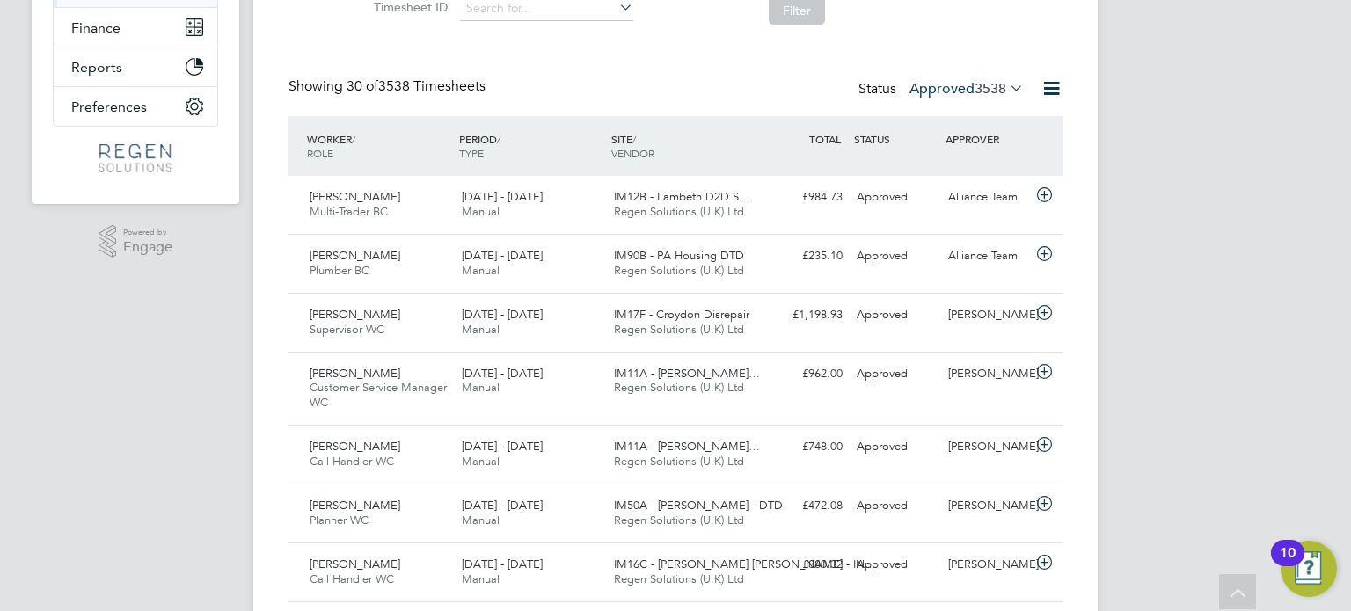
click at [991, 82] on span "3538" at bounding box center [991, 89] width 32 height 18
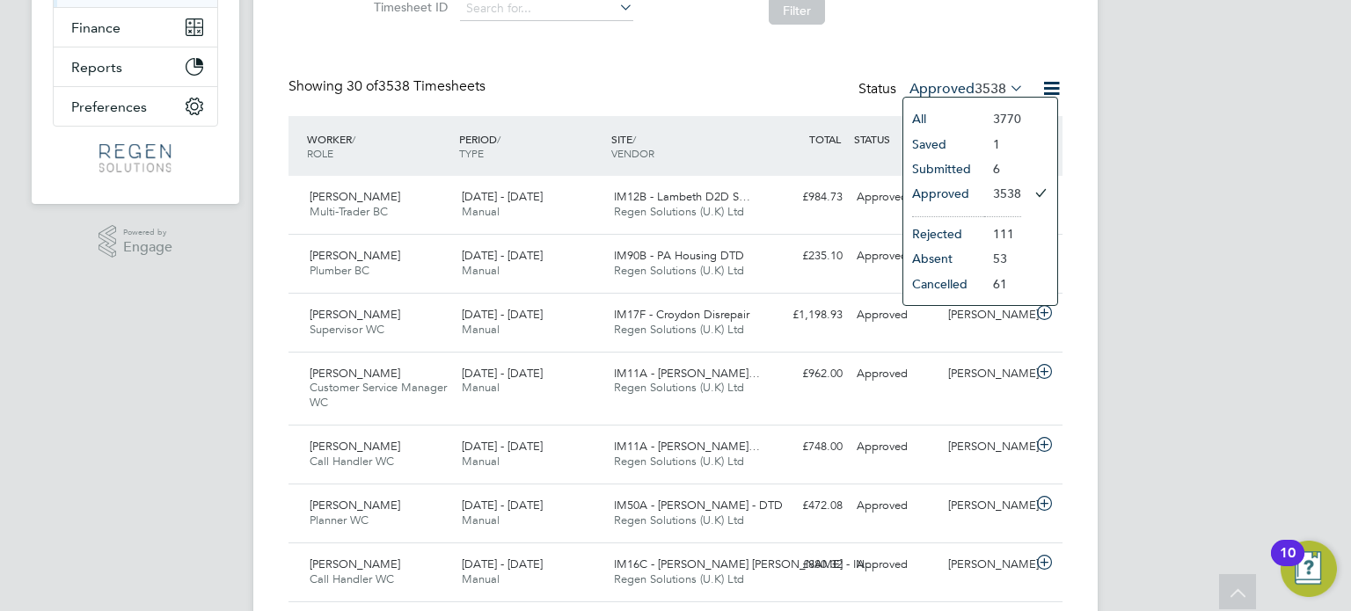
click at [968, 164] on li "Submitted" at bounding box center [943, 169] width 81 height 25
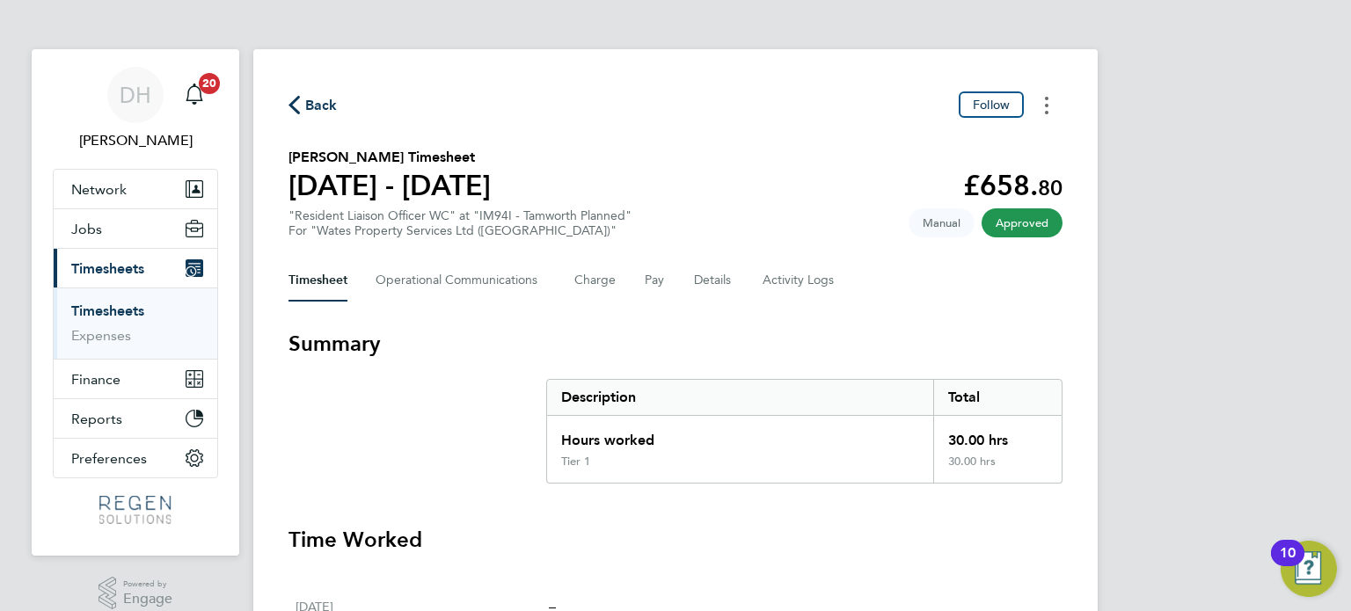
click at [1032, 99] on button "Timesheets Menu" at bounding box center [1047, 104] width 32 height 27
click at [866, 268] on div "Timesheet Operational Communications Charge Pay Details Activity Logs" at bounding box center [676, 280] width 774 height 42
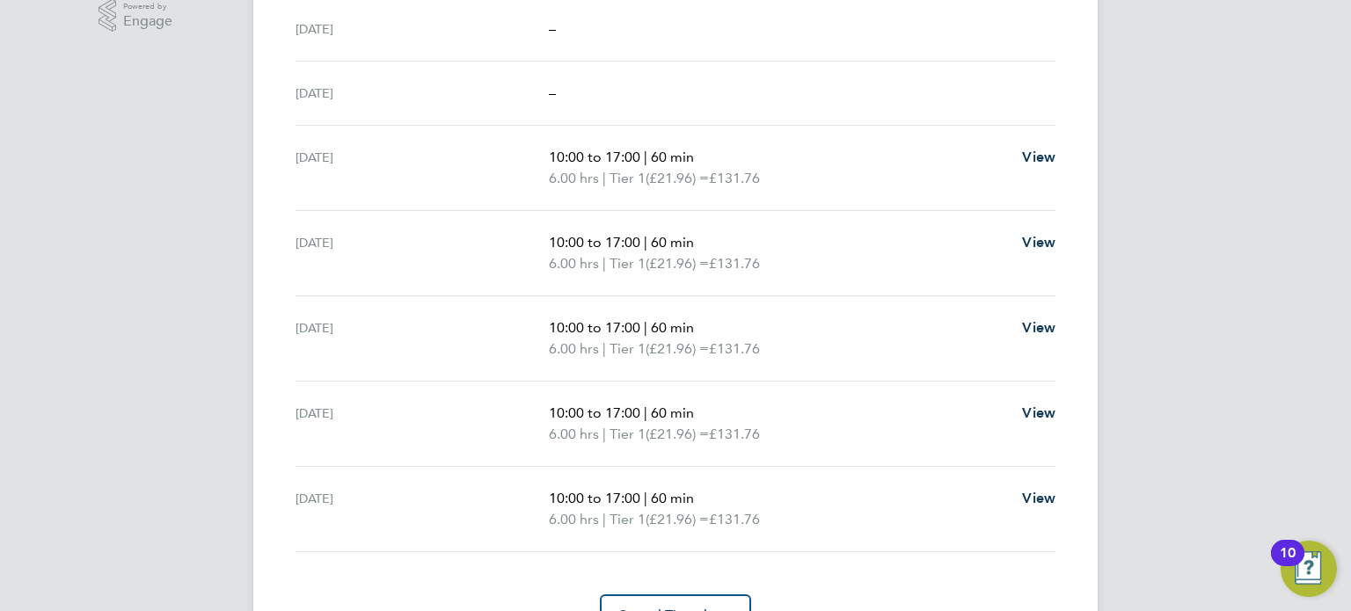
scroll to position [670, 0]
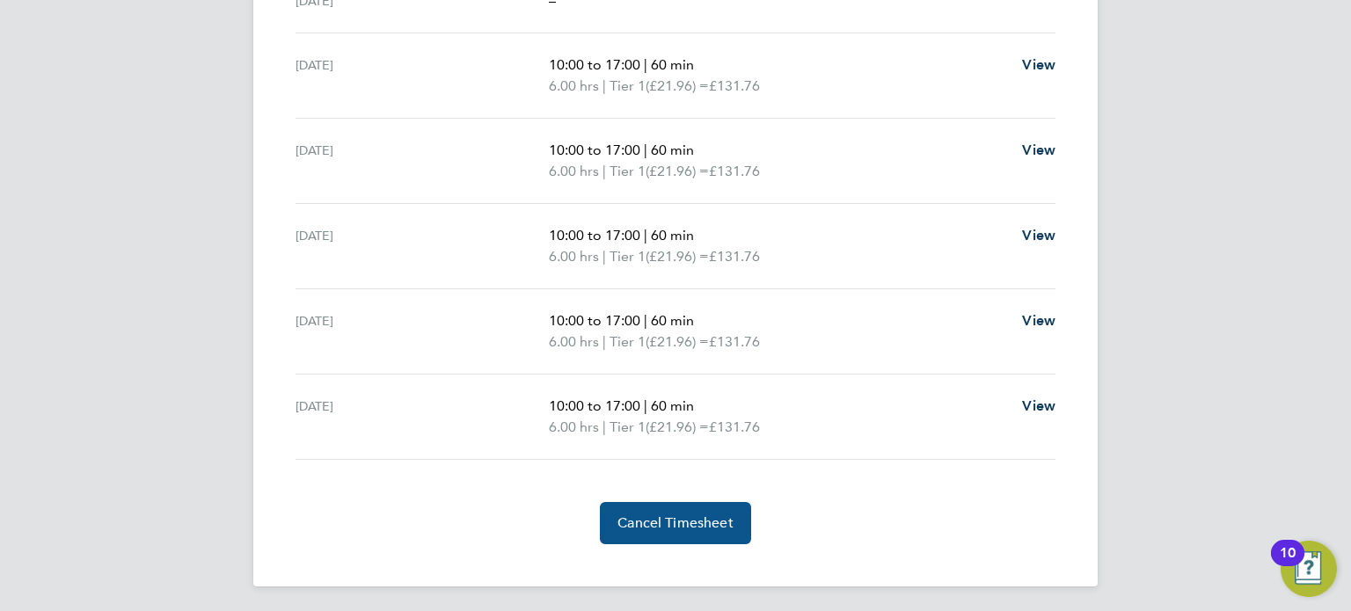
click at [673, 516] on span "Cancel Timesheet" at bounding box center [675, 524] width 116 height 18
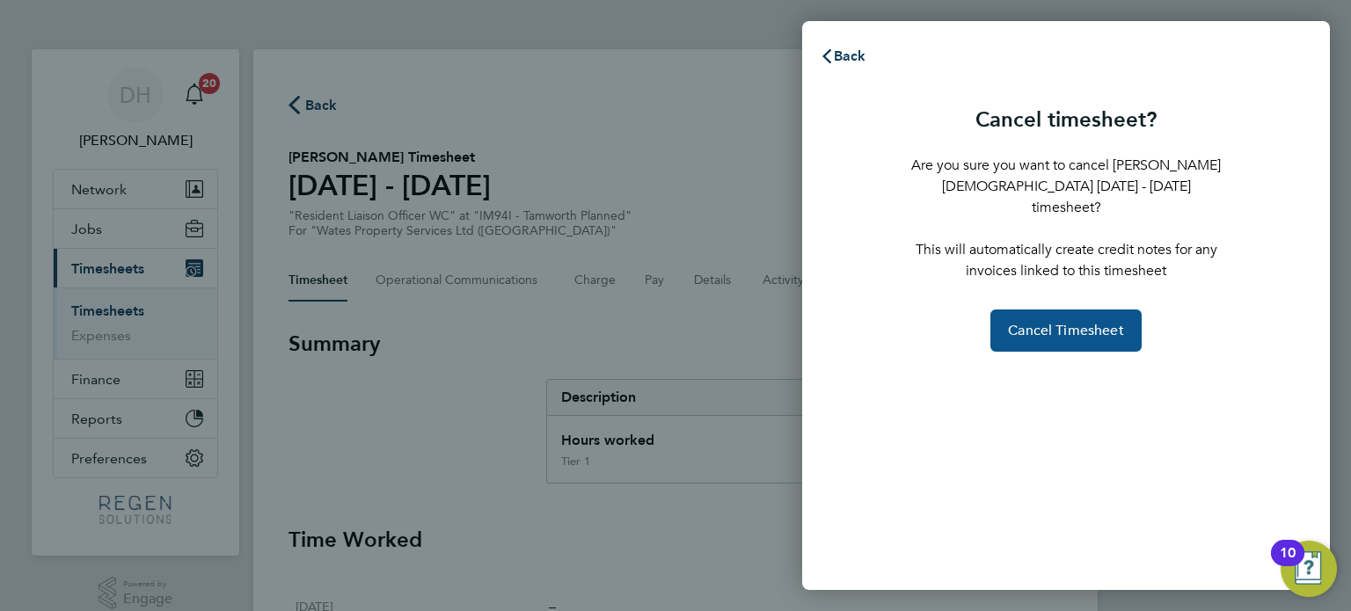
click at [1085, 310] on button "Cancel Timesheet" at bounding box center [1065, 331] width 151 height 42
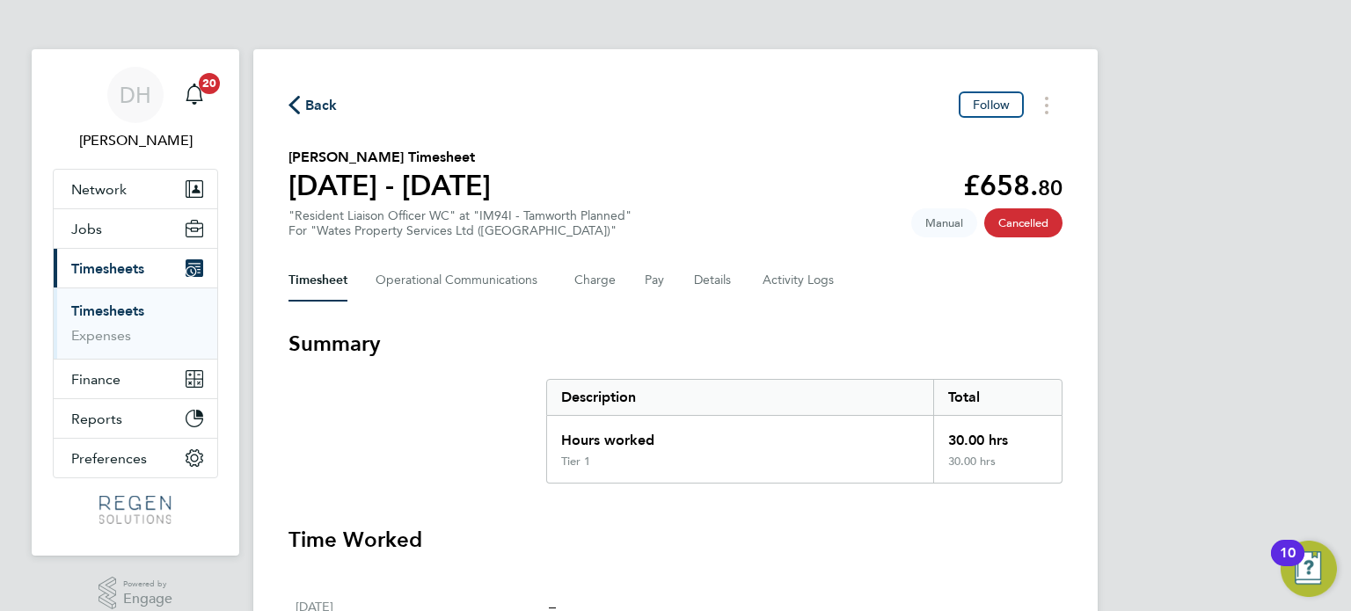
click at [322, 113] on span "Back" at bounding box center [321, 105] width 33 height 21
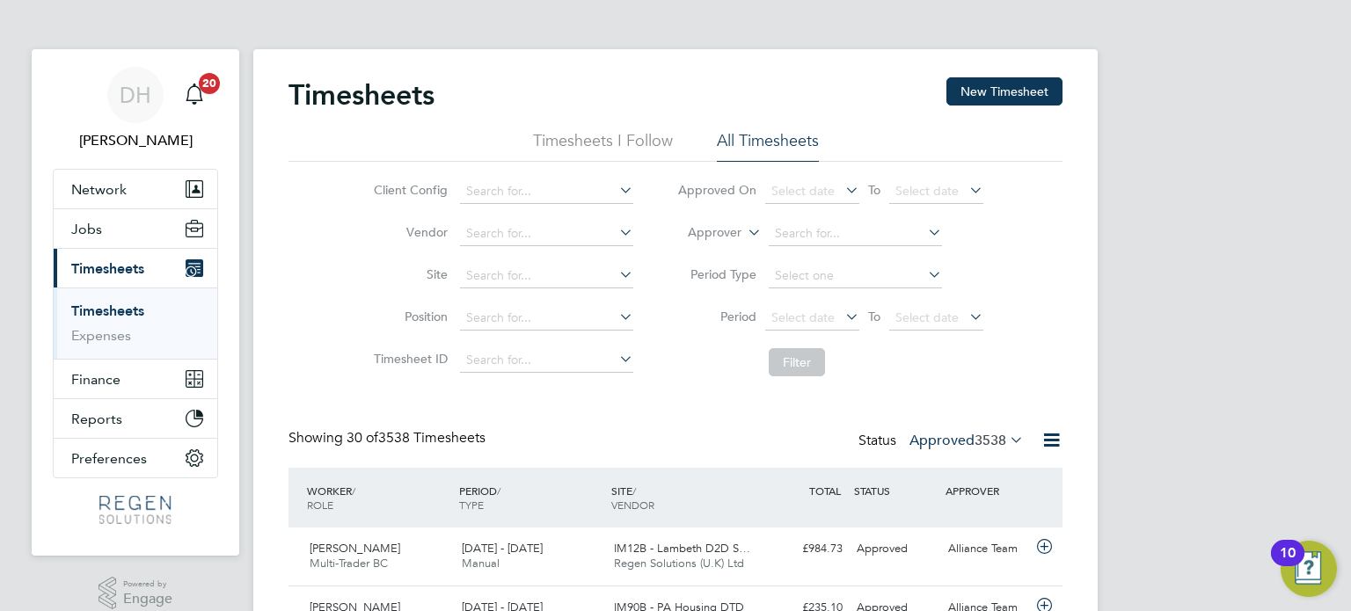
click at [1017, 91] on button "New Timesheet" at bounding box center [1004, 91] width 116 height 28
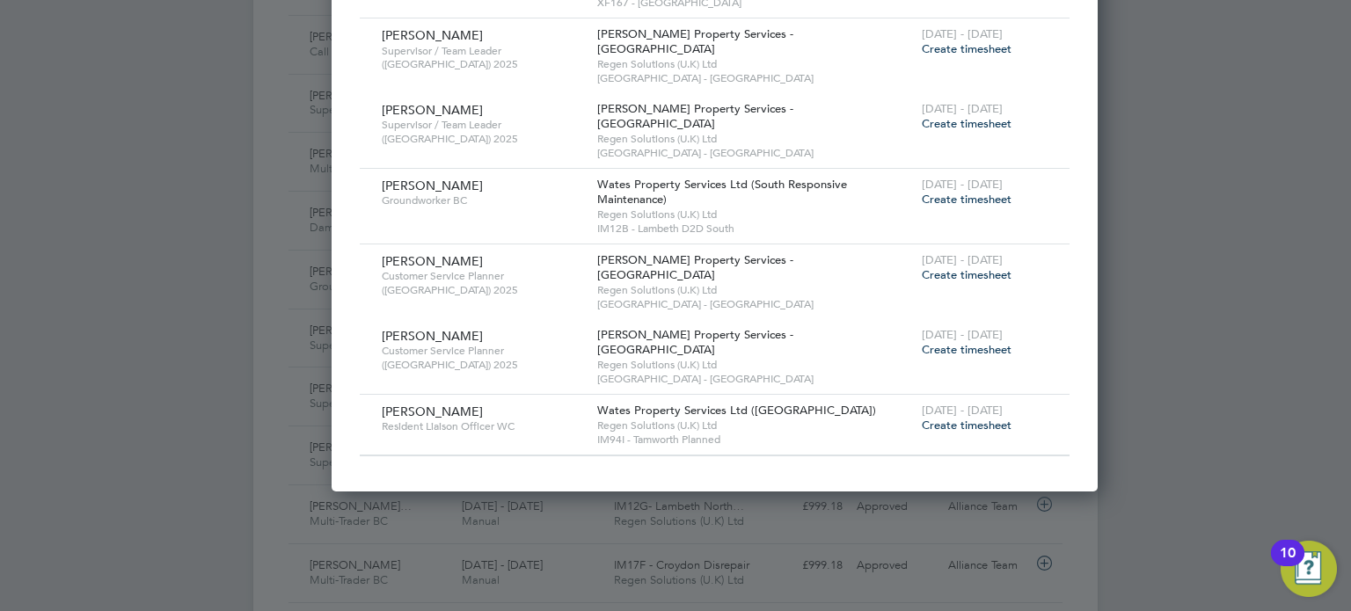
click at [922, 418] on span "Create timesheet" at bounding box center [967, 425] width 90 height 15
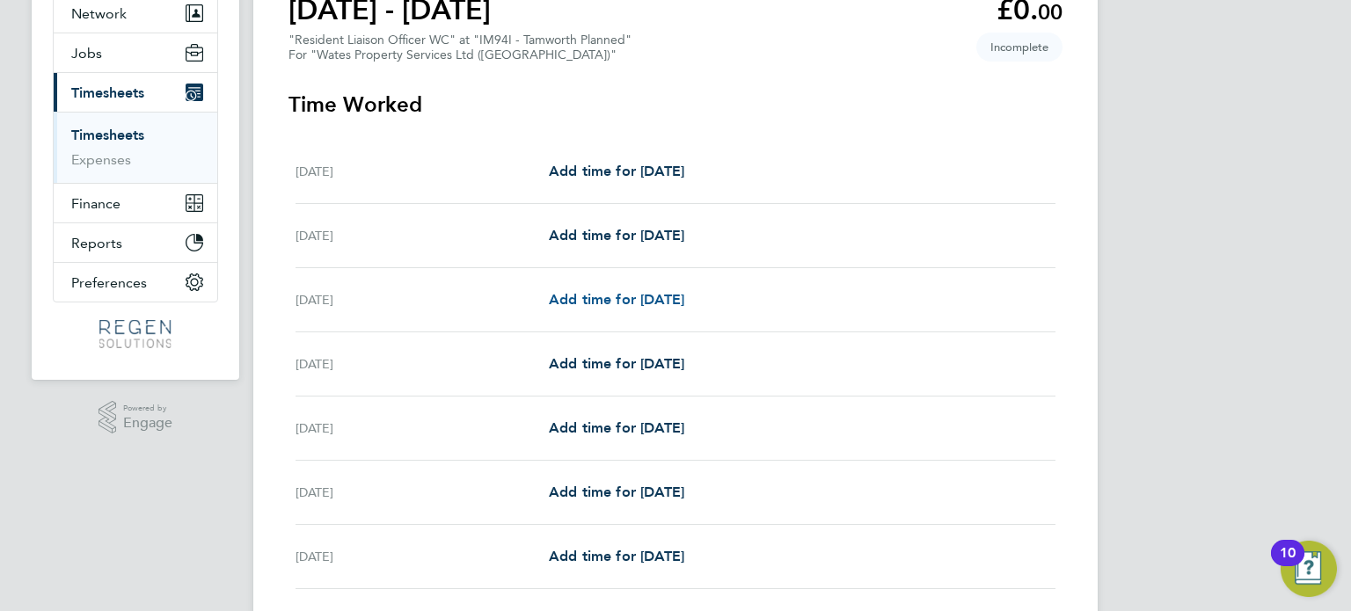
click at [662, 291] on span "Add time for Mon 15 Sep" at bounding box center [616, 299] width 135 height 17
select select "30"
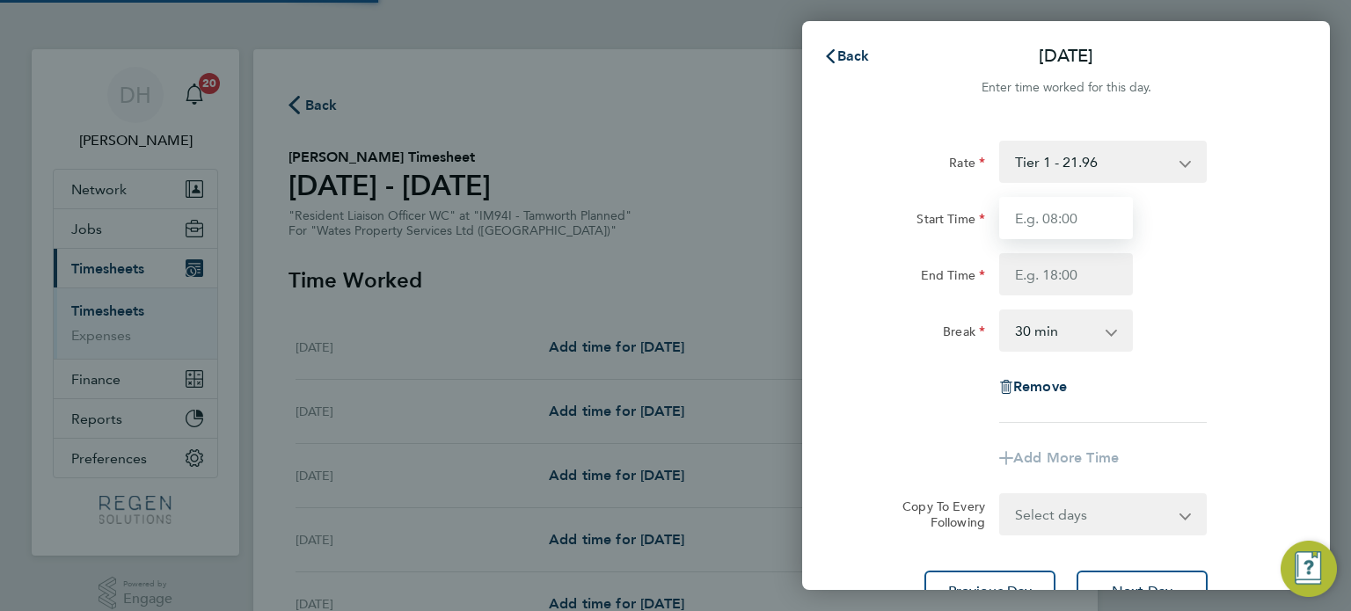
click at [1084, 218] on input "Start Time" at bounding box center [1066, 218] width 134 height 42
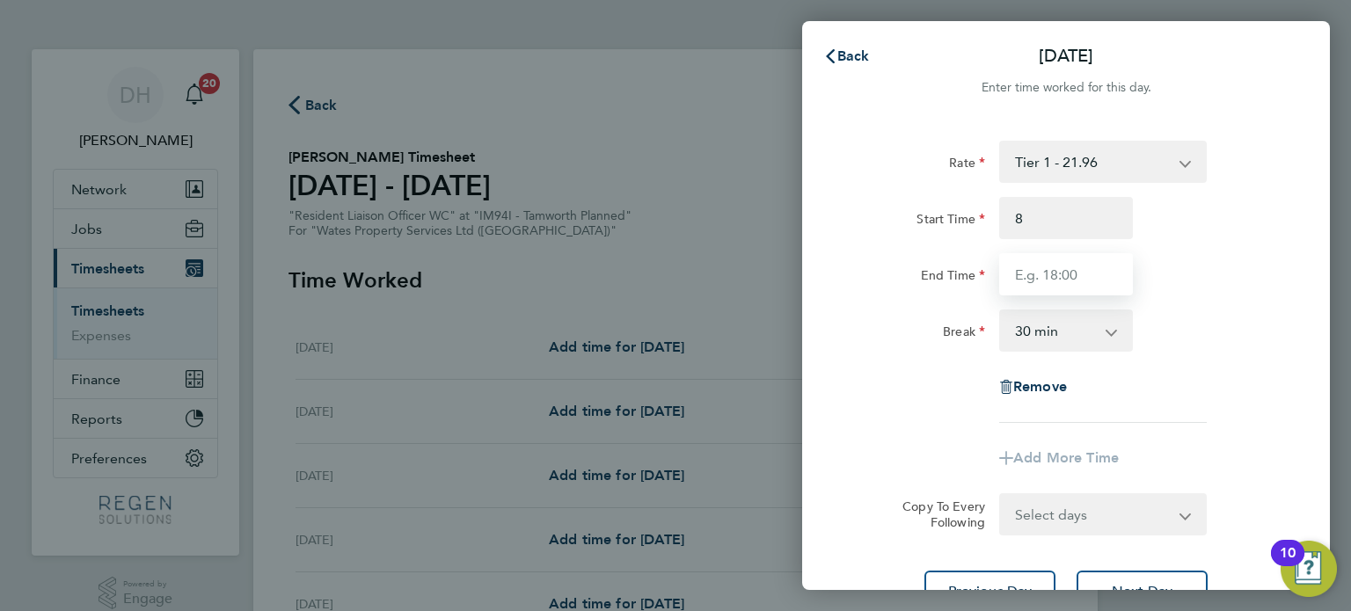
type input "08:00"
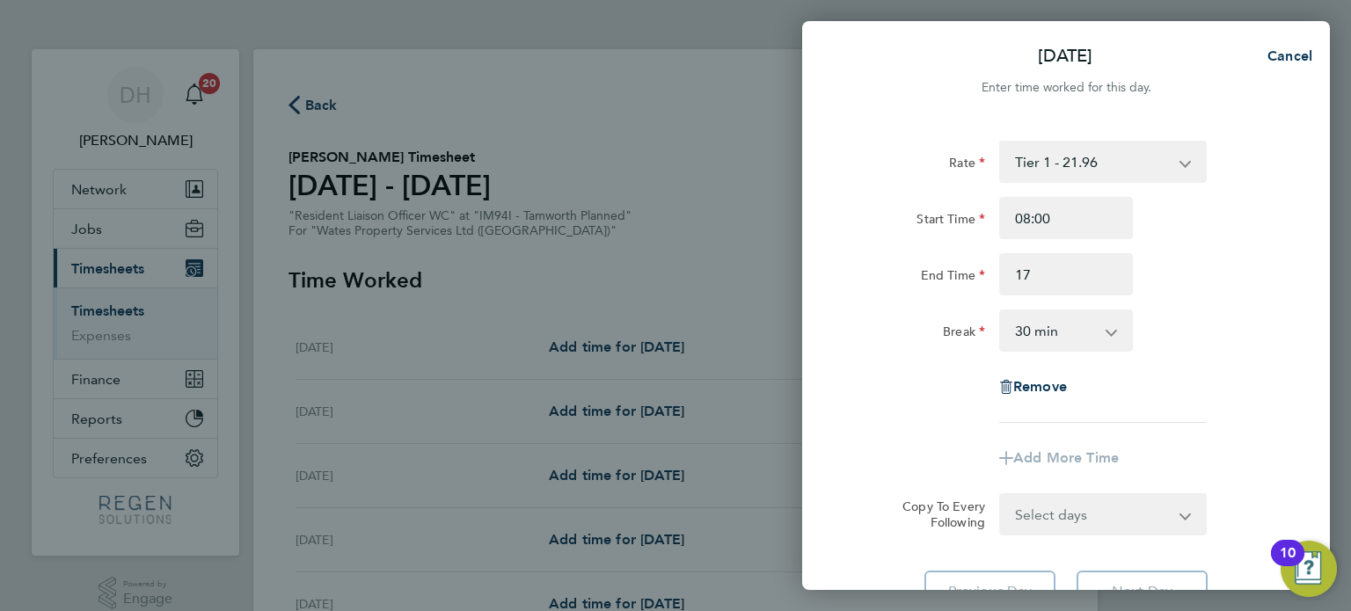
type input "17:00"
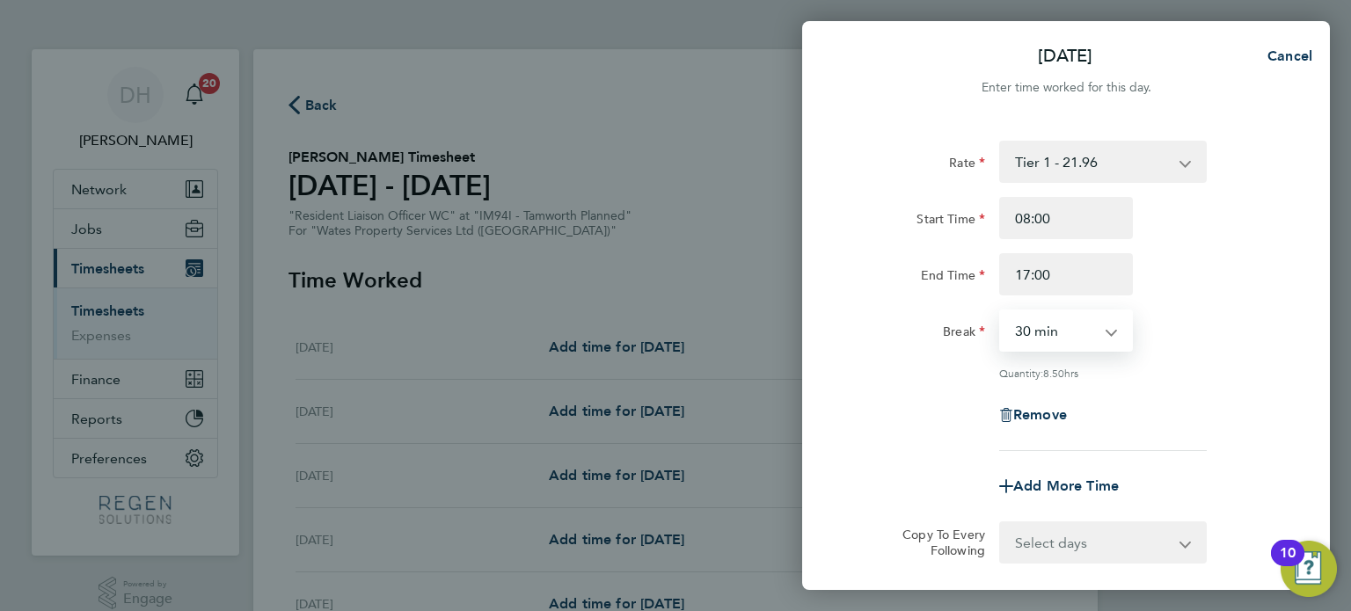
click at [1063, 326] on select "0 min 15 min 30 min 45 min 60 min 75 min 90 min" at bounding box center [1055, 330] width 109 height 39
select select "60"
click at [1001, 311] on select "0 min 15 min 30 min 45 min 60 min 75 min 90 min" at bounding box center [1055, 330] width 109 height 39
click at [1115, 523] on select "Select days Day [DATE] [DATE] [DATE] [DATE]" at bounding box center [1093, 542] width 185 height 39
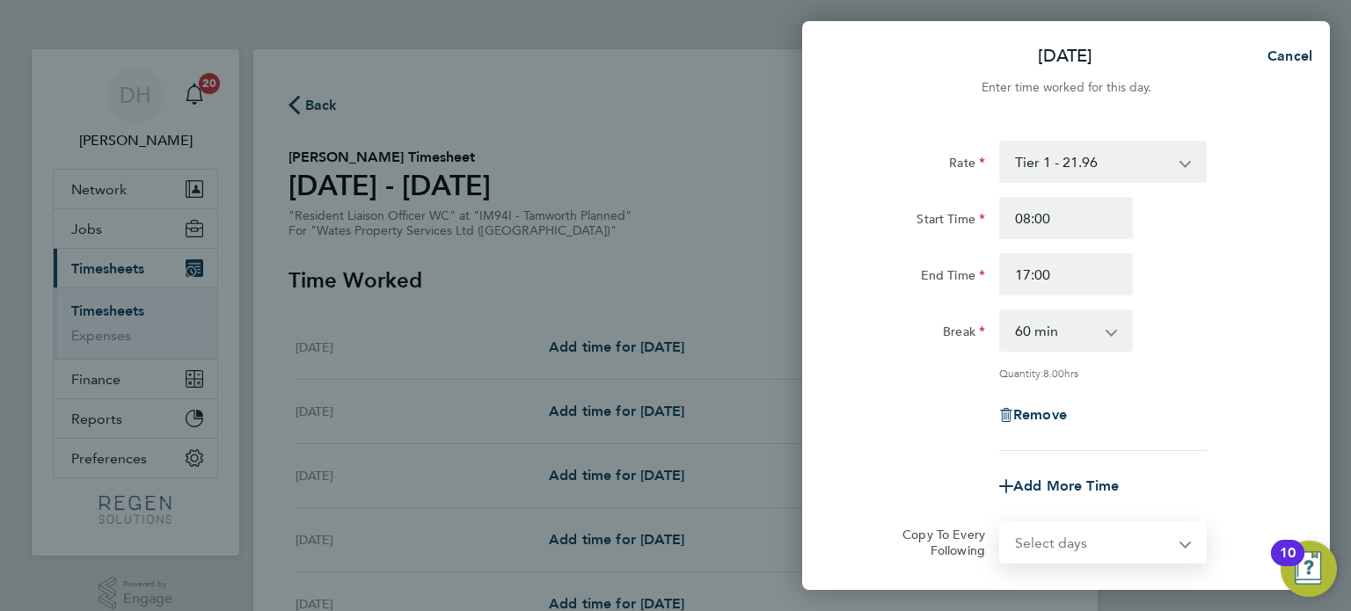
select select "TUE"
click at [1001, 523] on select "Select days Day [DATE] [DATE] [DATE] [DATE]" at bounding box center [1093, 542] width 185 height 39
select select "2025-09-19"
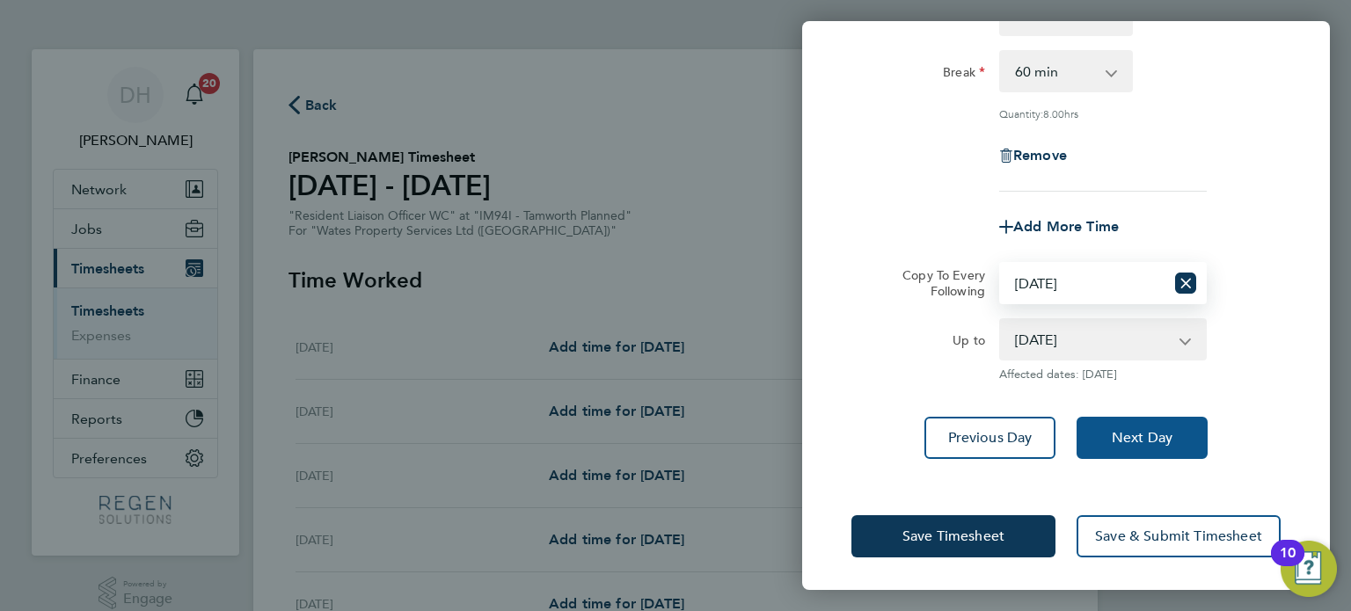
click at [1147, 442] on span "Next Day" at bounding box center [1142, 438] width 61 height 18
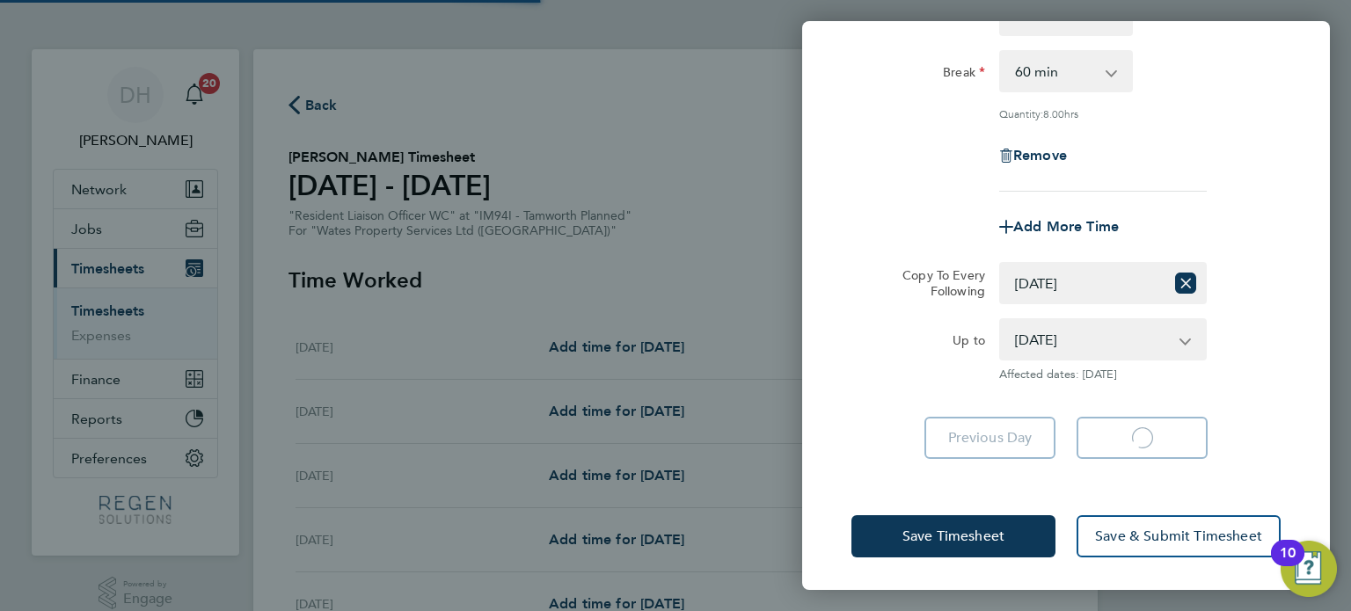
select select "60"
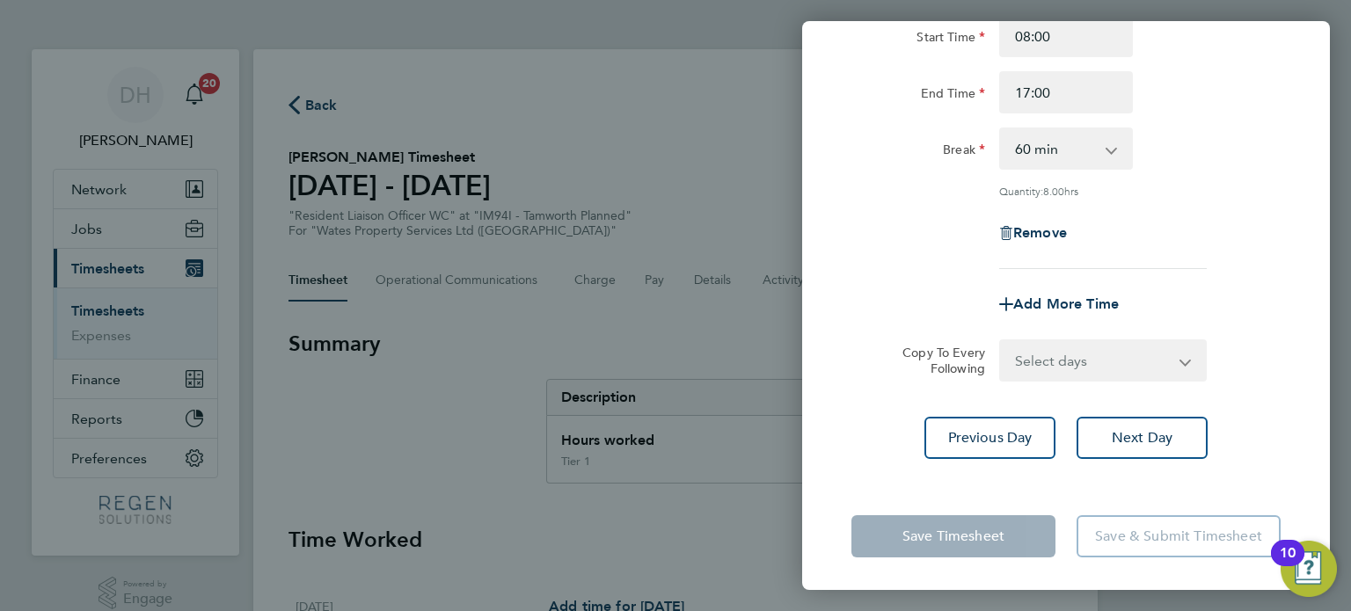
click at [1076, 362] on select "Select days Day [DATE] [DATE] [DATE]" at bounding box center [1093, 360] width 185 height 39
select select "WED"
click at [1001, 341] on select "Select days Day [DATE] [DATE] [DATE]" at bounding box center [1093, 360] width 185 height 39
select select "2025-09-19"
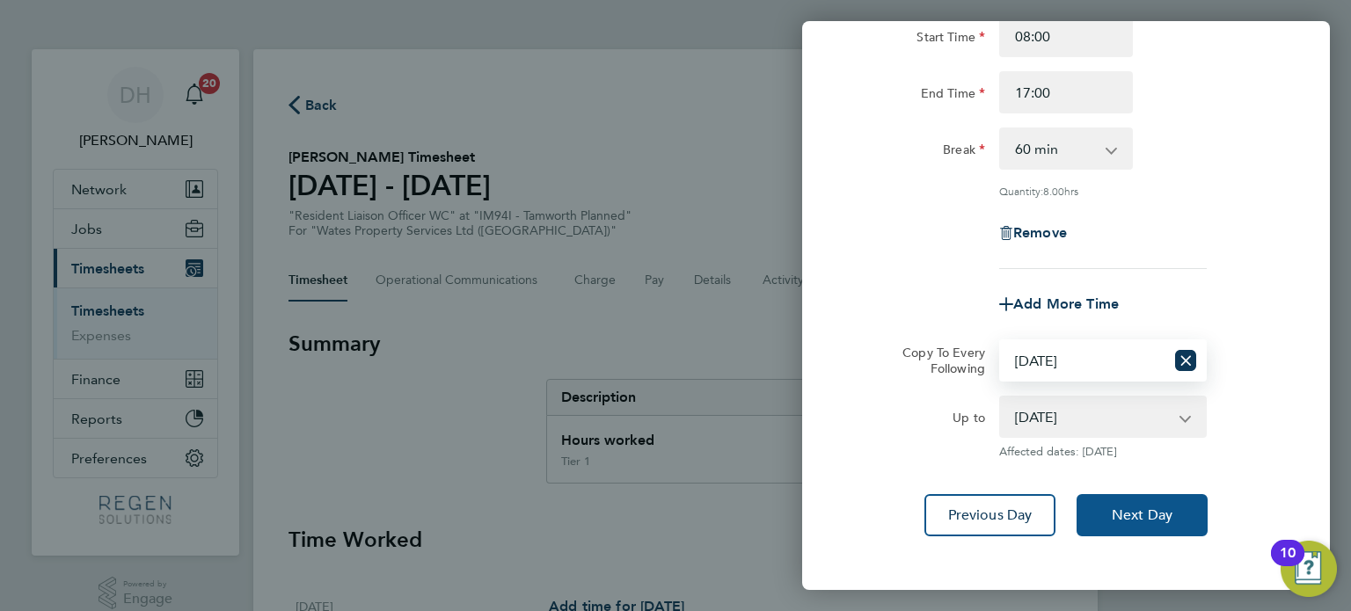
drag, startPoint x: 1136, startPoint y: 502, endPoint x: 1112, endPoint y: 464, distance: 44.7
click at [1134, 502] on button "Next Day" at bounding box center [1142, 515] width 131 height 42
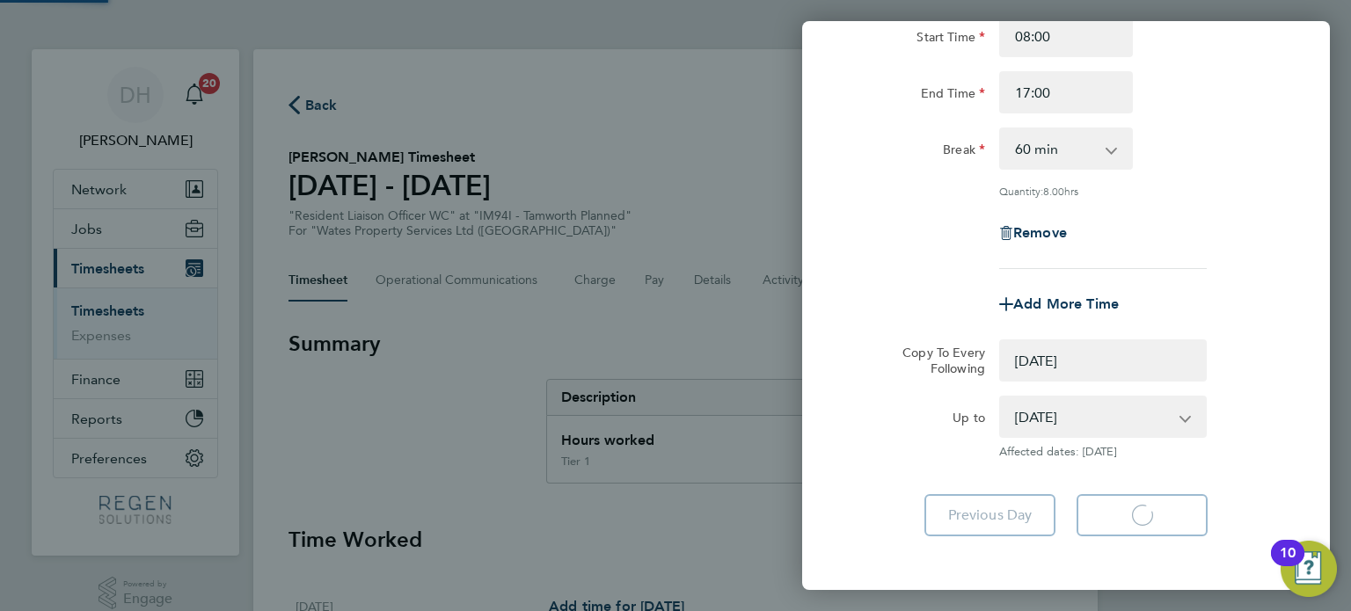
select select "0: null"
select select "60"
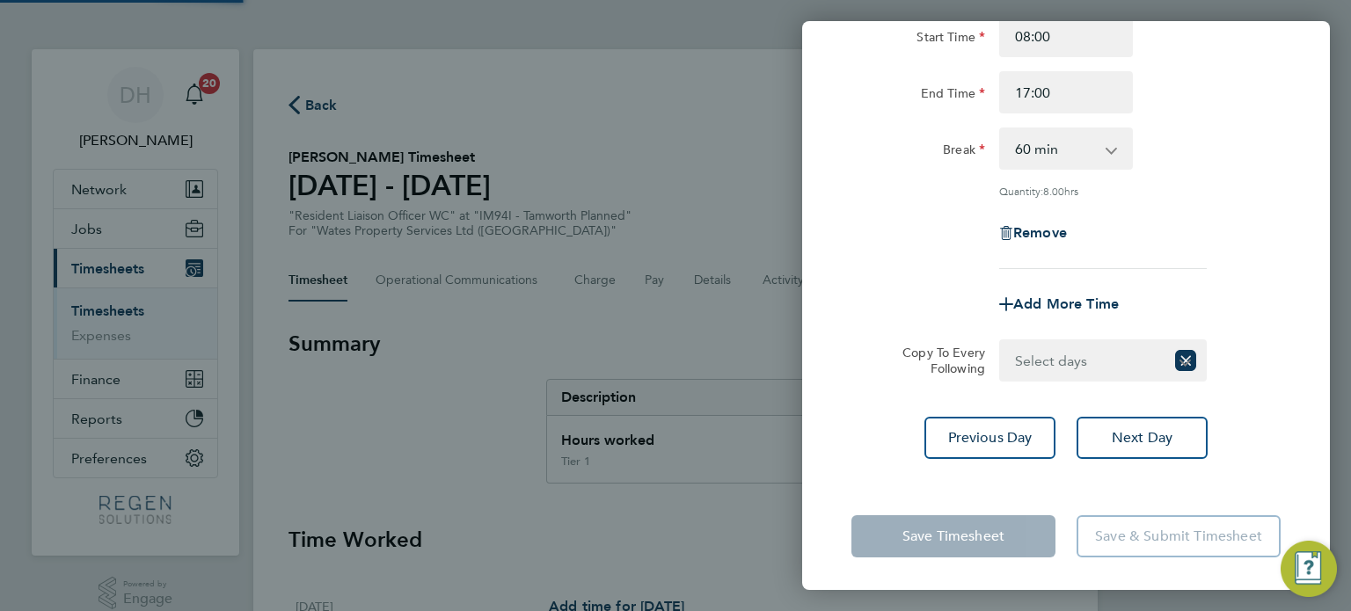
drag, startPoint x: 1066, startPoint y: 358, endPoint x: 1070, endPoint y: 375, distance: 17.3
click at [1066, 358] on select "Select days Day [DATE] [DATE]" at bounding box center [1083, 360] width 164 height 39
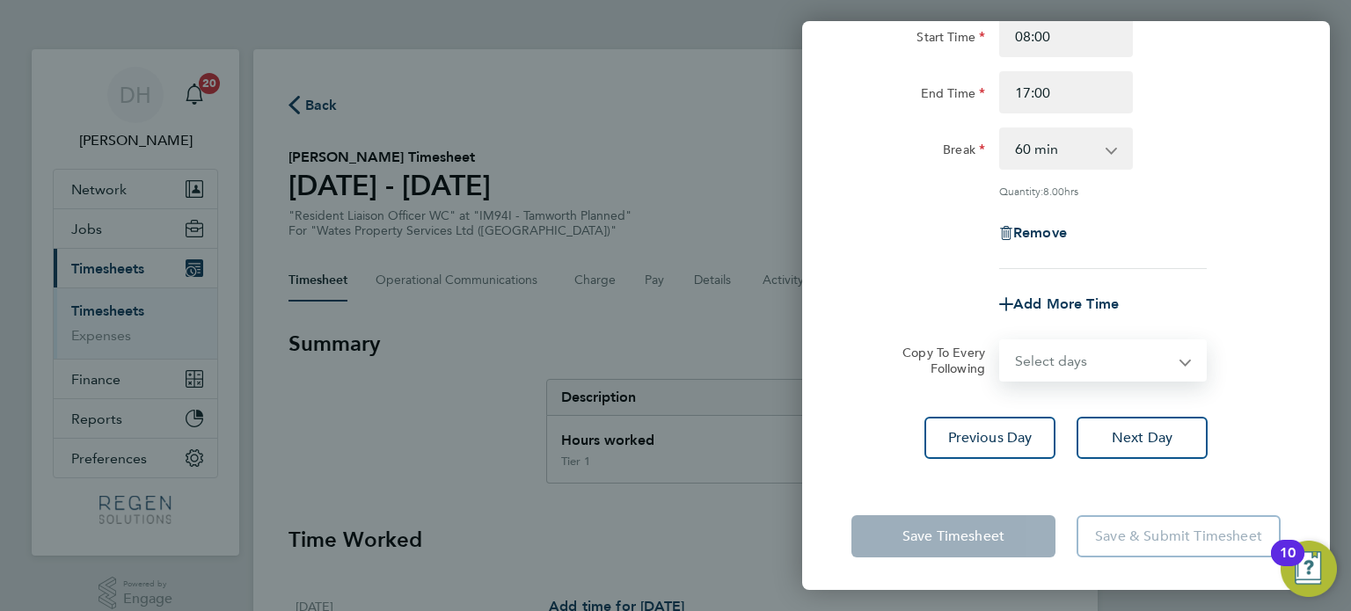
select select "THU"
click at [1001, 341] on select "Select days Day [DATE] [DATE]" at bounding box center [1093, 360] width 185 height 39
select select "2025-09-19"
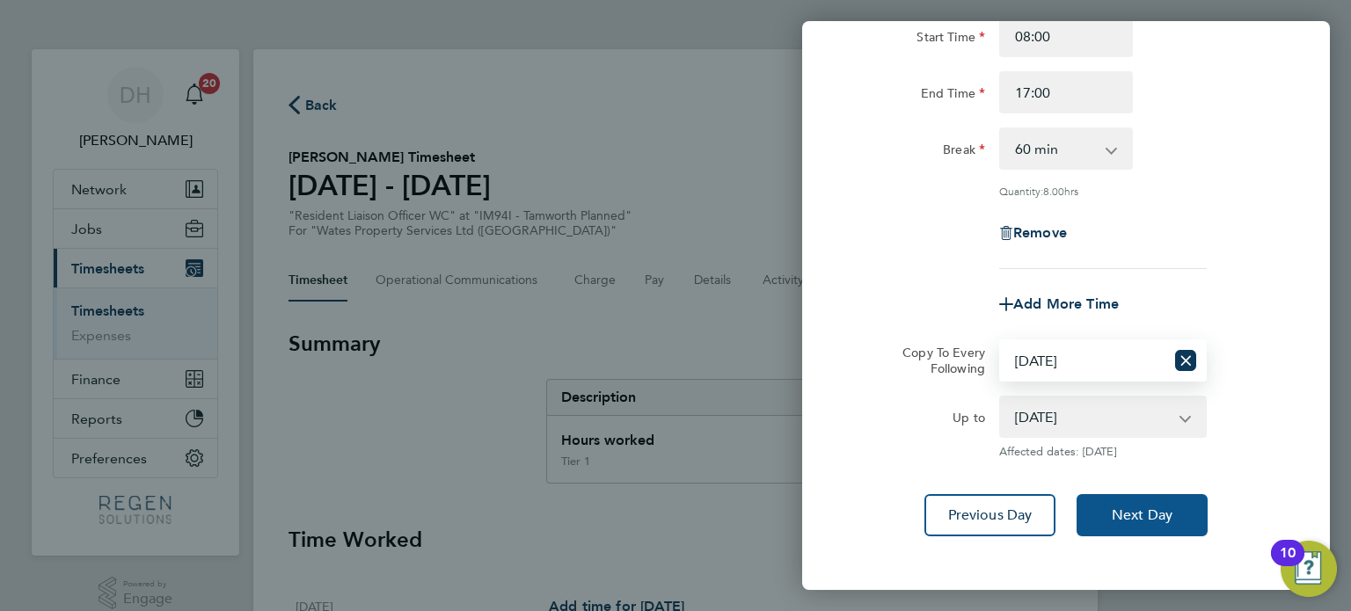
drag, startPoint x: 1128, startPoint y: 520, endPoint x: 1108, endPoint y: 471, distance: 52.9
click at [1127, 519] on span "Next Day" at bounding box center [1142, 516] width 61 height 18
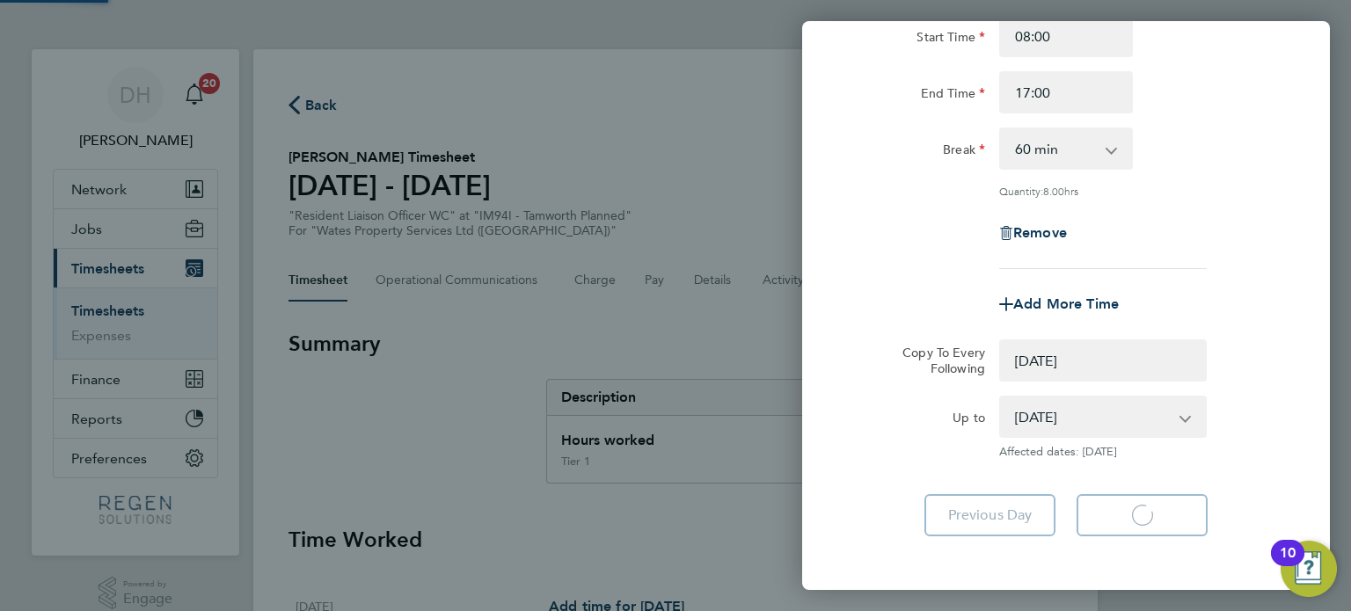
select select "0: null"
select select "60"
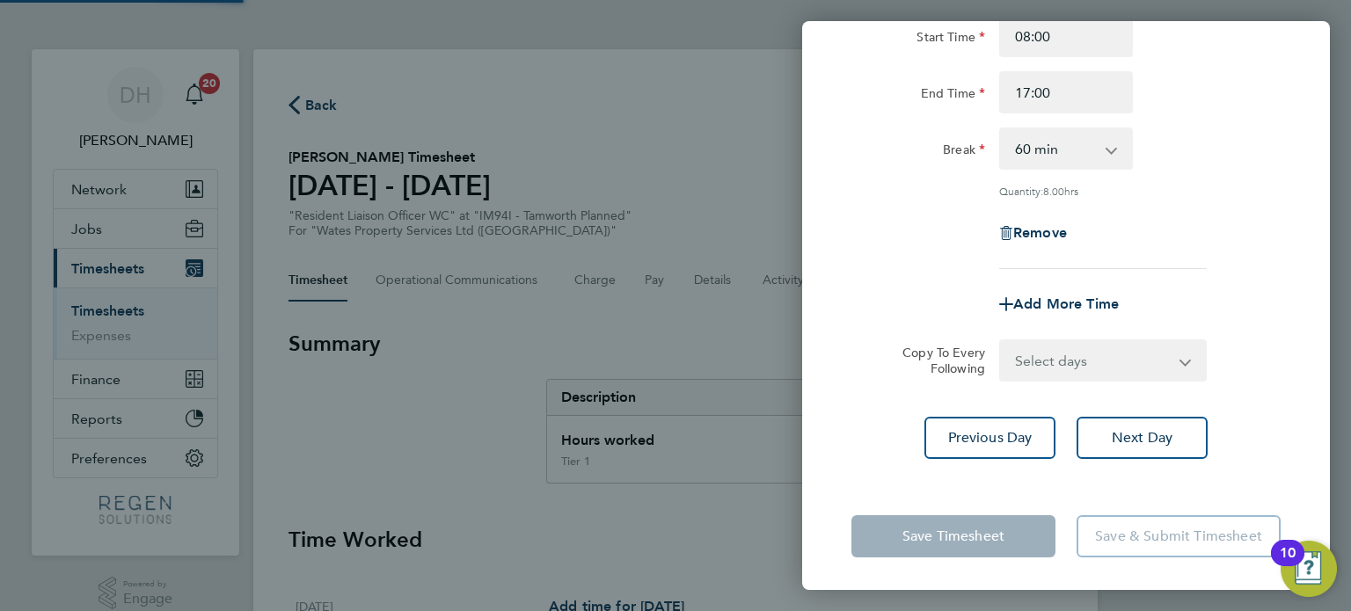
drag, startPoint x: 1084, startPoint y: 361, endPoint x: 1084, endPoint y: 375, distance: 14.1
click at [1084, 361] on select "Select days [DATE]" at bounding box center [1083, 360] width 164 height 39
select select "FRI"
click at [1001, 341] on select "Select days [DATE]" at bounding box center [1093, 360] width 185 height 39
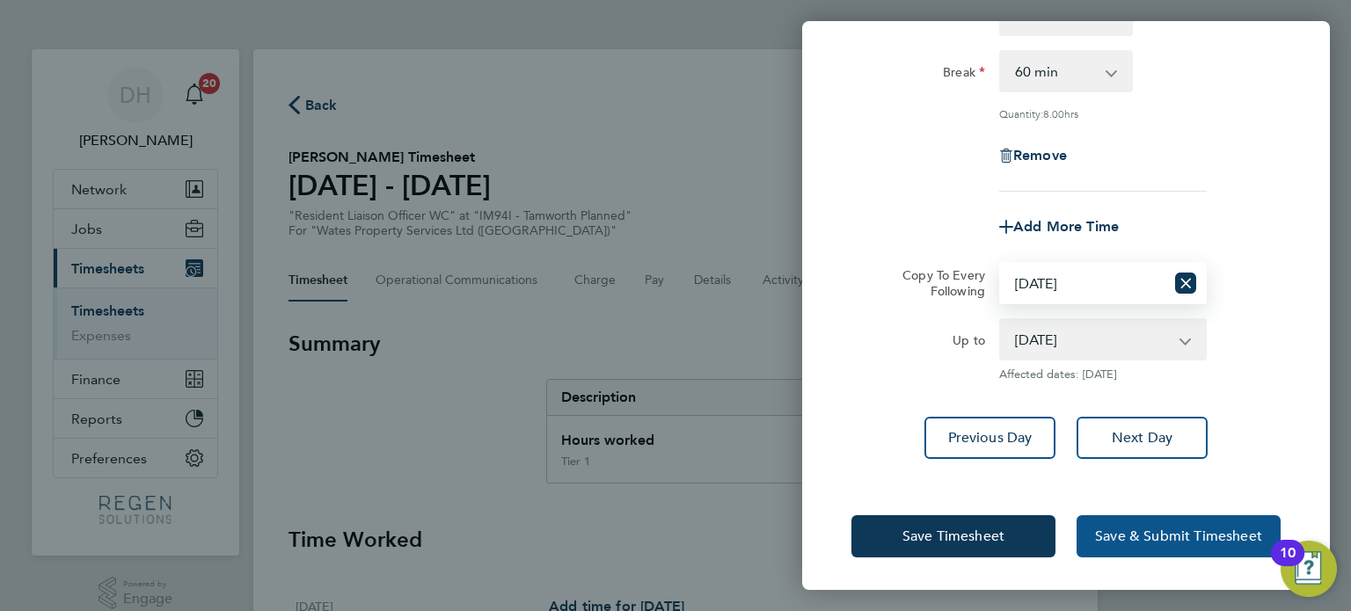
click at [1147, 551] on button "Save & Submit Timesheet" at bounding box center [1179, 536] width 204 height 42
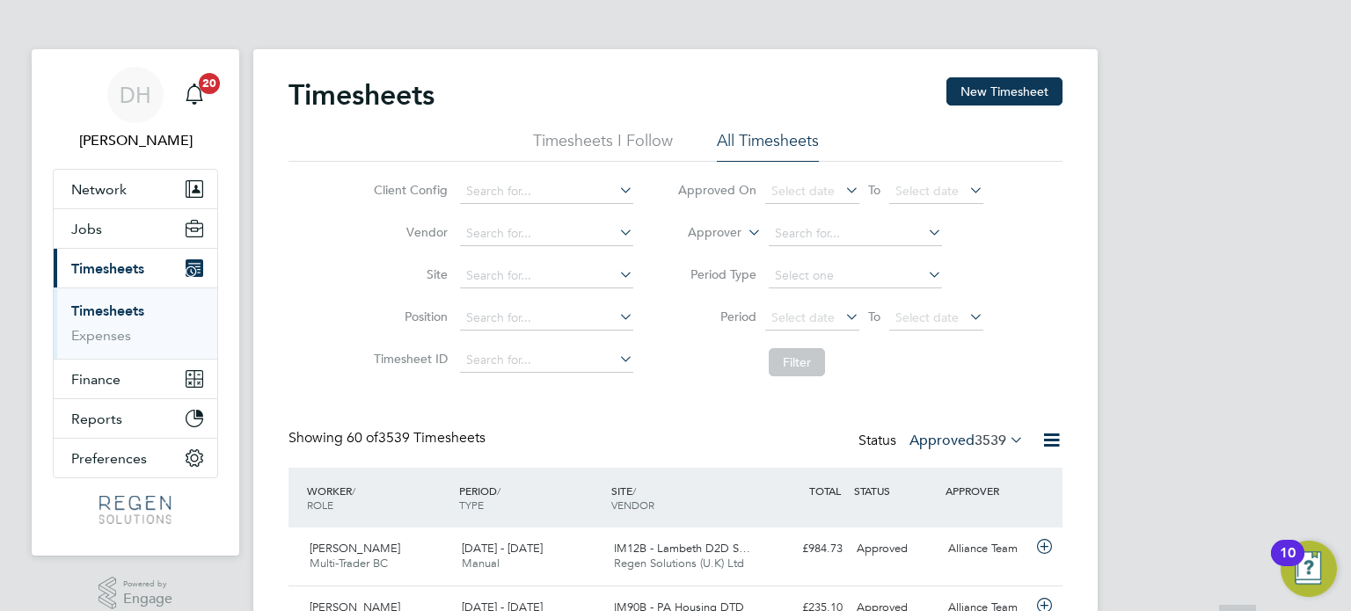
click at [1028, 91] on button "New Timesheet" at bounding box center [1004, 91] width 116 height 28
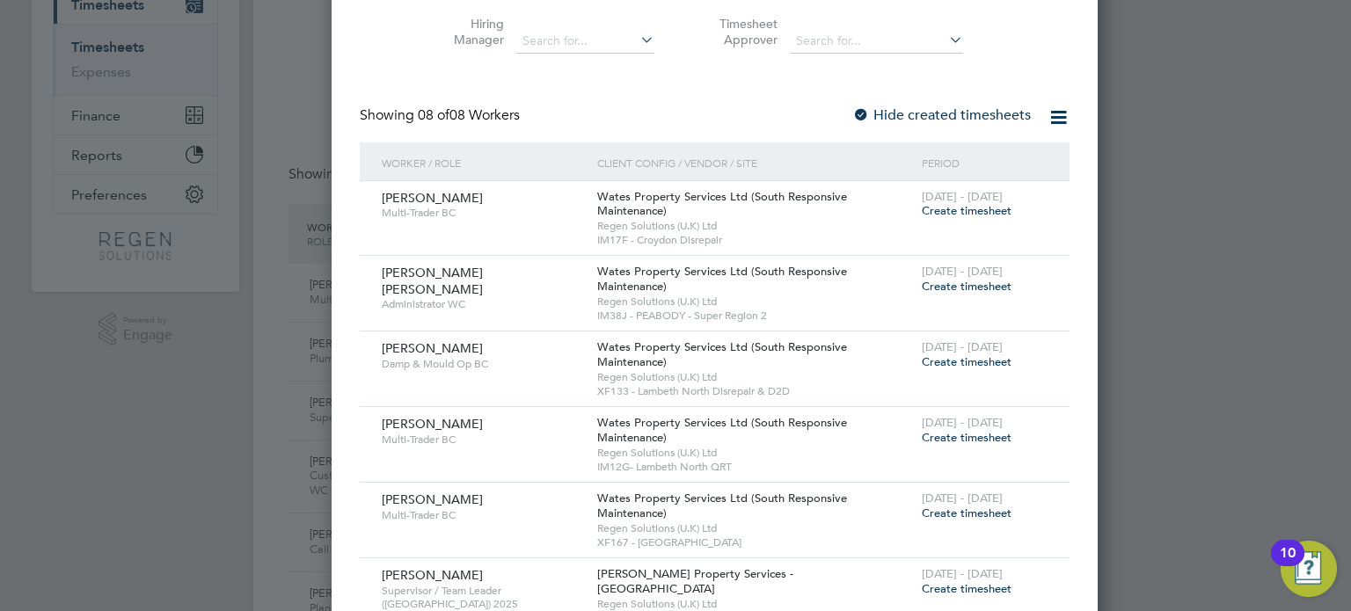
click at [922, 284] on span "Create timesheet" at bounding box center [967, 286] width 90 height 15
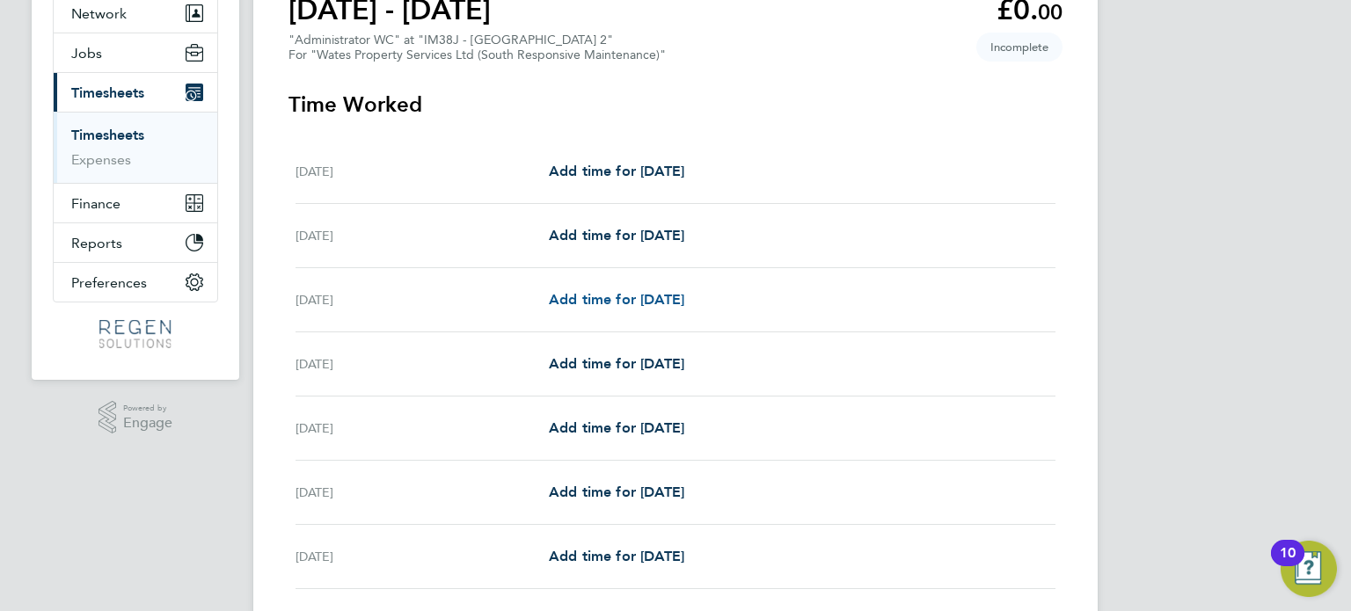
click at [617, 306] on span "Add time for [DATE]" at bounding box center [616, 299] width 135 height 17
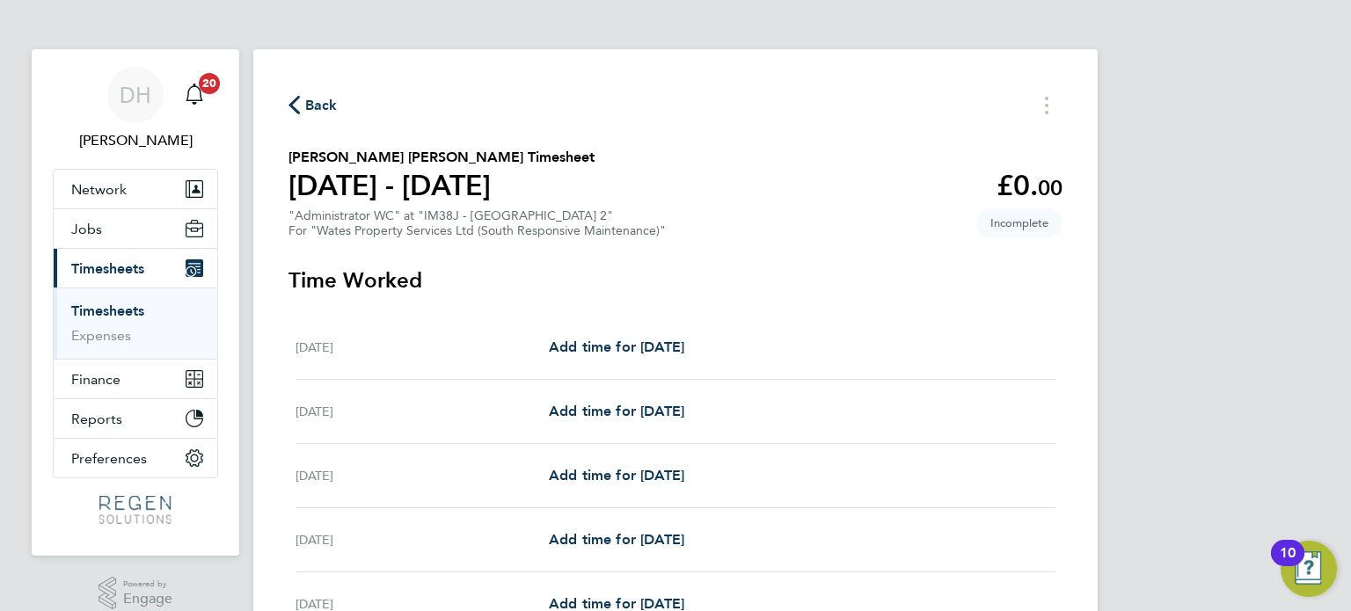
select select "30"
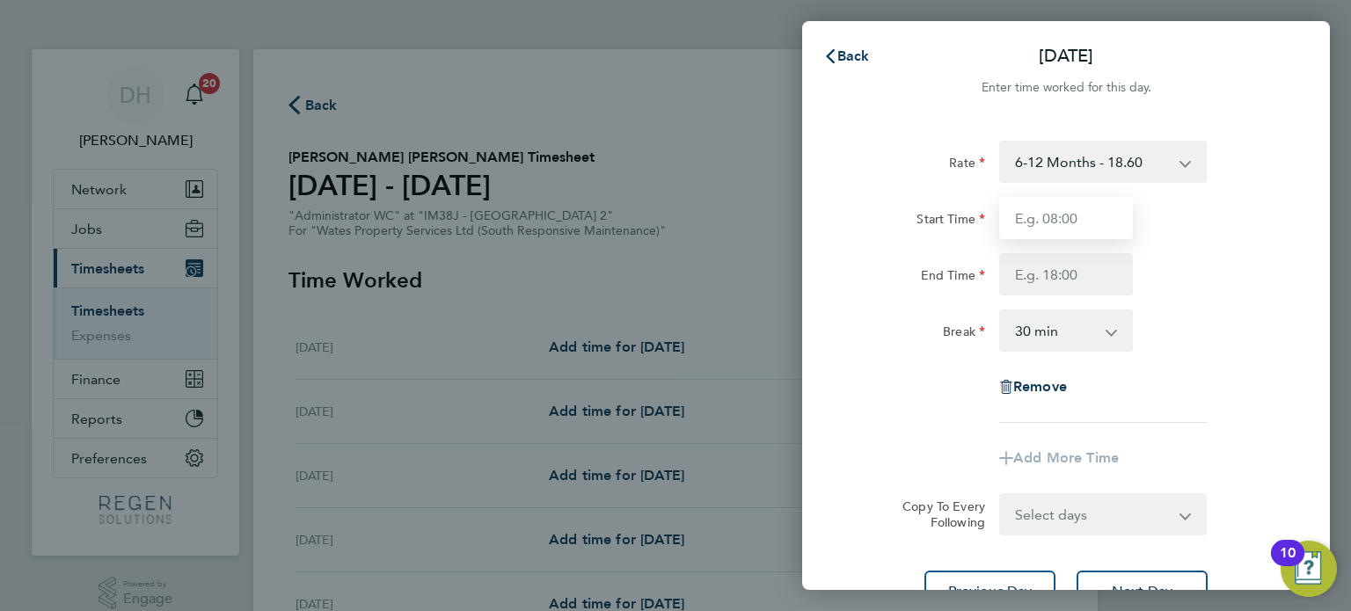
click at [1032, 217] on input "Start Time" at bounding box center [1066, 218] width 134 height 42
type input "08:00"
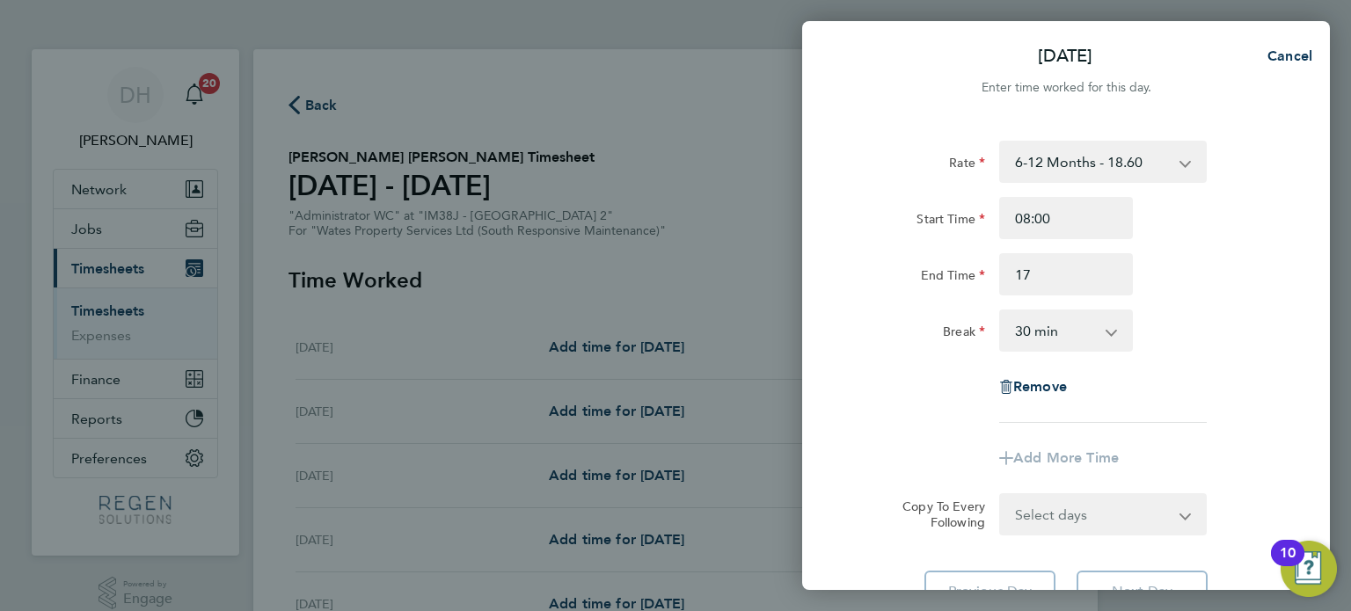
type input "17:00"
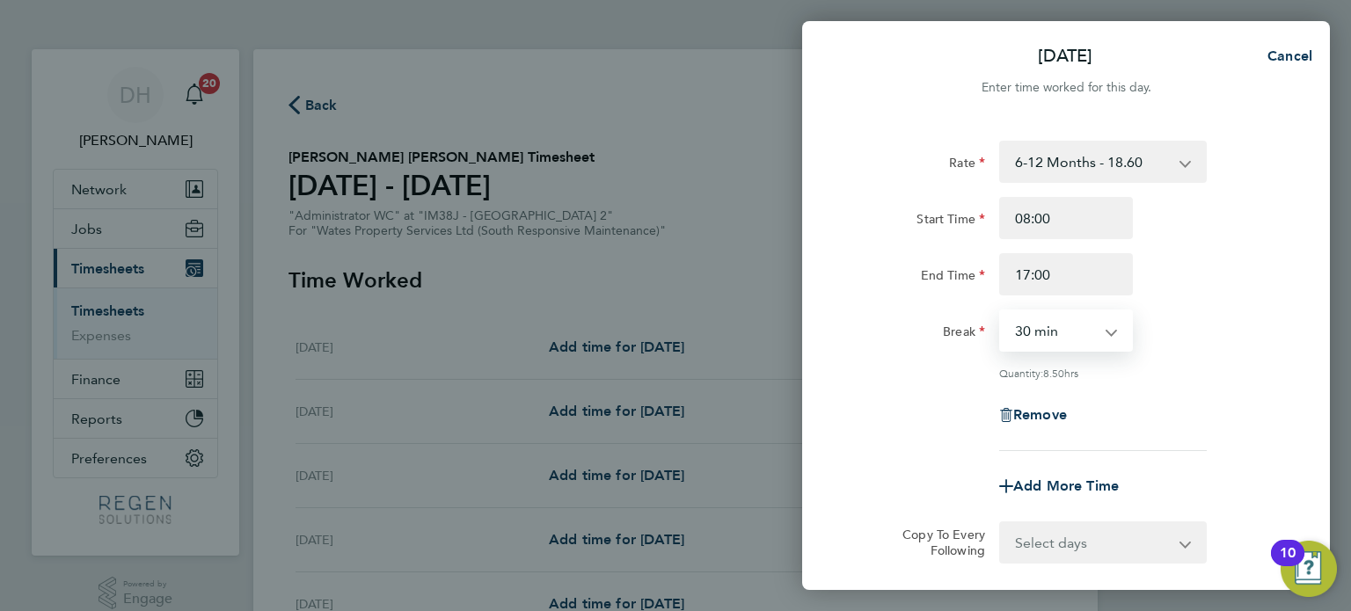
click at [1066, 339] on select "0 min 15 min 30 min 45 min 60 min 75 min 90 min" at bounding box center [1055, 330] width 109 height 39
select select "60"
click at [1001, 311] on select "0 min 15 min 30 min 45 min 60 min 75 min 90 min" at bounding box center [1055, 330] width 109 height 39
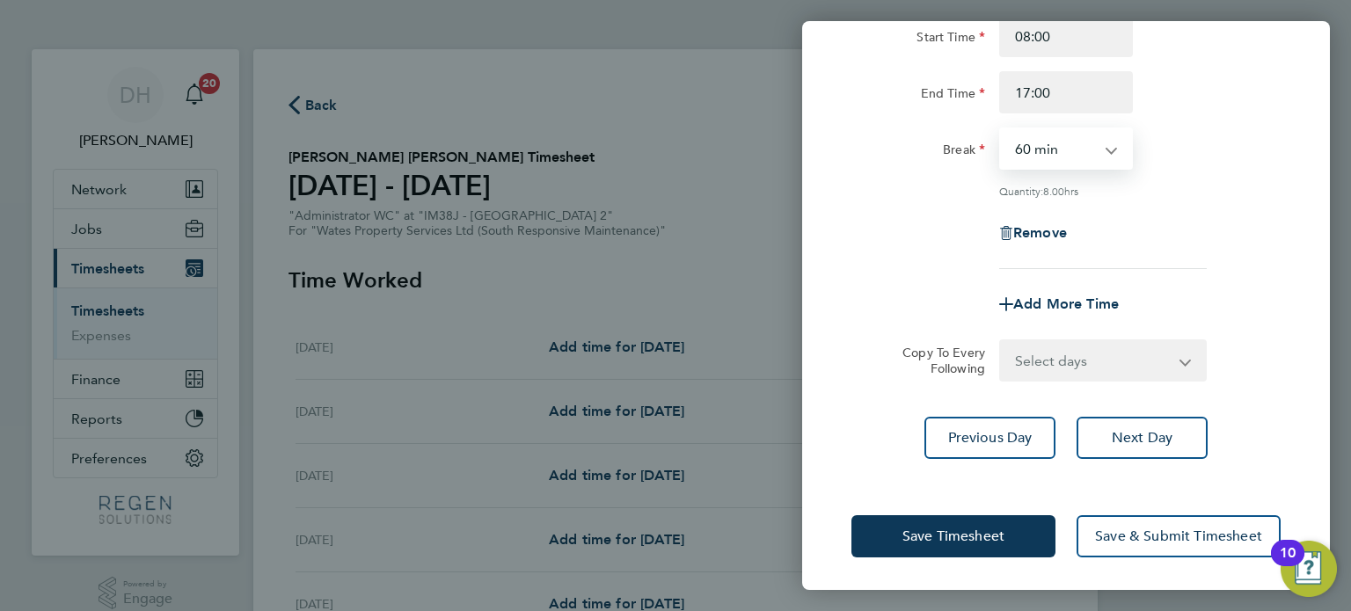
click at [1100, 369] on select "Select days Day [DATE] [DATE] [DATE] [DATE]" at bounding box center [1093, 360] width 185 height 39
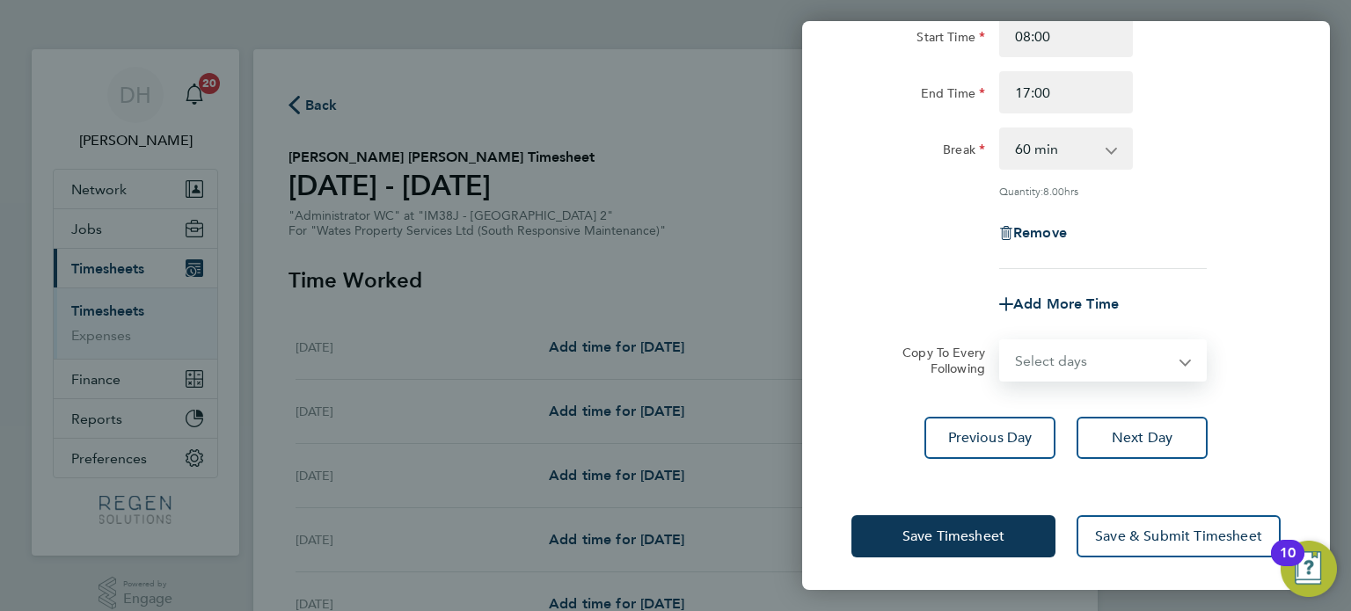
select select "TUE"
click at [1001, 341] on select "Select days Day [DATE] [DATE] [DATE] [DATE]" at bounding box center [1093, 360] width 185 height 39
select select "[DATE]"
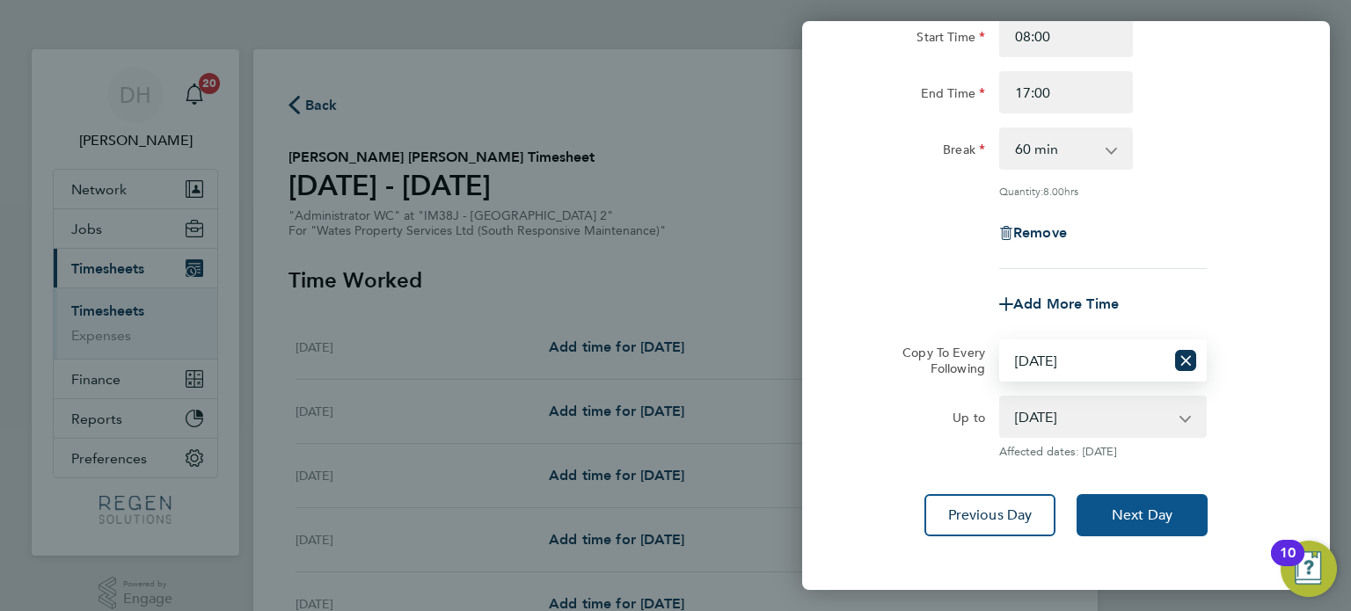
click at [1150, 522] on span "Next Day" at bounding box center [1142, 516] width 61 height 18
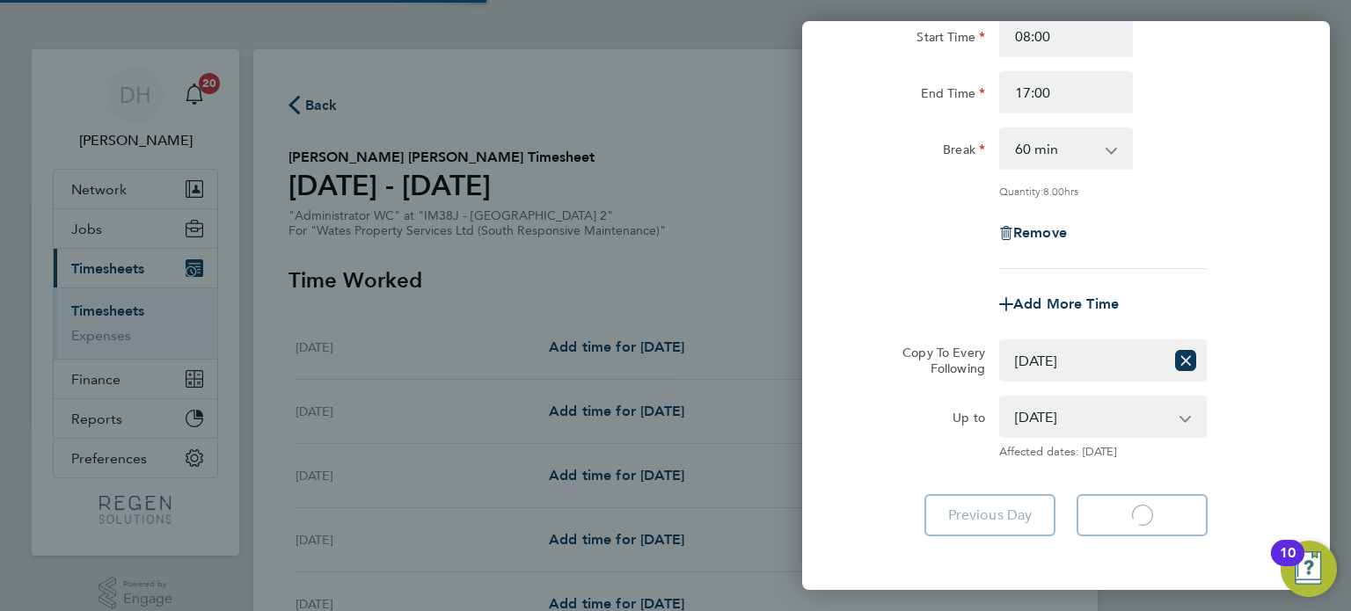
select select "60"
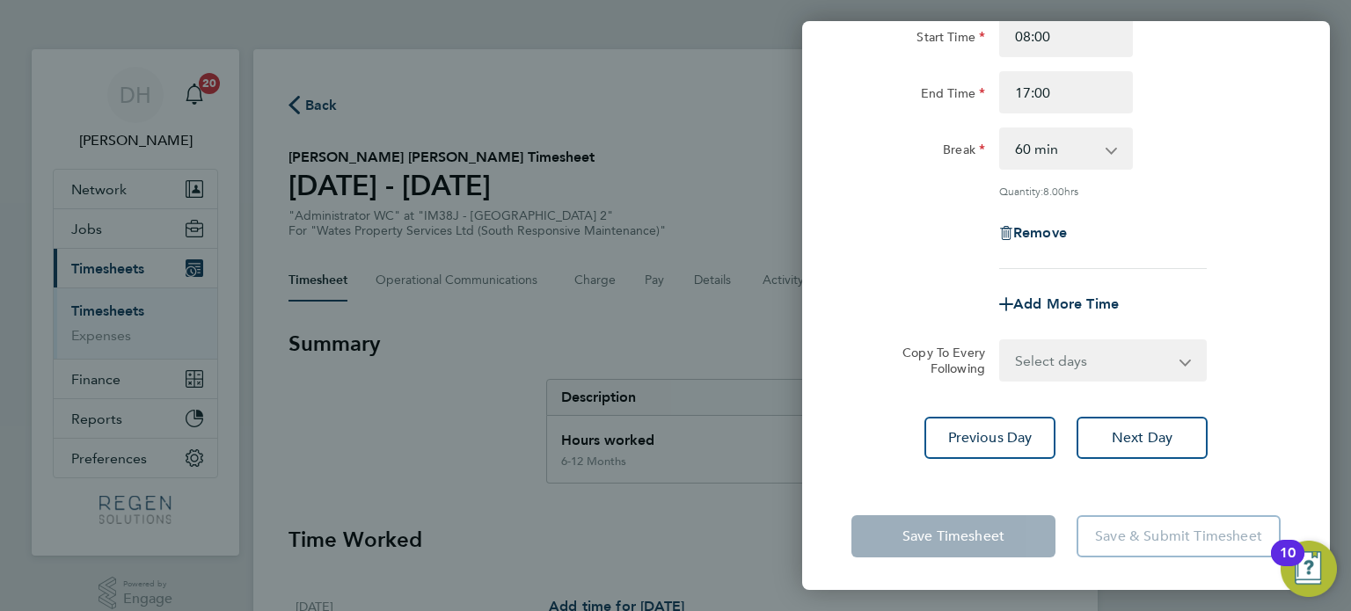
drag, startPoint x: 1063, startPoint y: 359, endPoint x: 1081, endPoint y: 398, distance: 43.3
click at [1063, 359] on select "Select days Day [DATE] [DATE] [DATE]" at bounding box center [1093, 360] width 185 height 39
click at [1075, 362] on select "Select days Day [DATE] [DATE] [DATE]" at bounding box center [1093, 360] width 185 height 39
select select "WED"
click at [1001, 341] on select "Select days Day [DATE] [DATE] [DATE]" at bounding box center [1093, 360] width 185 height 39
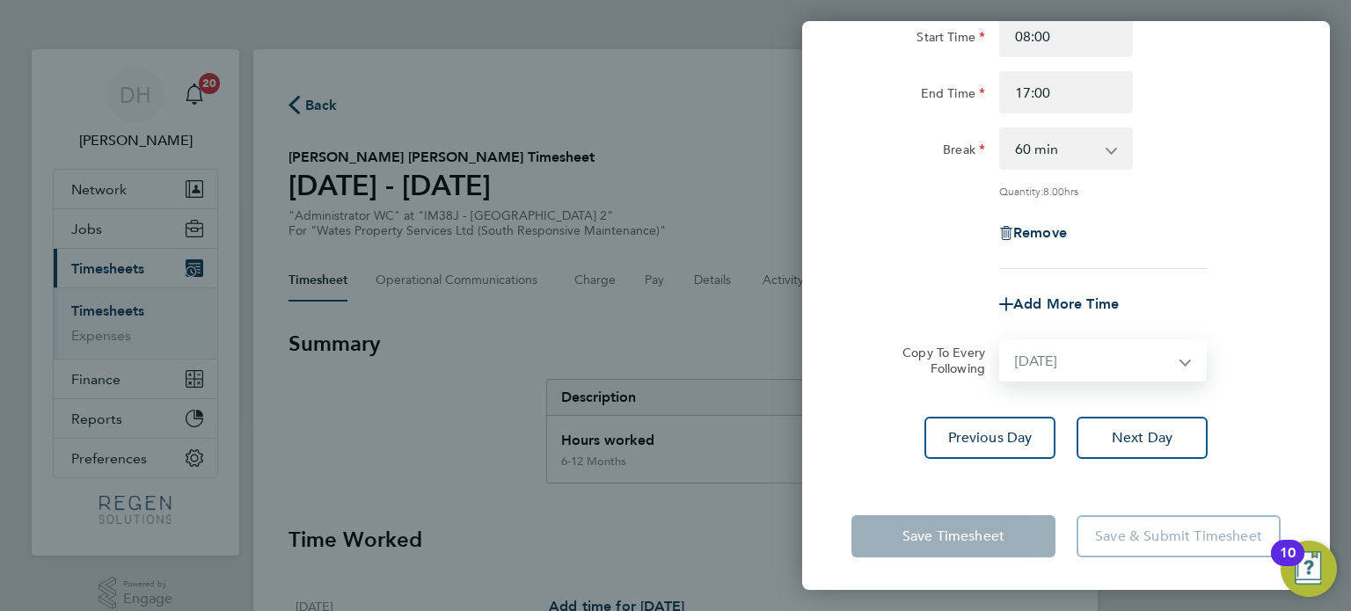
select select "[DATE]"
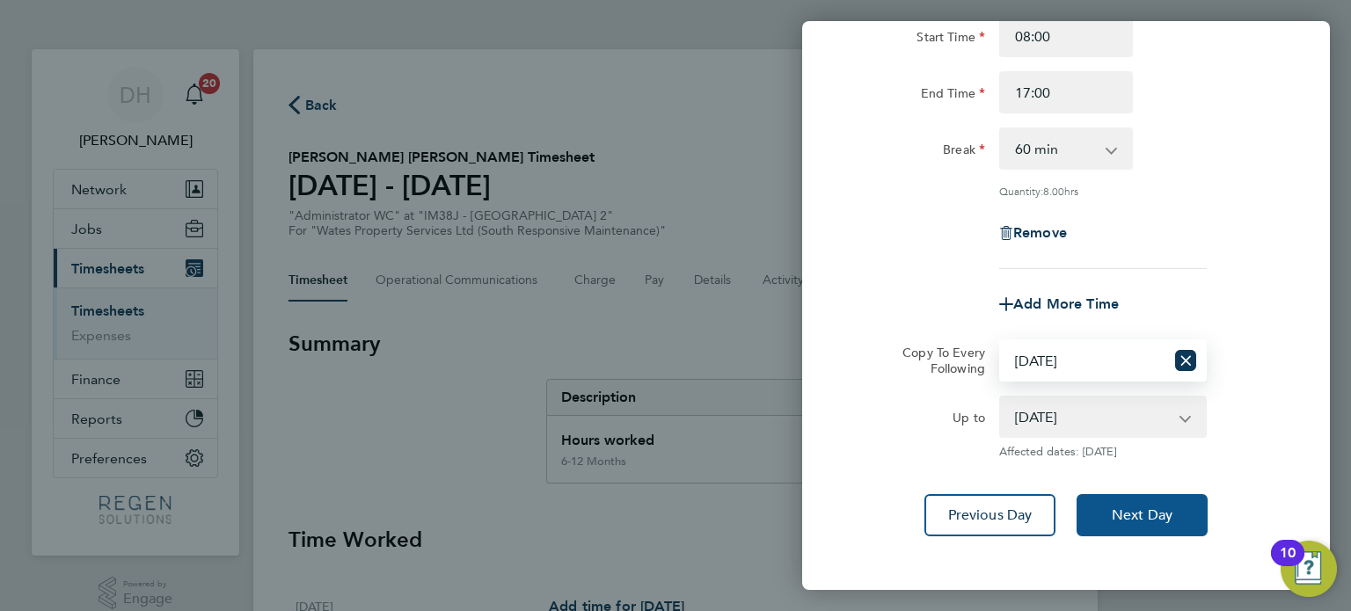
click at [1166, 514] on span "Next Day" at bounding box center [1142, 516] width 61 height 18
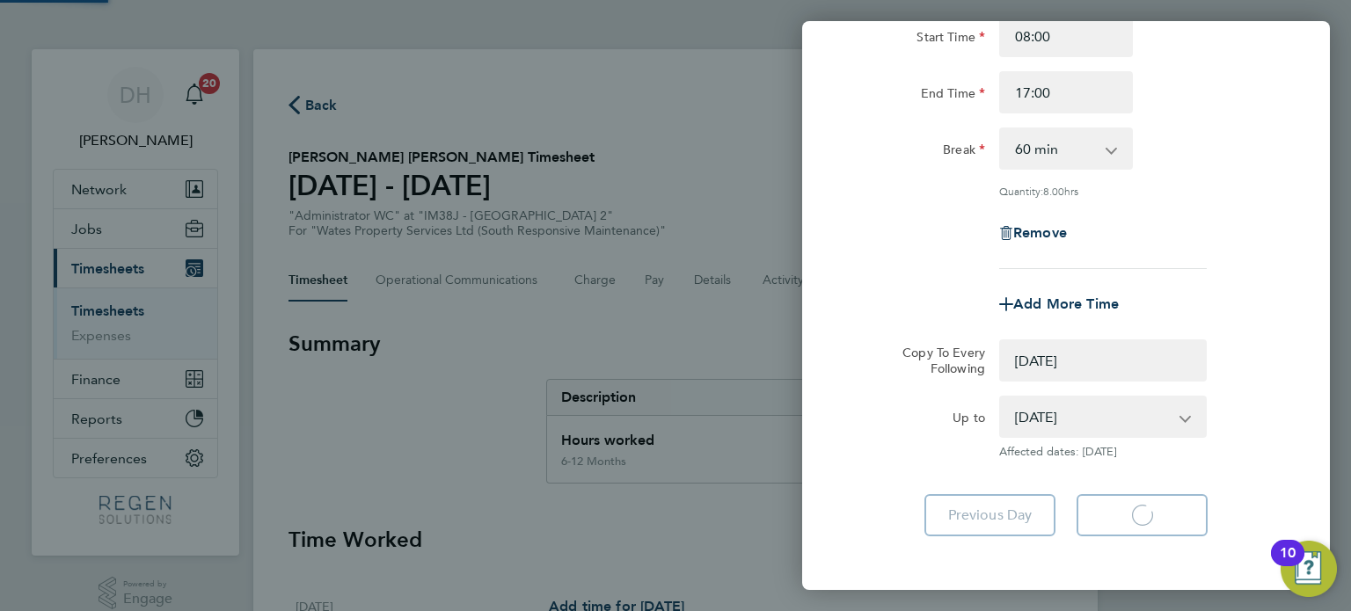
select select "0: null"
select select "60"
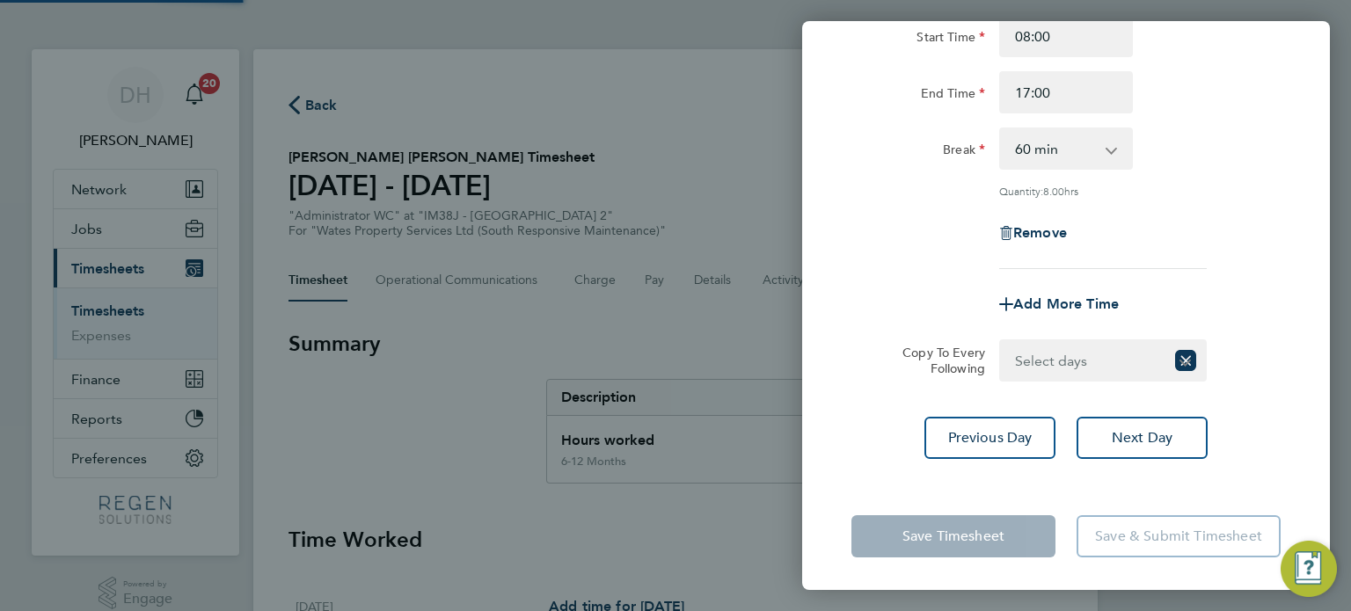
click at [1109, 364] on select "Select days Day [DATE] [DATE]" at bounding box center [1083, 360] width 164 height 39
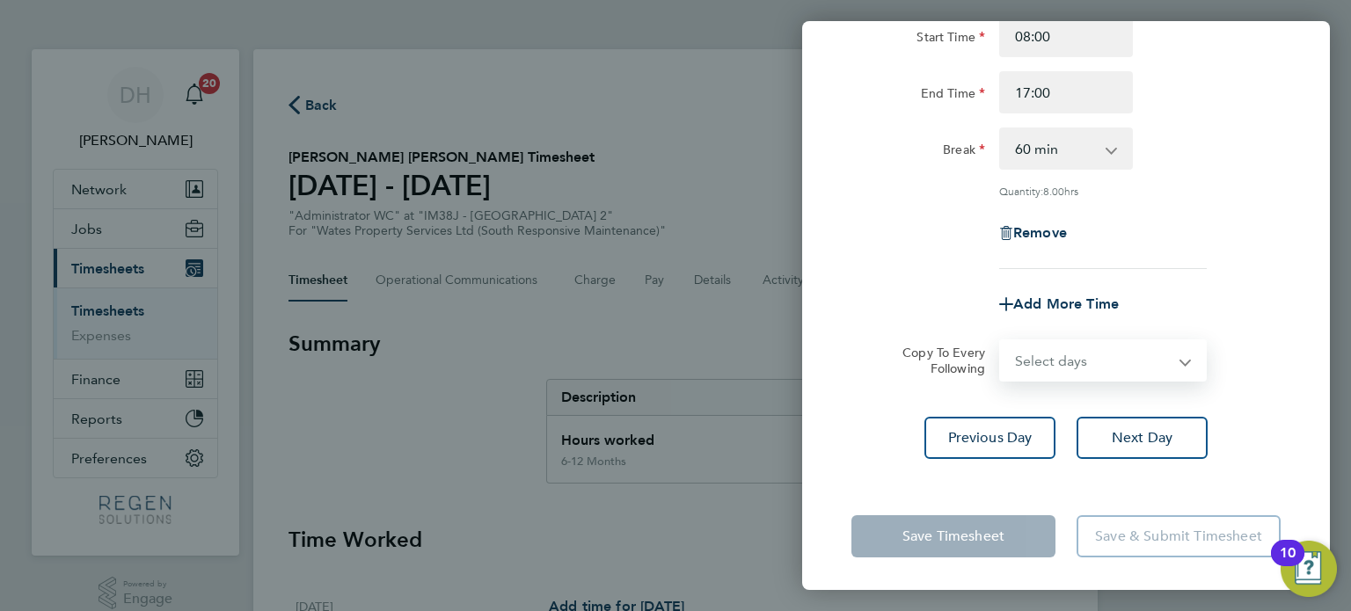
select select "THU"
click at [1001, 341] on select "Select days Day [DATE] [DATE]" at bounding box center [1093, 360] width 185 height 39
select select "[DATE]"
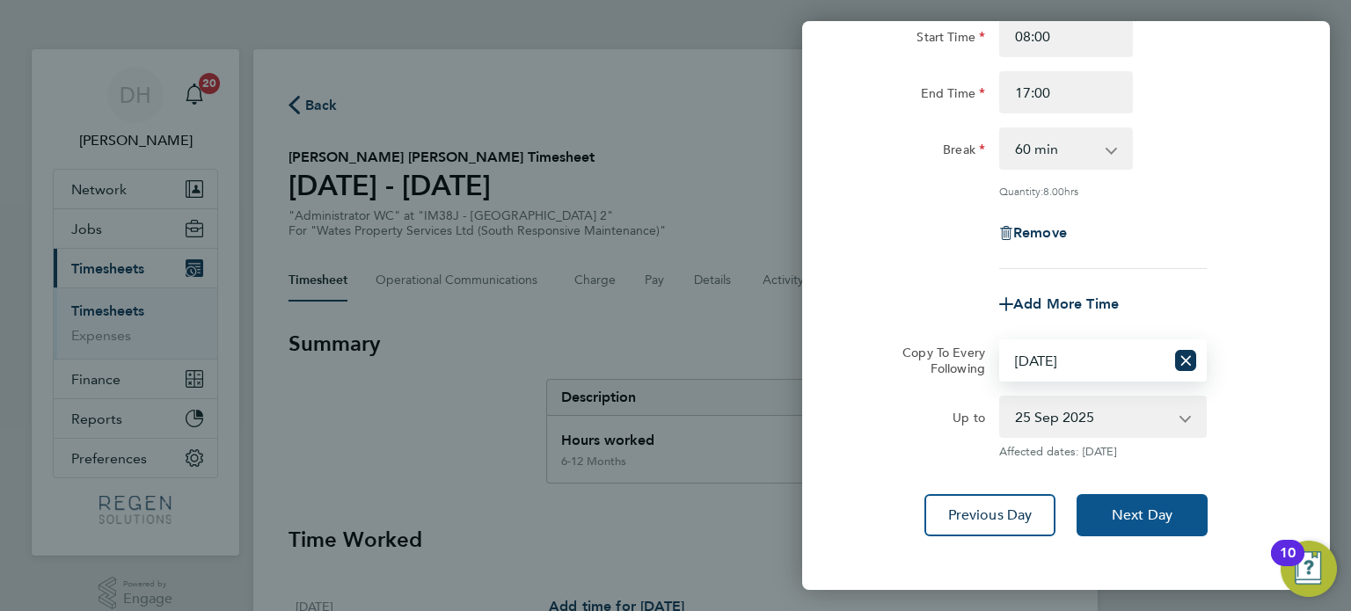
click at [1154, 513] on span "Next Day" at bounding box center [1142, 516] width 61 height 18
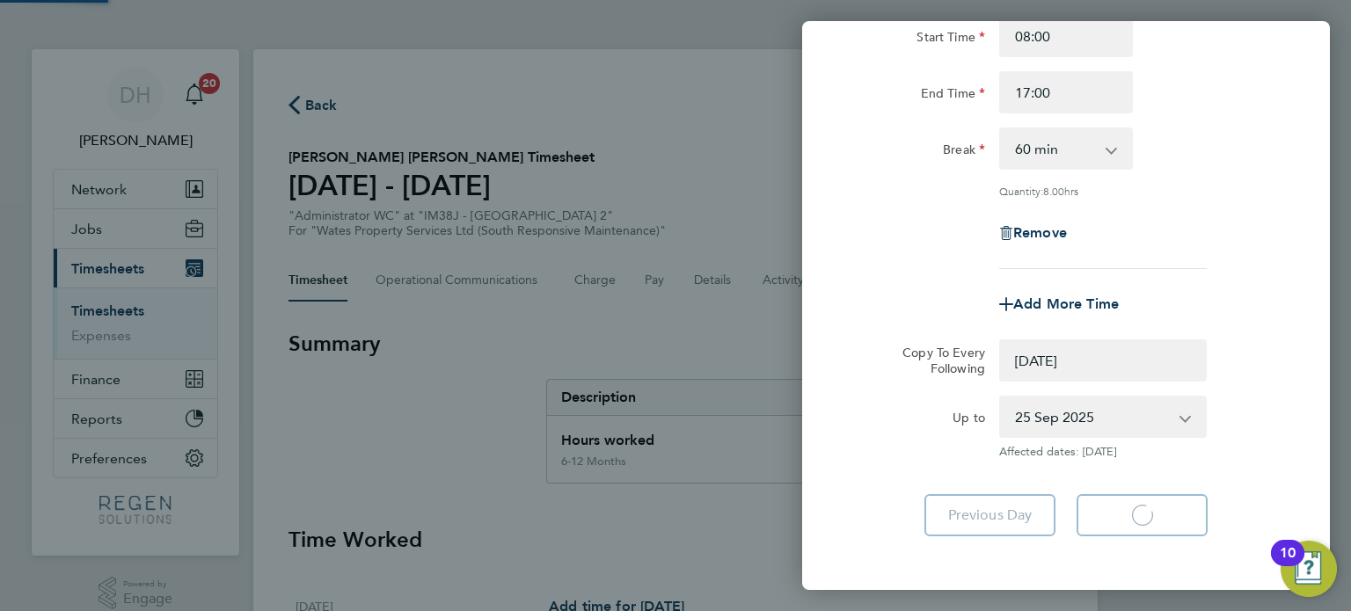
select select "0: null"
select select "60"
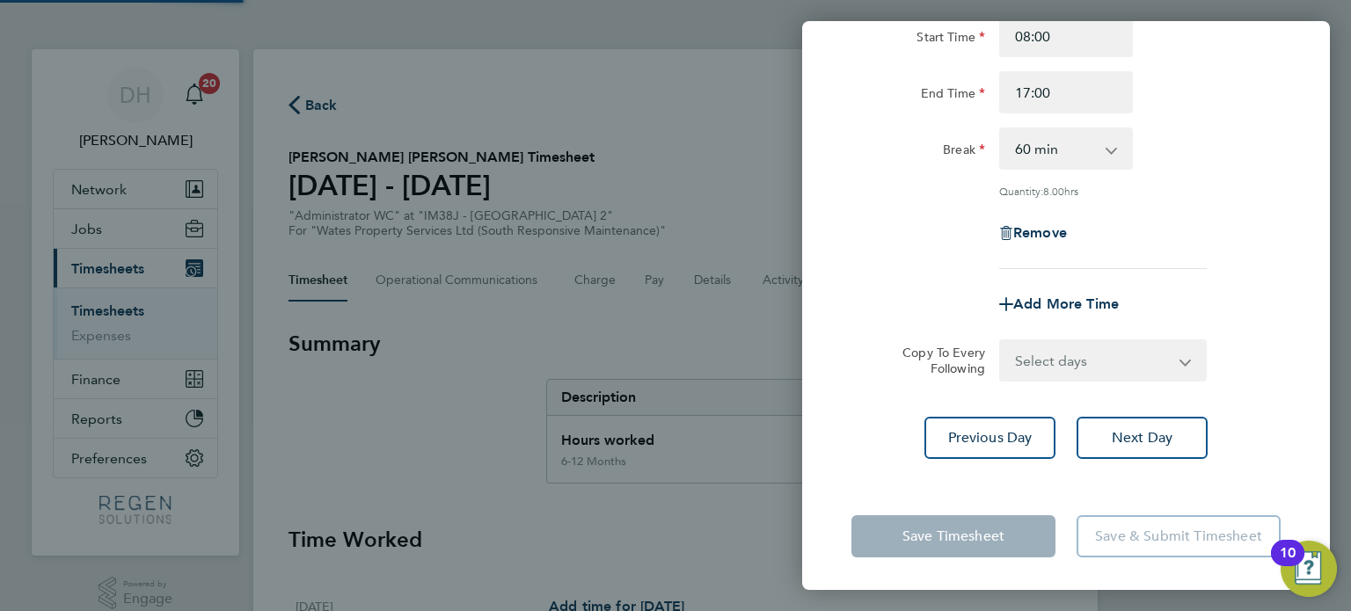
drag, startPoint x: 1101, startPoint y: 354, endPoint x: 1102, endPoint y: 366, distance: 11.5
click at [1100, 354] on select "Select days [DATE]" at bounding box center [1083, 360] width 164 height 39
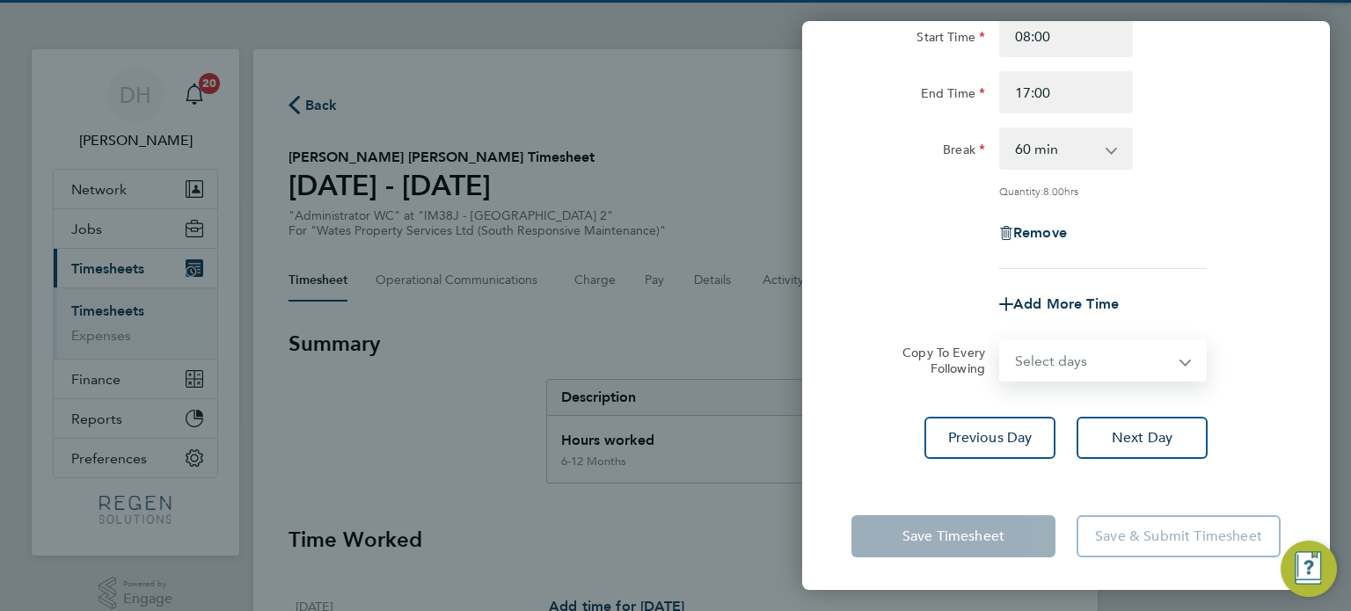
select select "FRI"
click at [1001, 341] on select "Select days [DATE]" at bounding box center [1093, 360] width 185 height 39
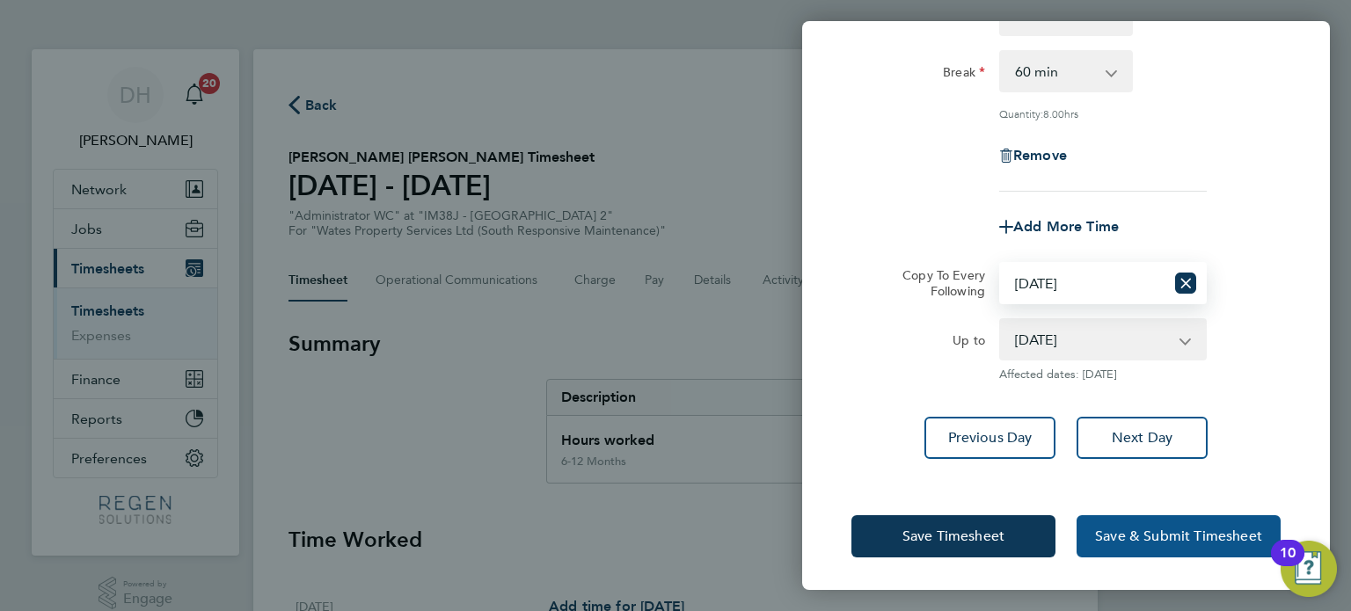
drag, startPoint x: 1156, startPoint y: 535, endPoint x: 1139, endPoint y: 534, distance: 16.7
click at [1154, 535] on span "Save & Submit Timesheet" at bounding box center [1178, 537] width 167 height 18
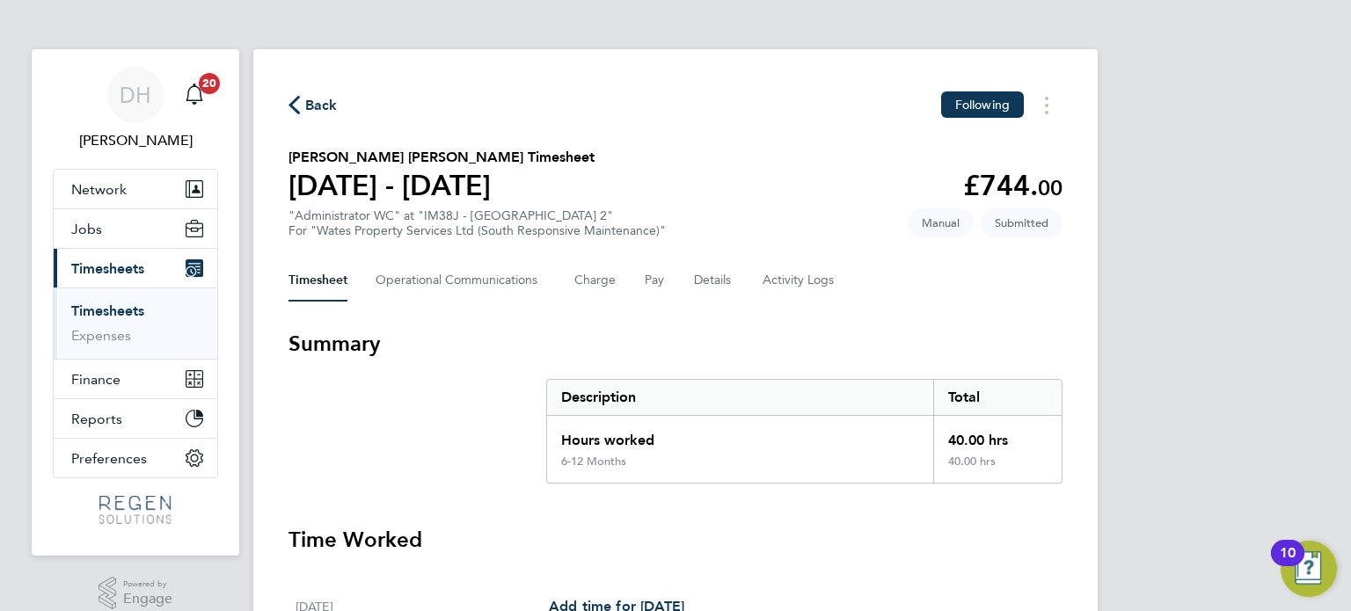
click at [311, 107] on span "Back" at bounding box center [321, 105] width 33 height 21
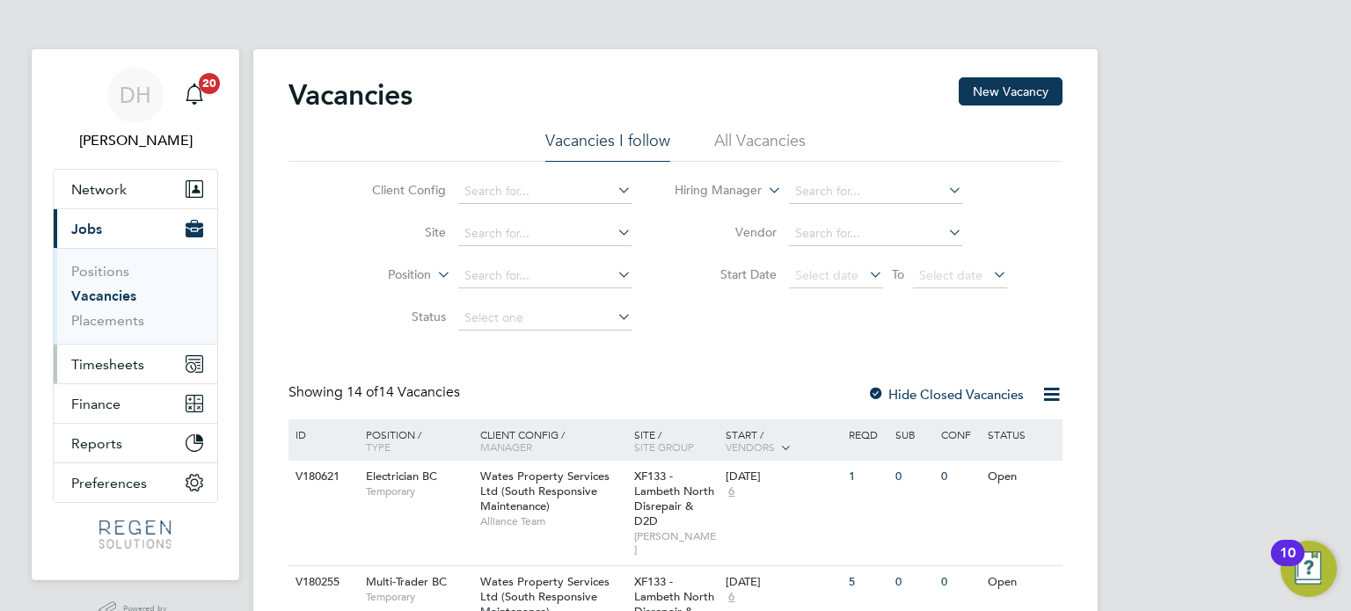
click at [113, 365] on span "Timesheets" at bounding box center [107, 364] width 73 height 17
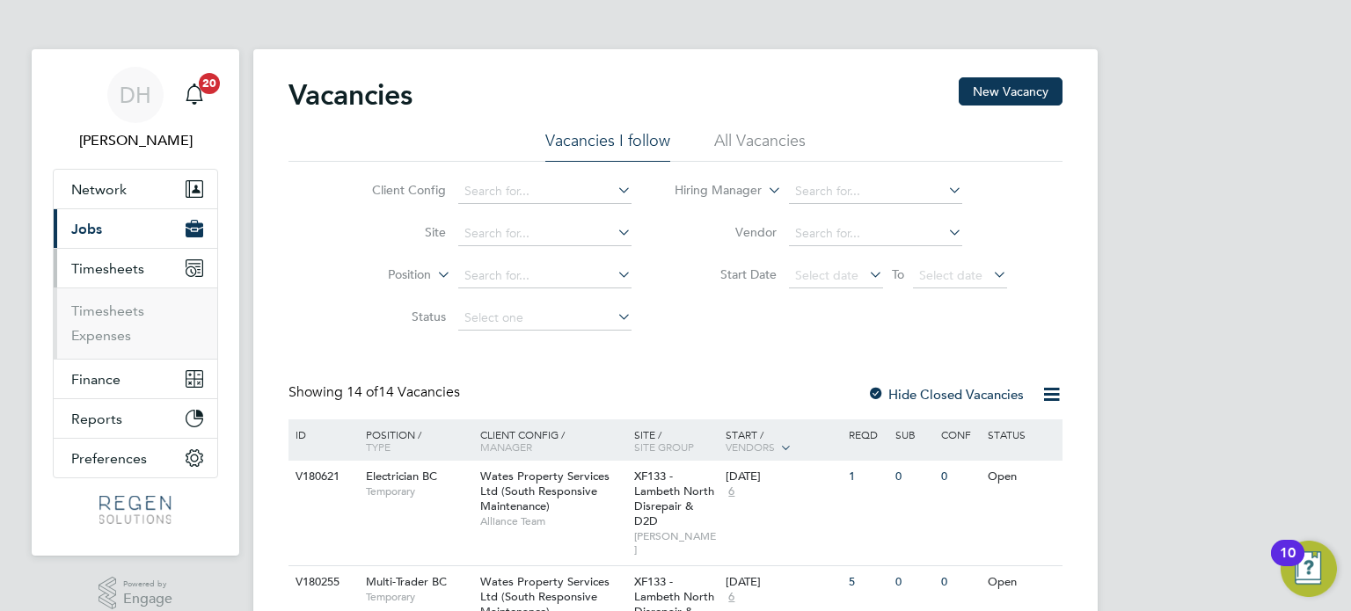
click at [112, 301] on ul "Timesheets Expenses" at bounding box center [136, 323] width 164 height 71
click at [113, 310] on link "Timesheets" at bounding box center [107, 311] width 73 height 17
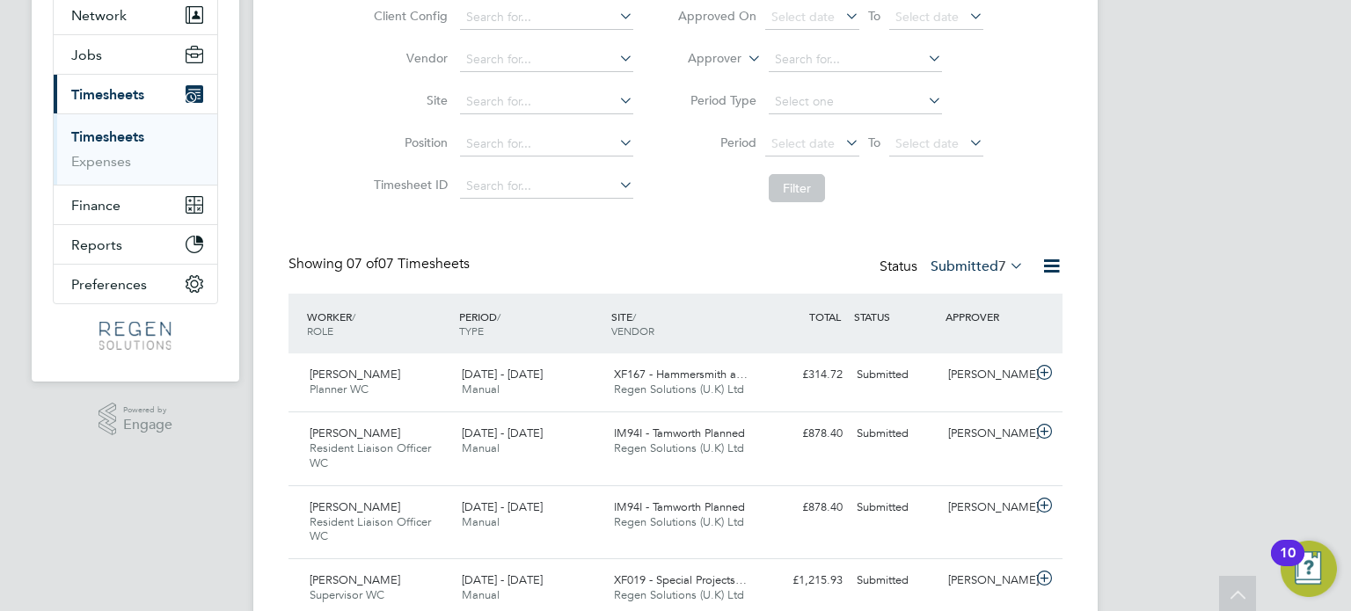
scroll to position [82, 0]
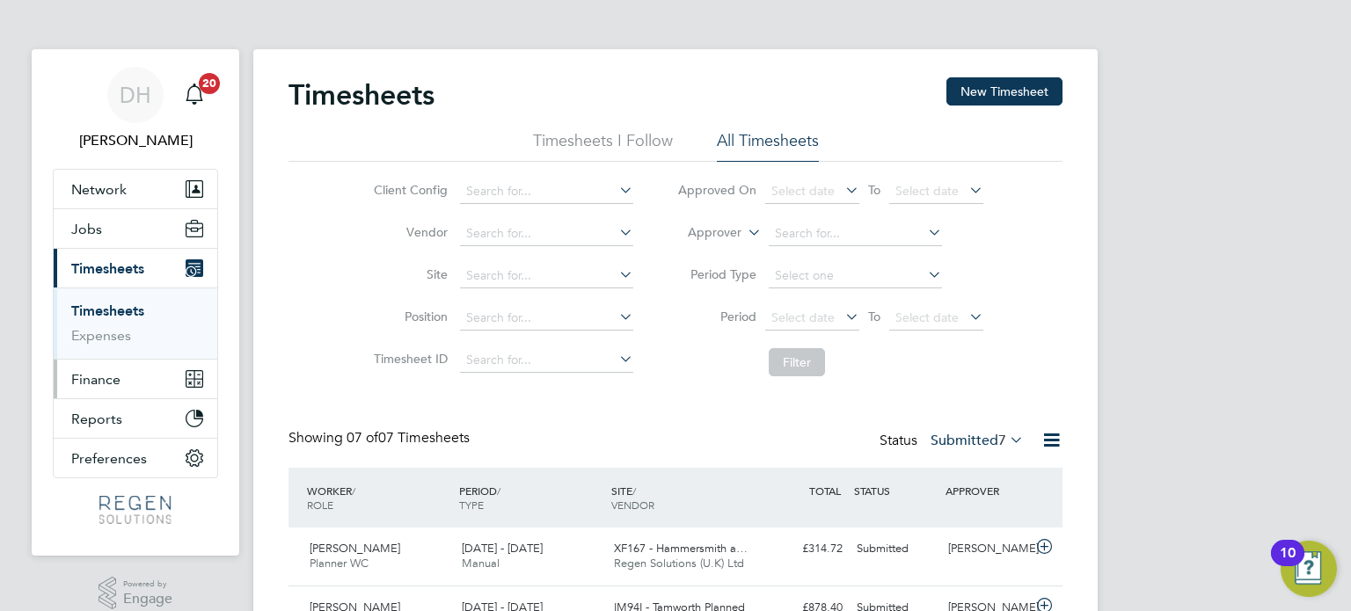
click at [113, 376] on span "Finance" at bounding box center [95, 379] width 49 height 17
click at [88, 369] on button "Finance" at bounding box center [136, 379] width 164 height 39
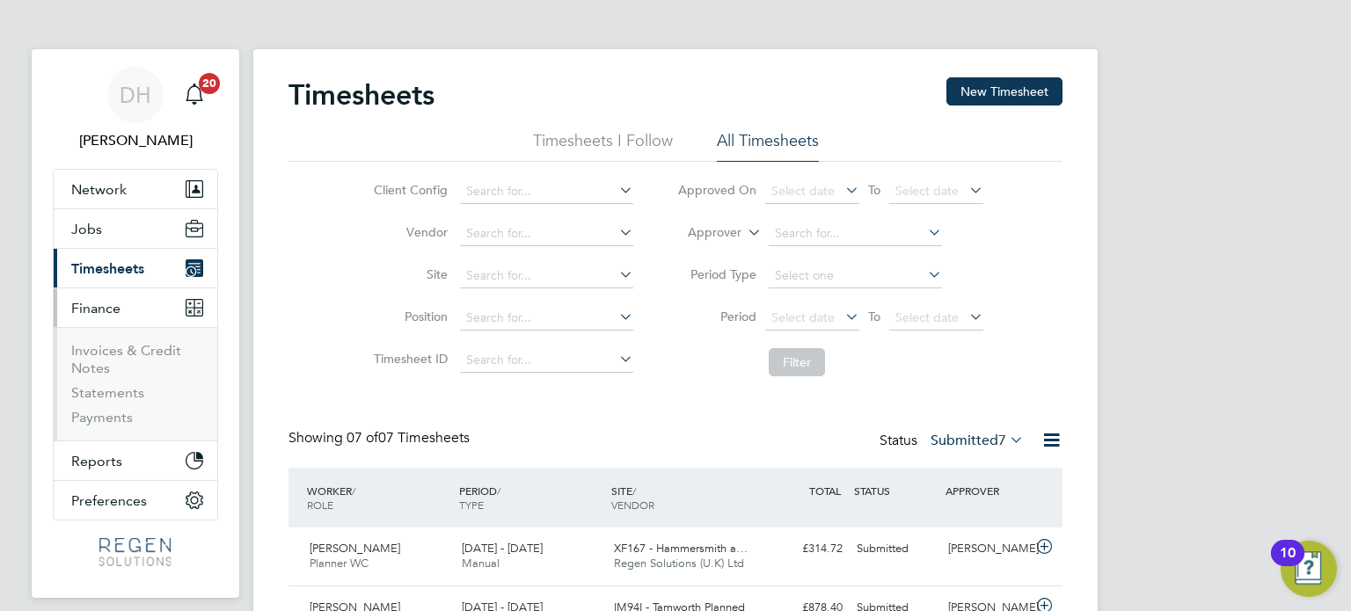
click at [119, 360] on li "Invoices & Credit Notes" at bounding box center [137, 363] width 132 height 42
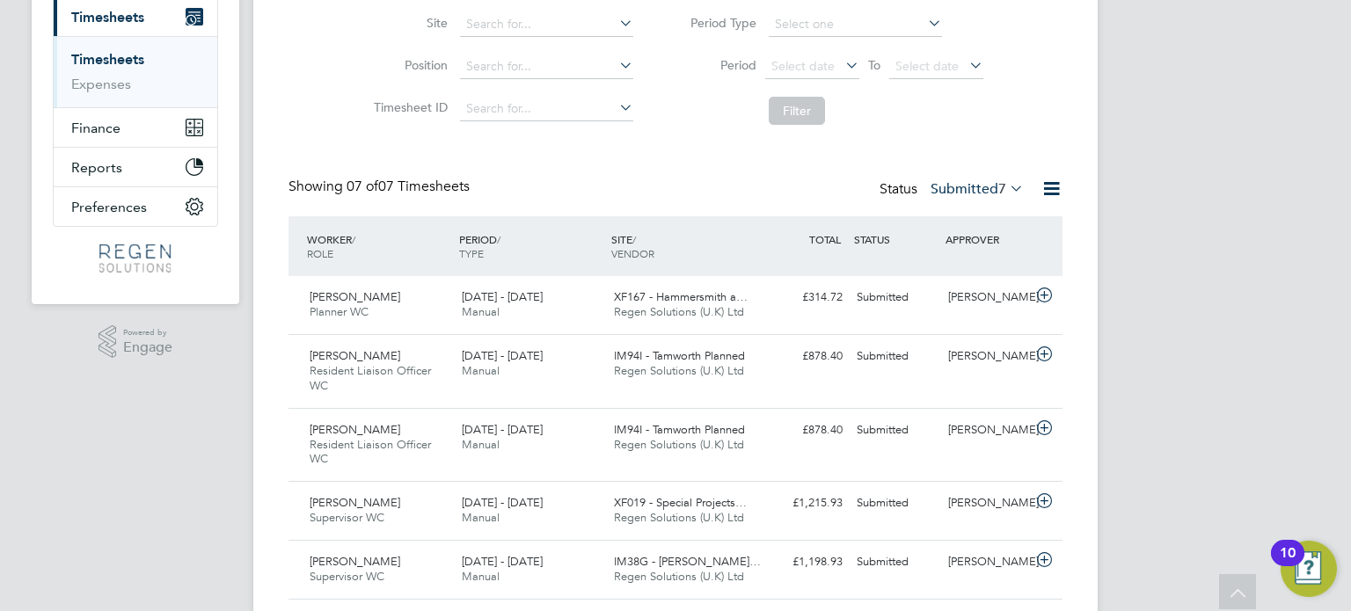
scroll to position [176, 0]
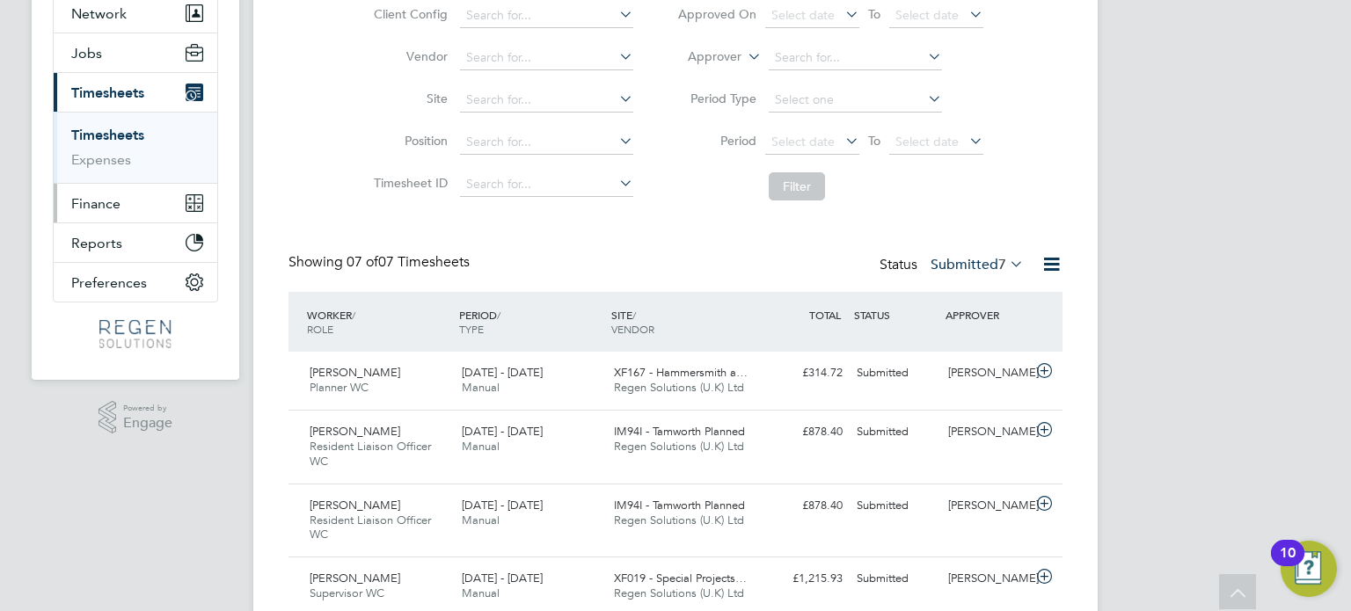
click at [109, 196] on span "Finance" at bounding box center [95, 203] width 49 height 17
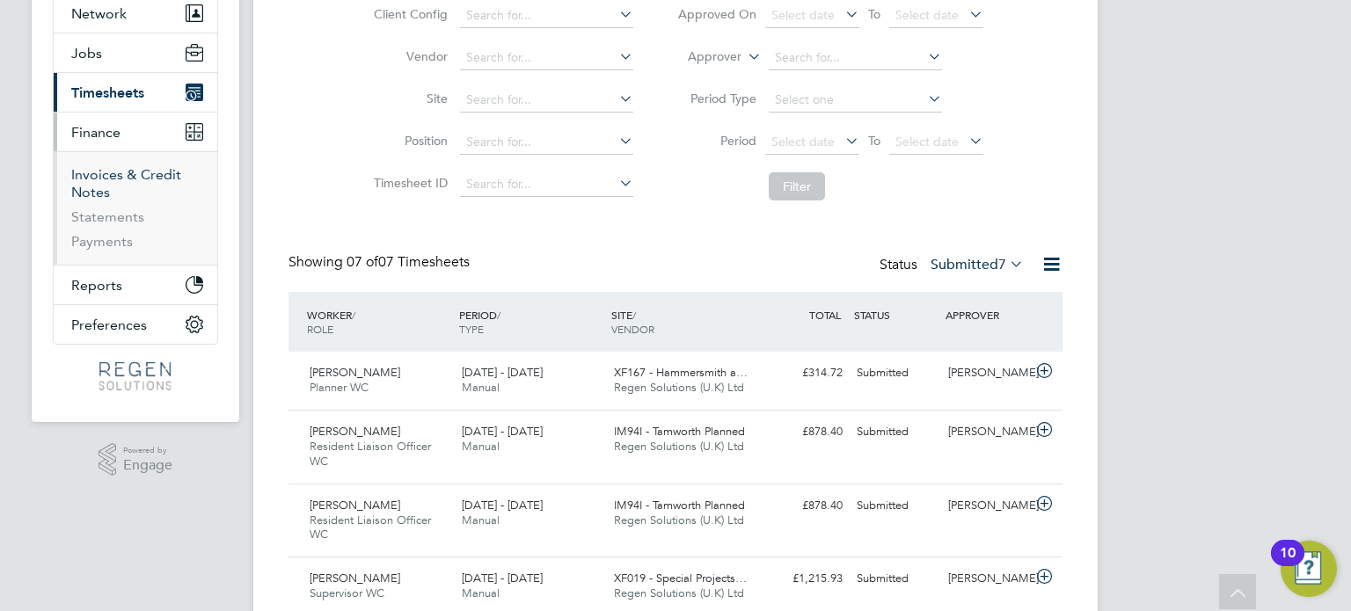
click at [118, 173] on link "Invoices & Credit Notes" at bounding box center [126, 183] width 110 height 34
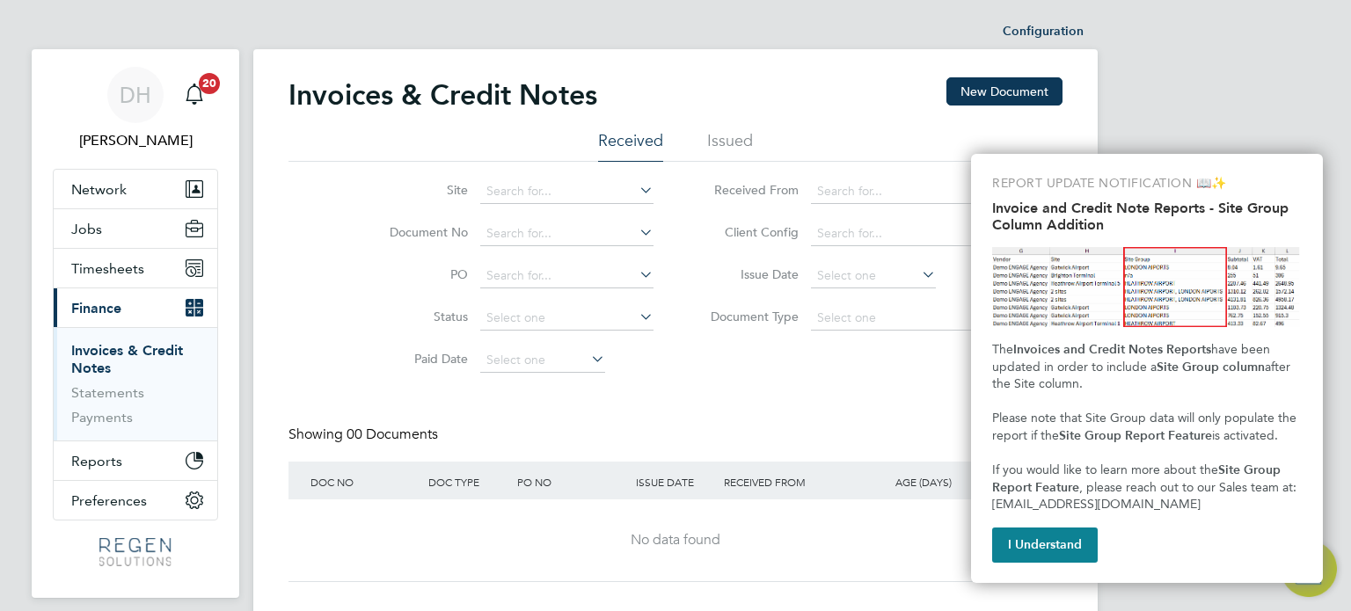
click at [1066, 553] on button "I Understand" at bounding box center [1045, 545] width 106 height 35
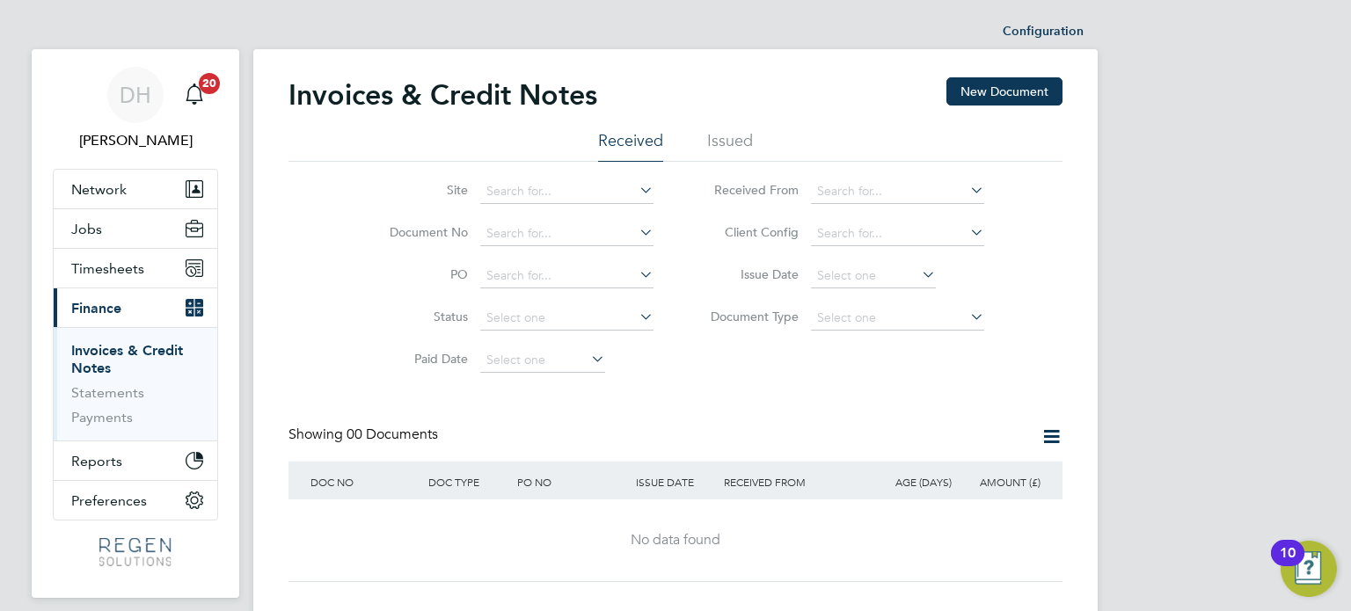
click at [713, 138] on li "Issued" at bounding box center [730, 146] width 46 height 32
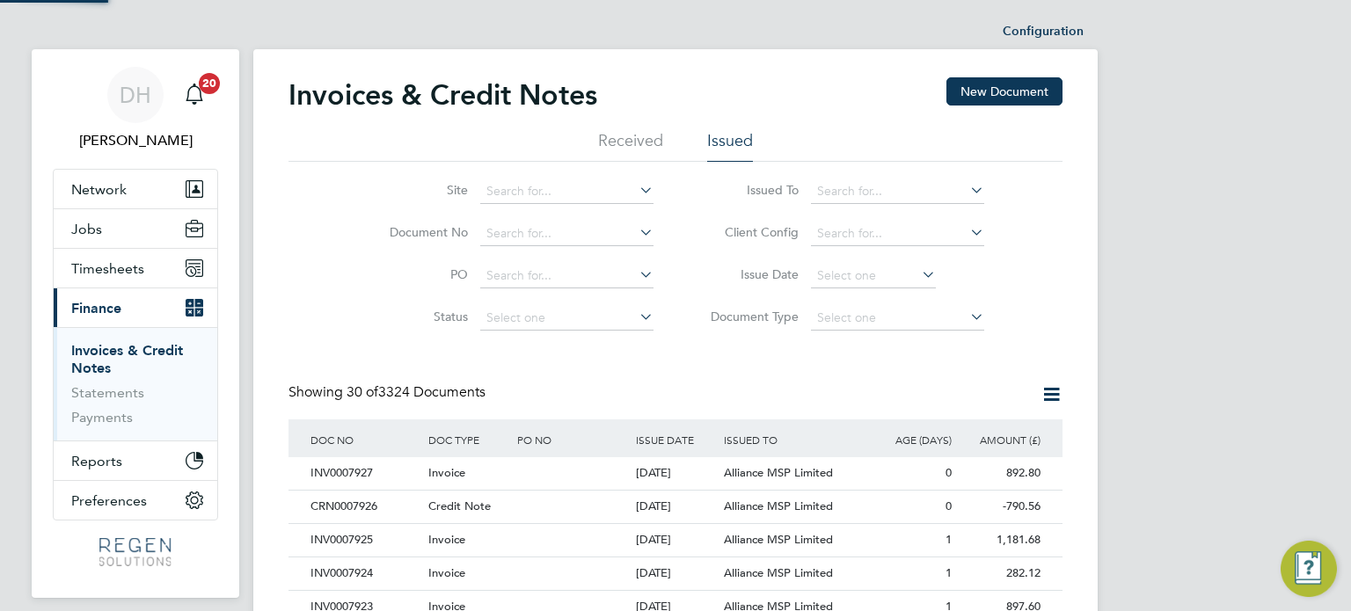
scroll to position [33, 120]
click at [503, 230] on input at bounding box center [566, 234] width 173 height 25
click at [521, 252] on li "CRN000 7869" at bounding box center [567, 257] width 174 height 24
type input "CRN0007869"
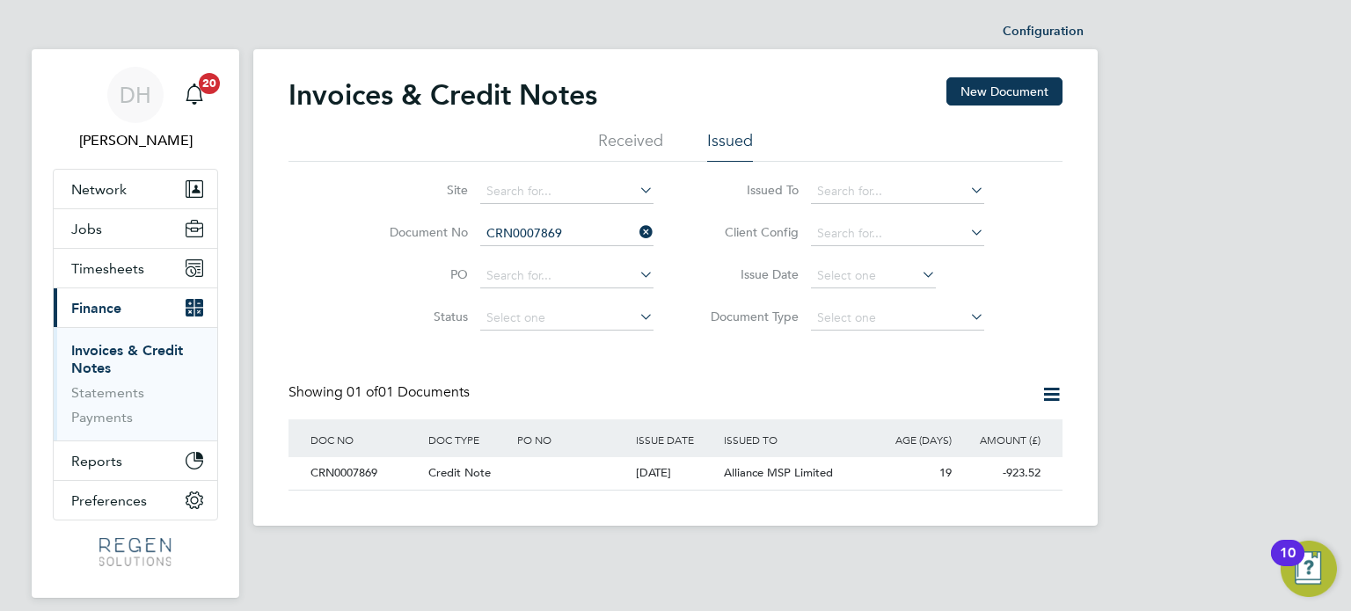
click at [482, 485] on div "Credit Note" at bounding box center [468, 473] width 89 height 33
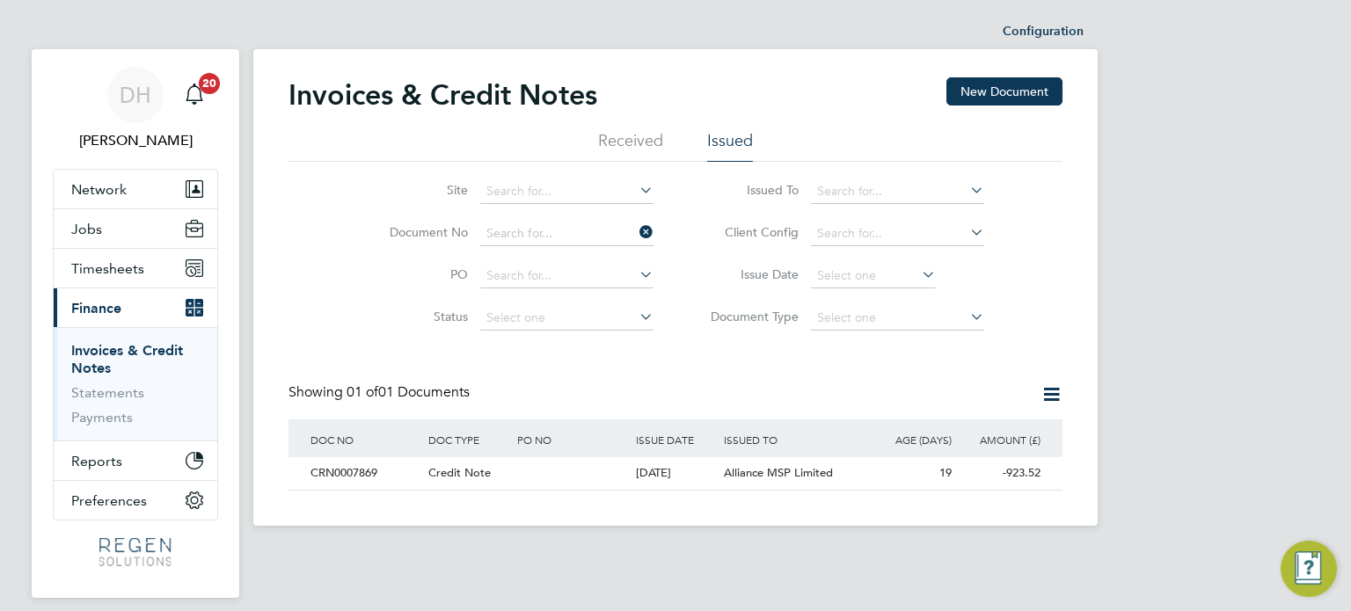
click at [574, 234] on input at bounding box center [566, 234] width 173 height 25
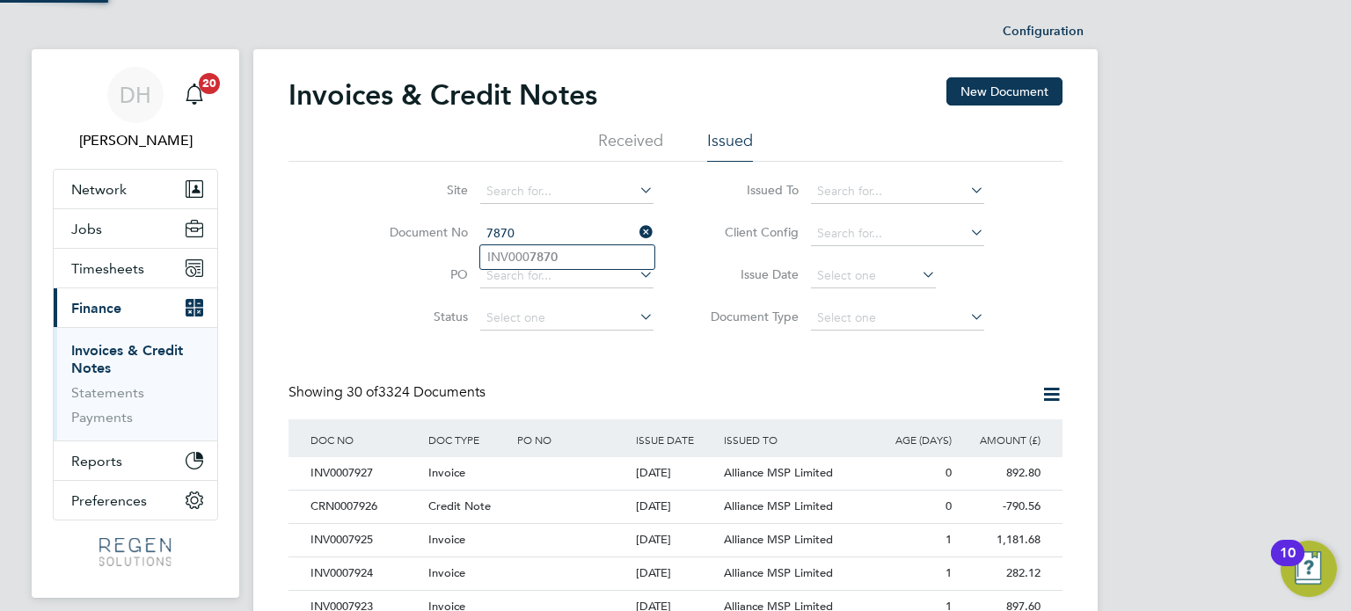
click at [566, 254] on li "INV000 7870" at bounding box center [567, 257] width 174 height 24
type input "INV0007870"
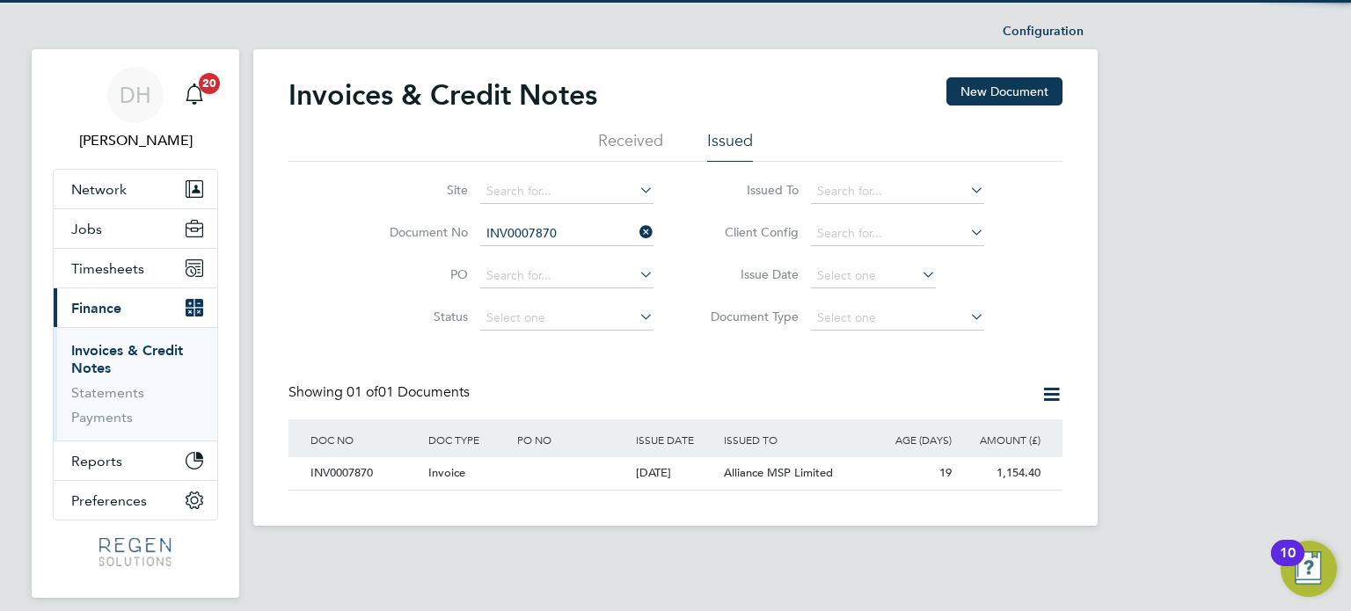
click at [593, 474] on div at bounding box center [572, 473] width 118 height 33
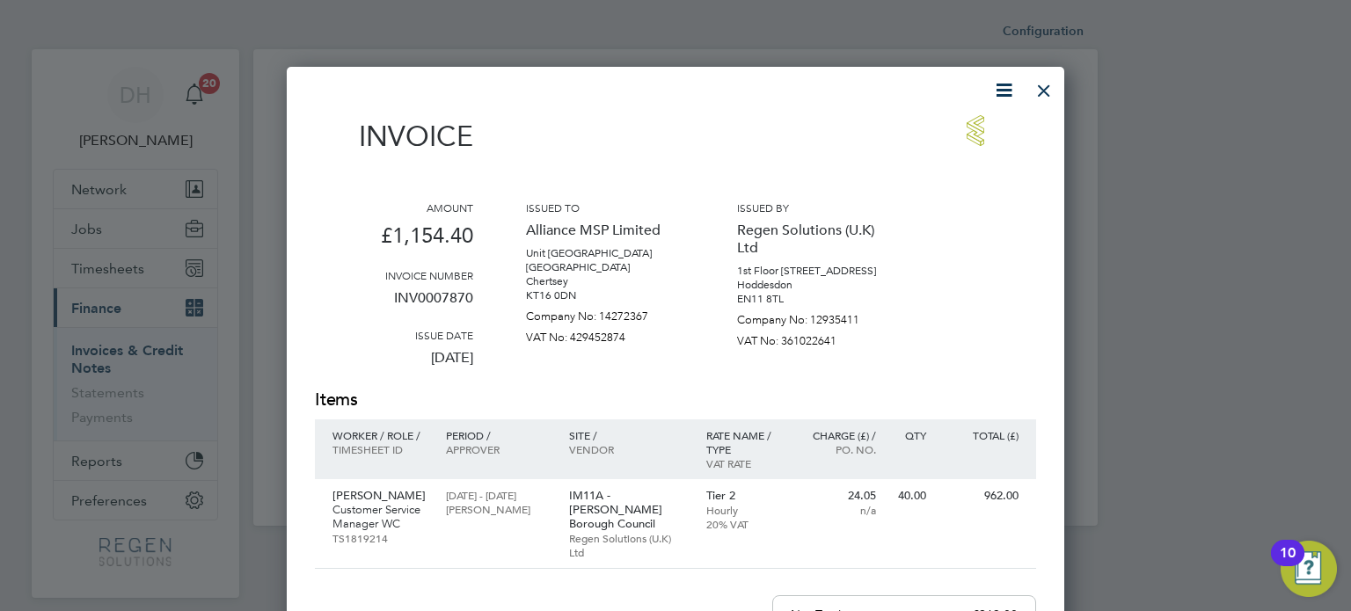
click at [1040, 88] on div at bounding box center [1044, 86] width 32 height 32
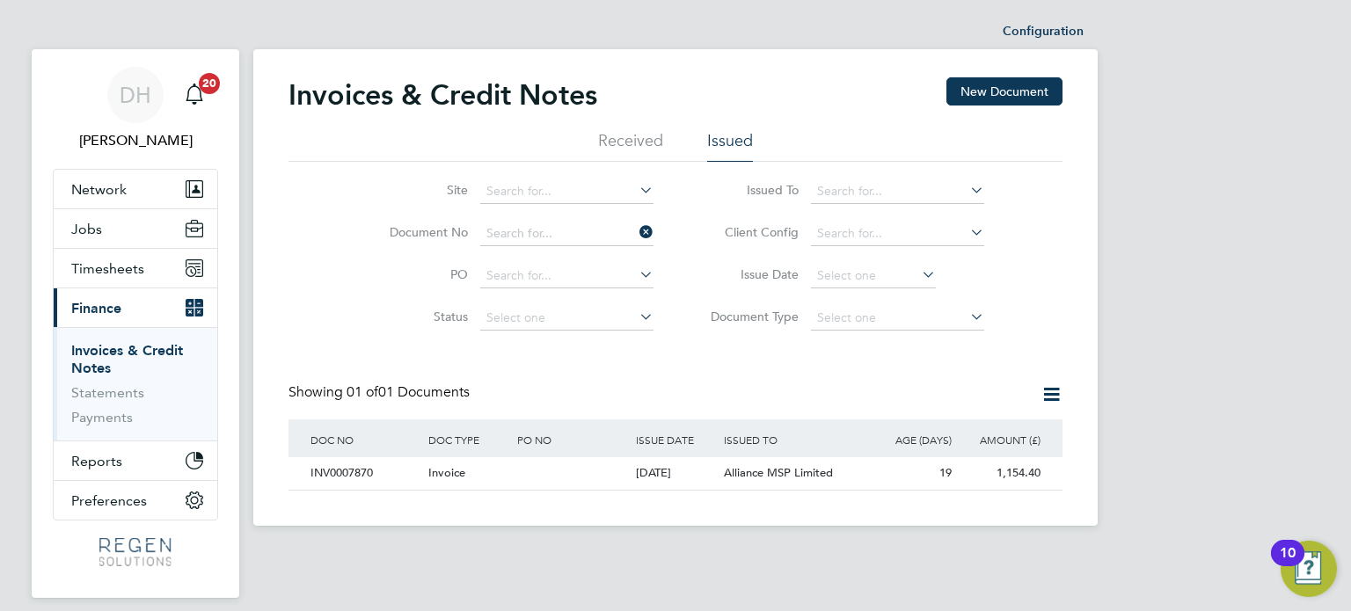
click at [555, 237] on input at bounding box center [566, 234] width 173 height 25
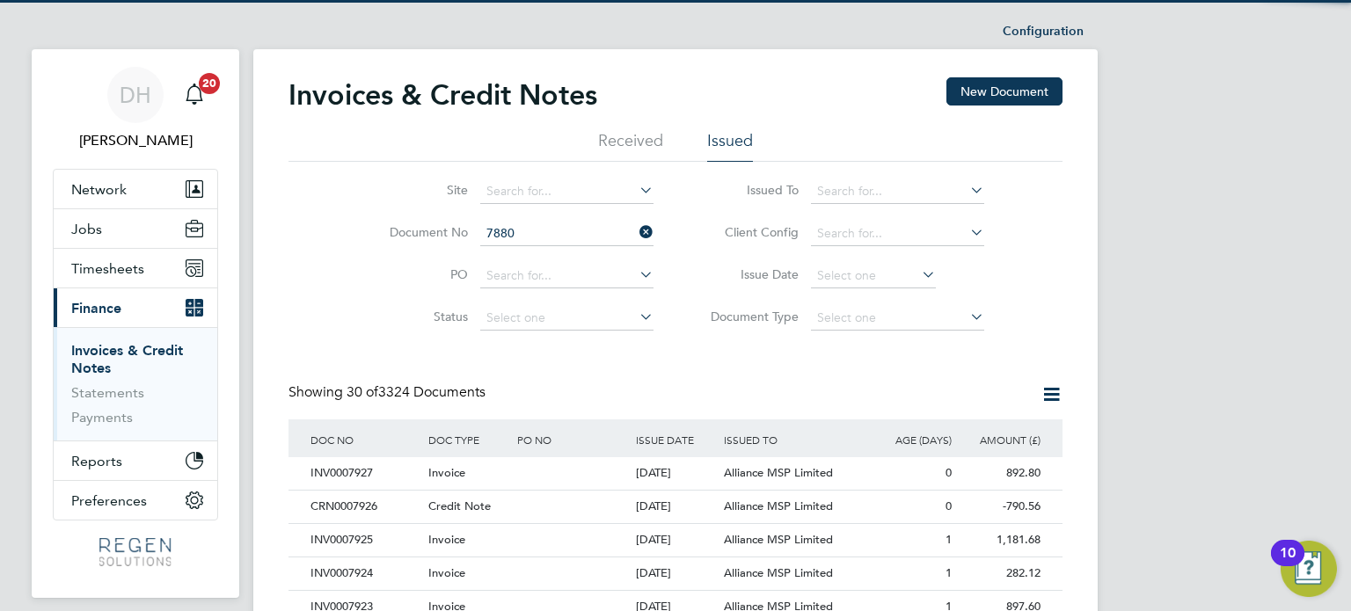
click at [552, 250] on b "7880" at bounding box center [544, 257] width 28 height 15
type input "INV0007880"
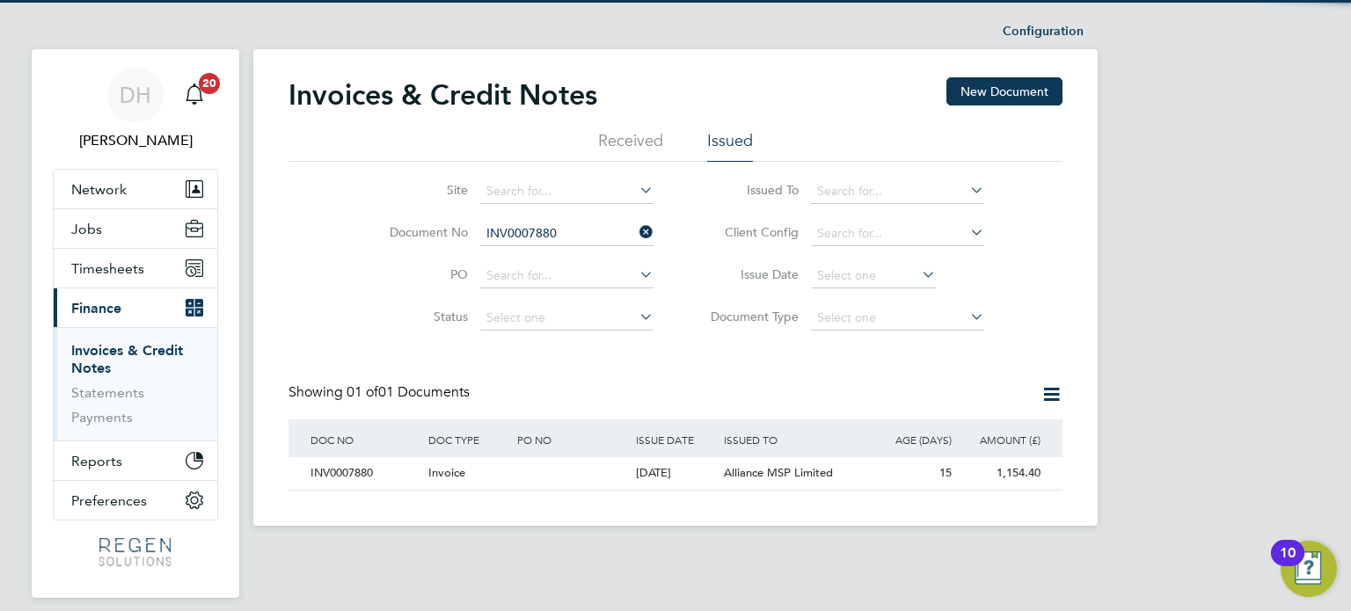
click at [656, 479] on div "[DATE]" at bounding box center [676, 473] width 89 height 33
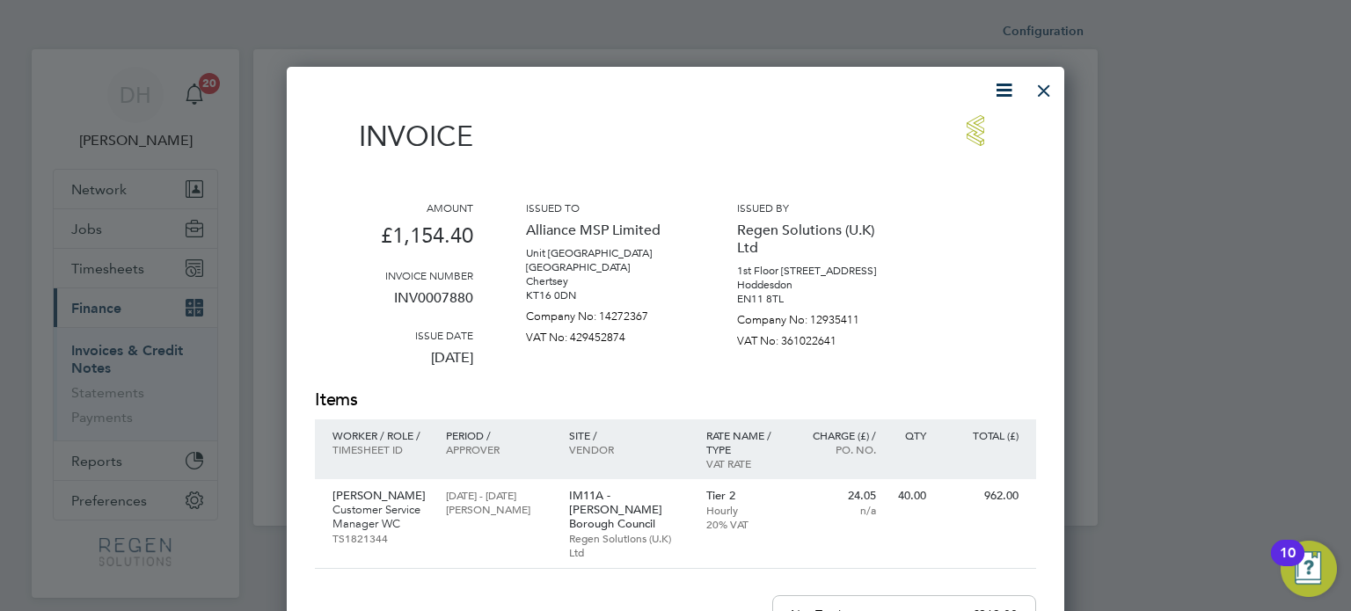
click at [1041, 91] on div at bounding box center [1044, 86] width 32 height 32
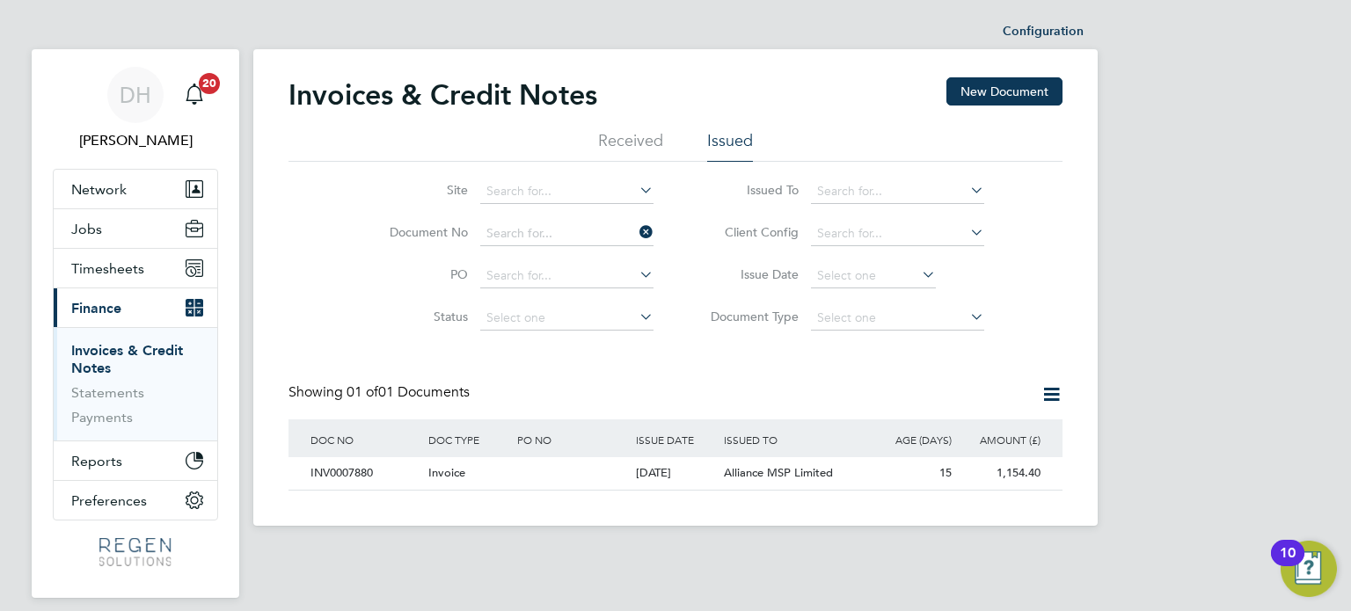
click at [574, 235] on input at bounding box center [566, 234] width 173 height 25
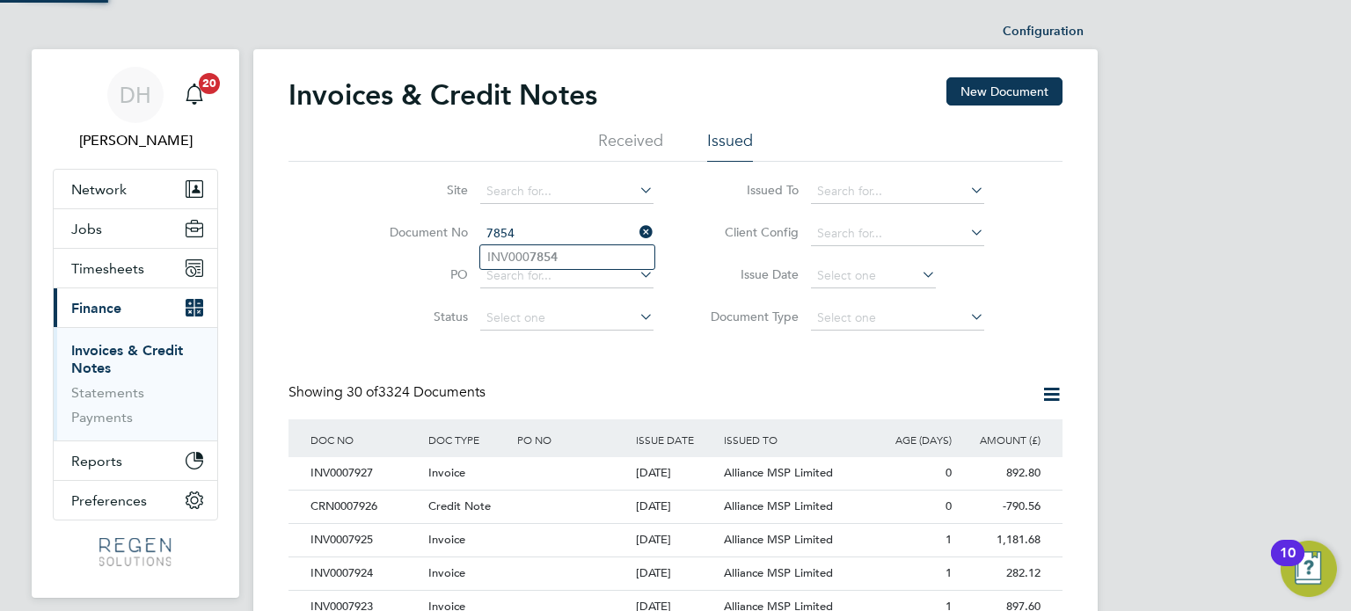
click at [565, 254] on li "INV000 7854" at bounding box center [567, 257] width 174 height 24
type input "INV0007854"
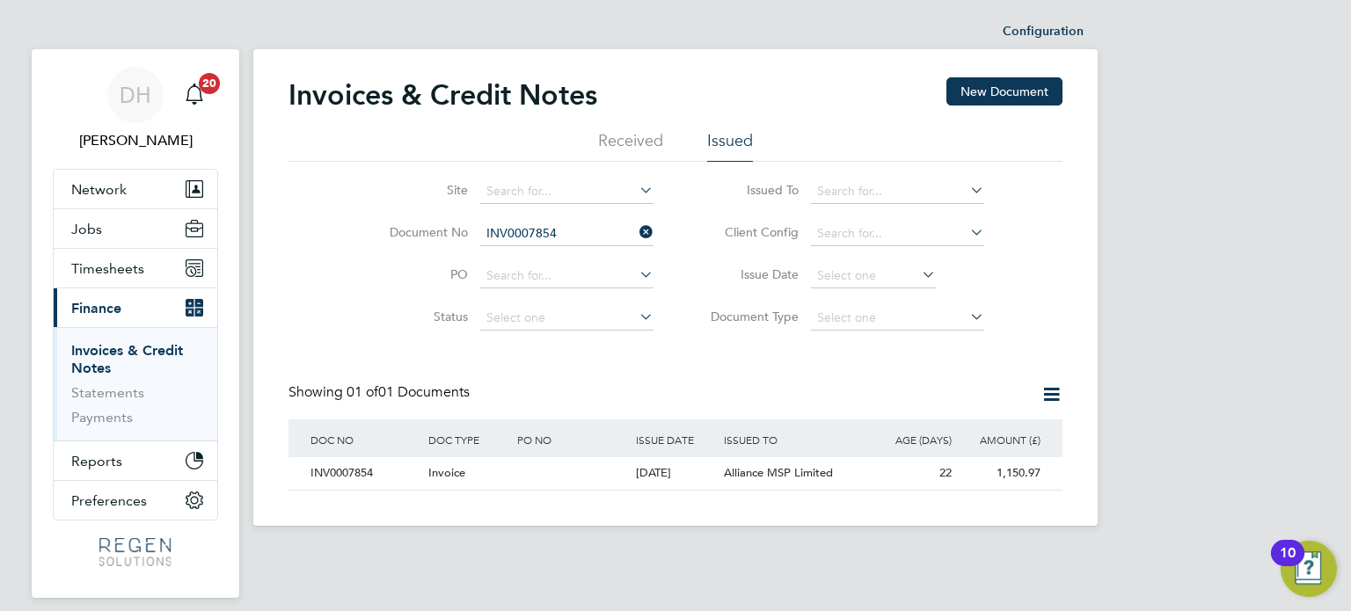
click at [535, 439] on div "PO NO" at bounding box center [572, 440] width 118 height 40
click at [526, 484] on div at bounding box center [572, 473] width 118 height 33
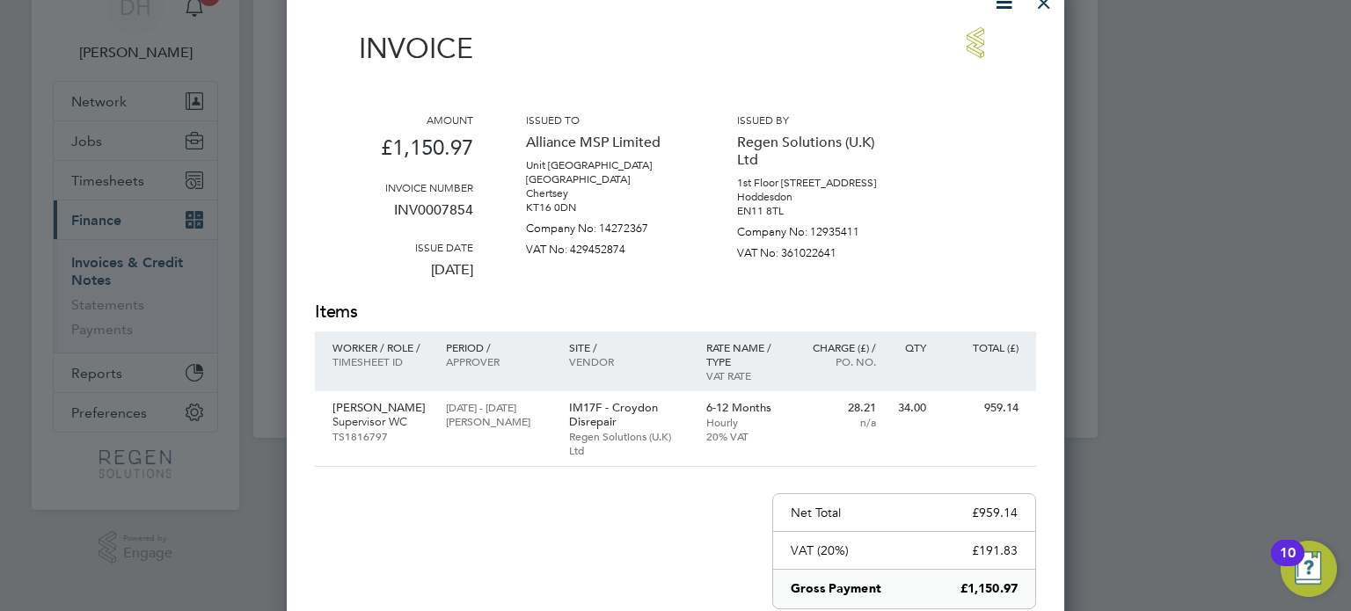
drag, startPoint x: 1048, startPoint y: 6, endPoint x: 1021, endPoint y: 21, distance: 30.3
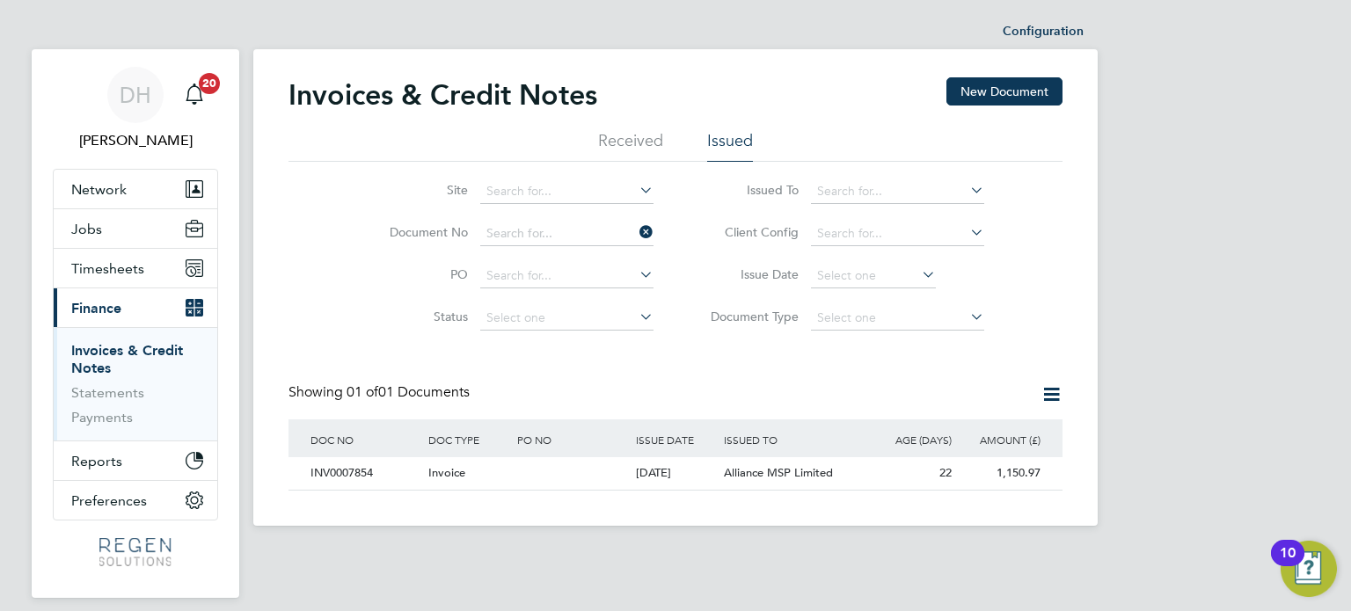
click at [570, 228] on input at bounding box center [566, 234] width 173 height 25
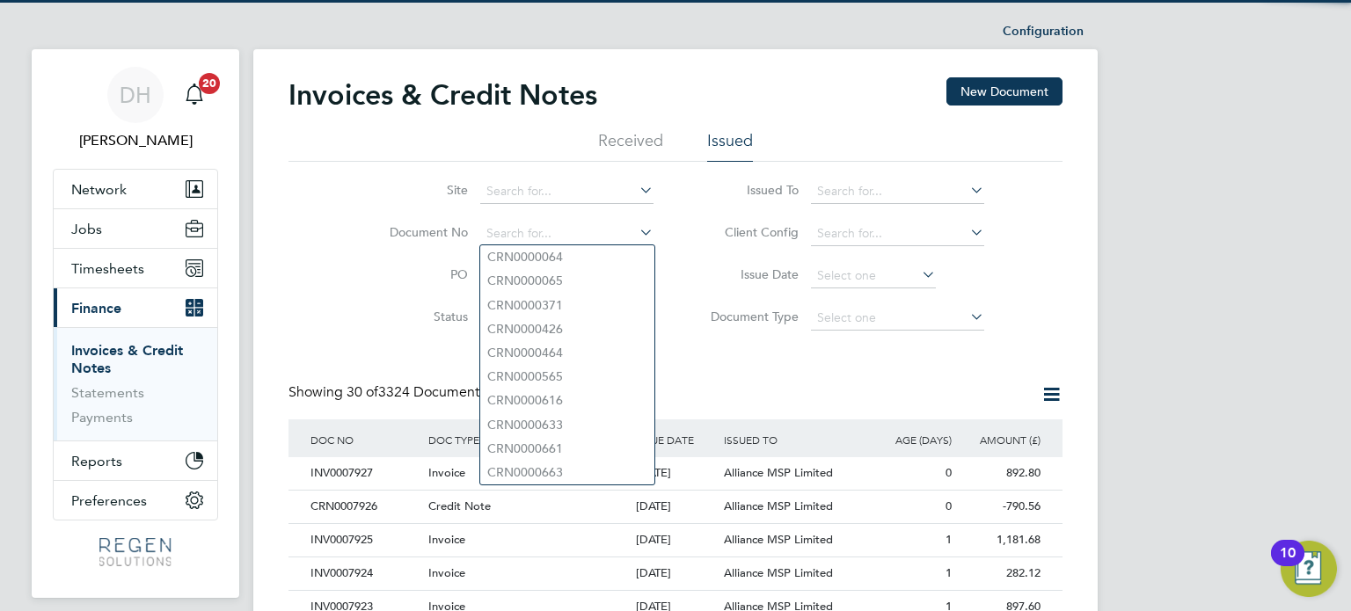
scroll to position [33, 120]
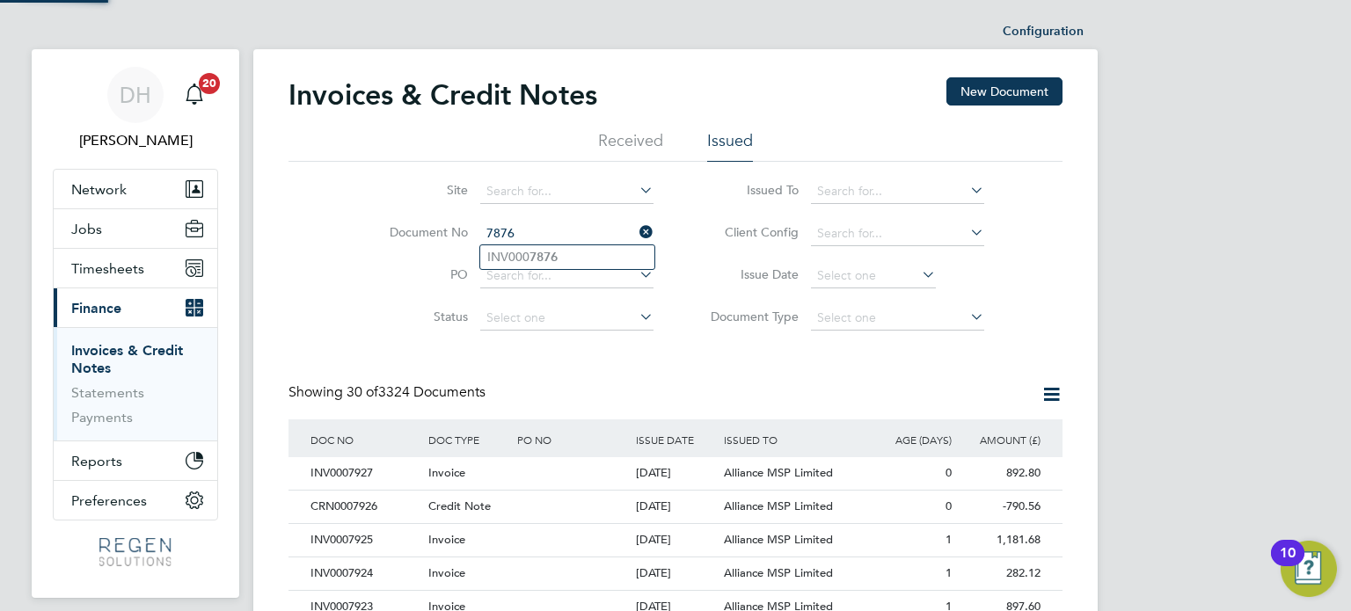
click at [543, 258] on b "7876" at bounding box center [544, 257] width 28 height 15
type input "INV0007876"
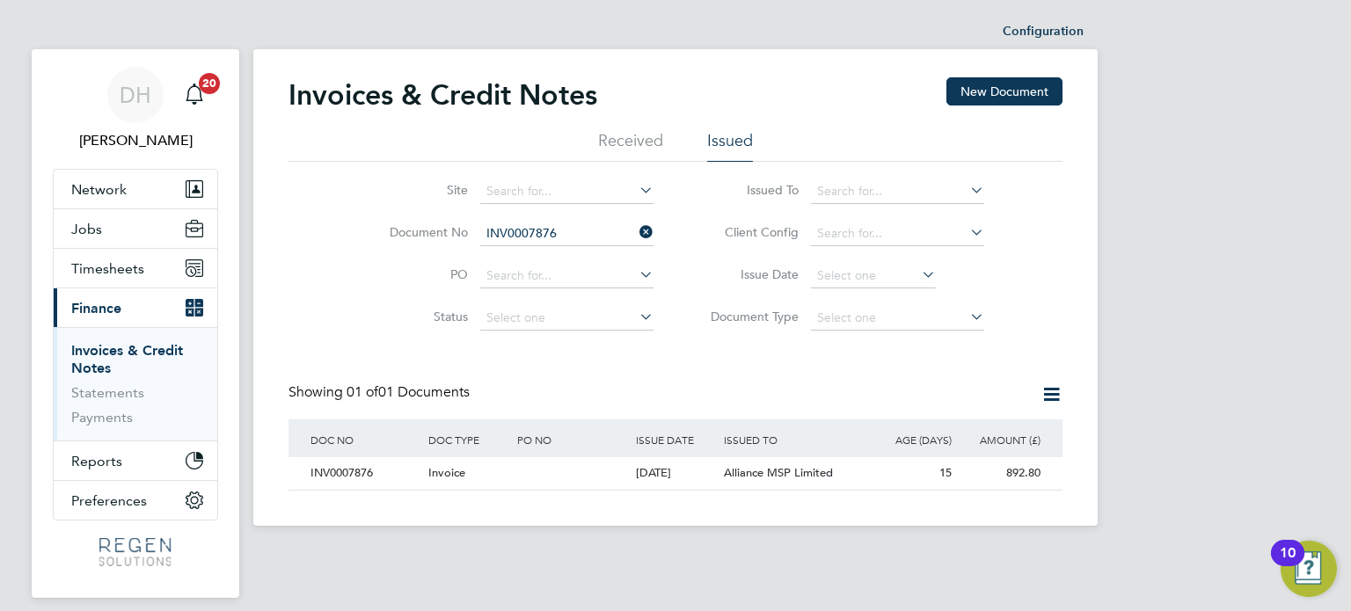
click at [455, 471] on span "Invoice" at bounding box center [446, 472] width 37 height 15
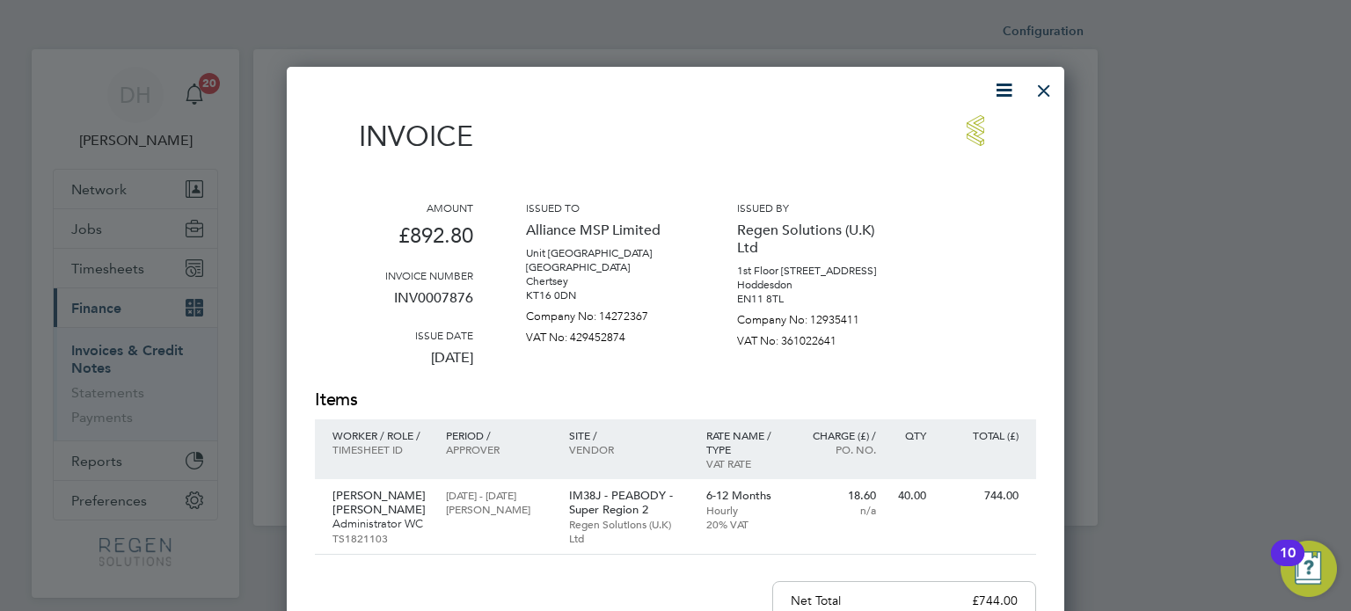
drag, startPoint x: 1048, startPoint y: 91, endPoint x: 872, endPoint y: 138, distance: 183.1
click at [1048, 91] on div at bounding box center [1044, 86] width 32 height 32
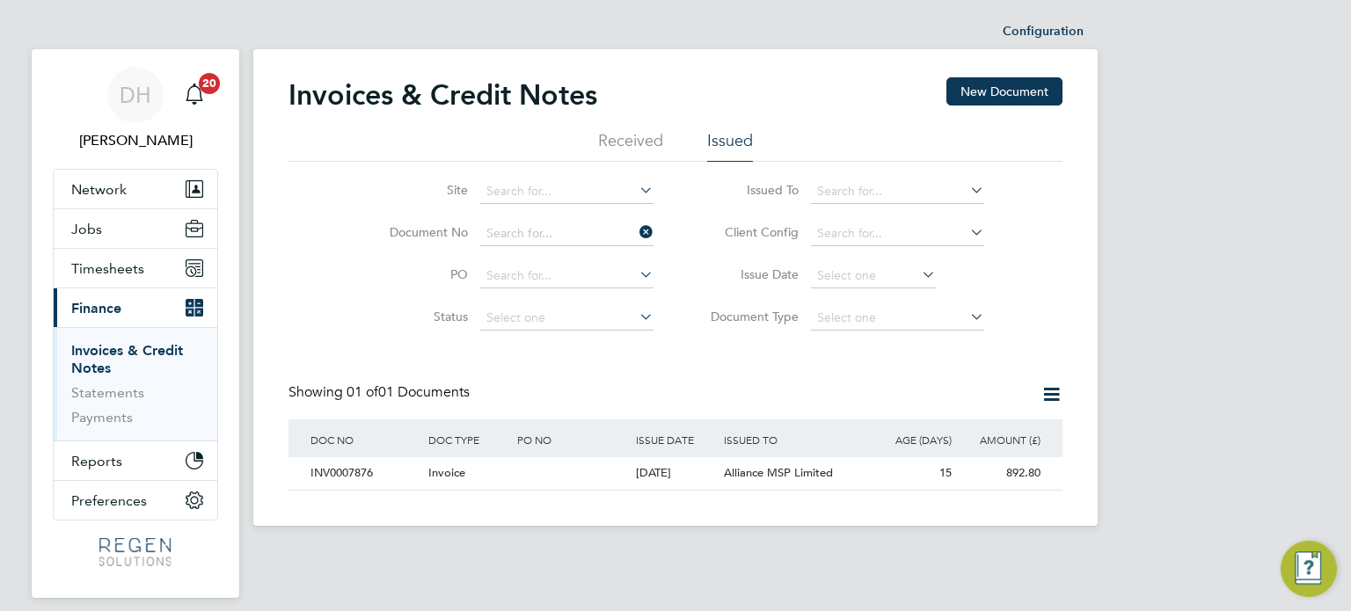
click at [578, 234] on input at bounding box center [566, 234] width 173 height 25
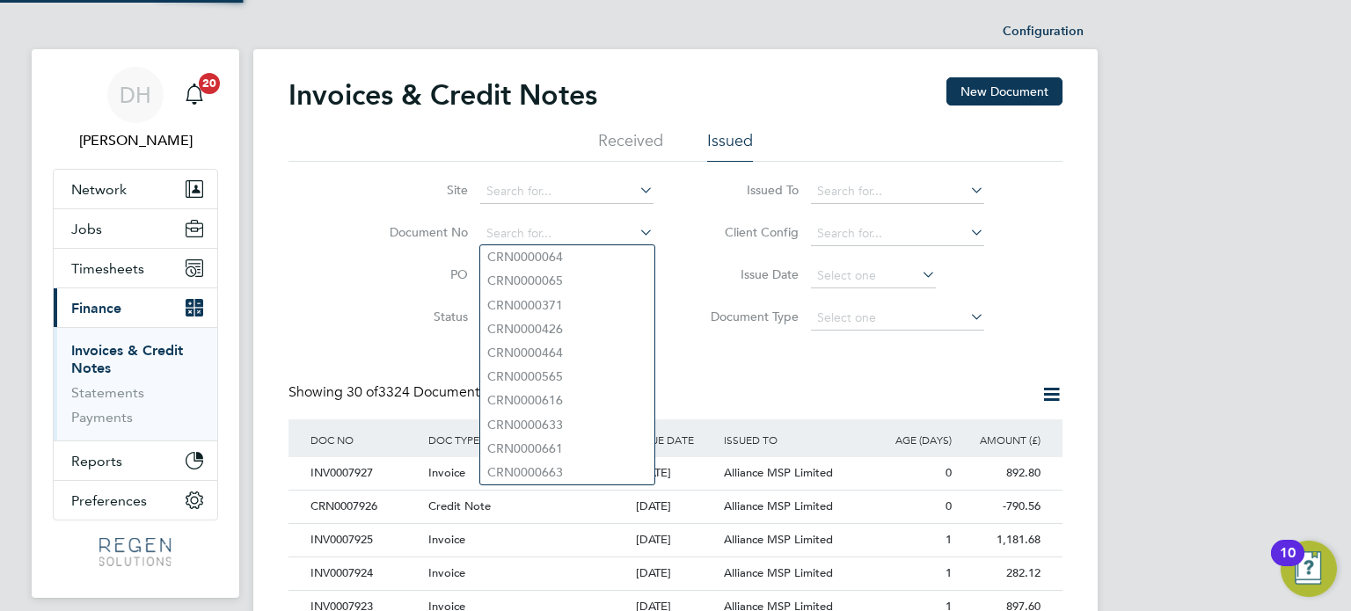
scroll to position [33, 120]
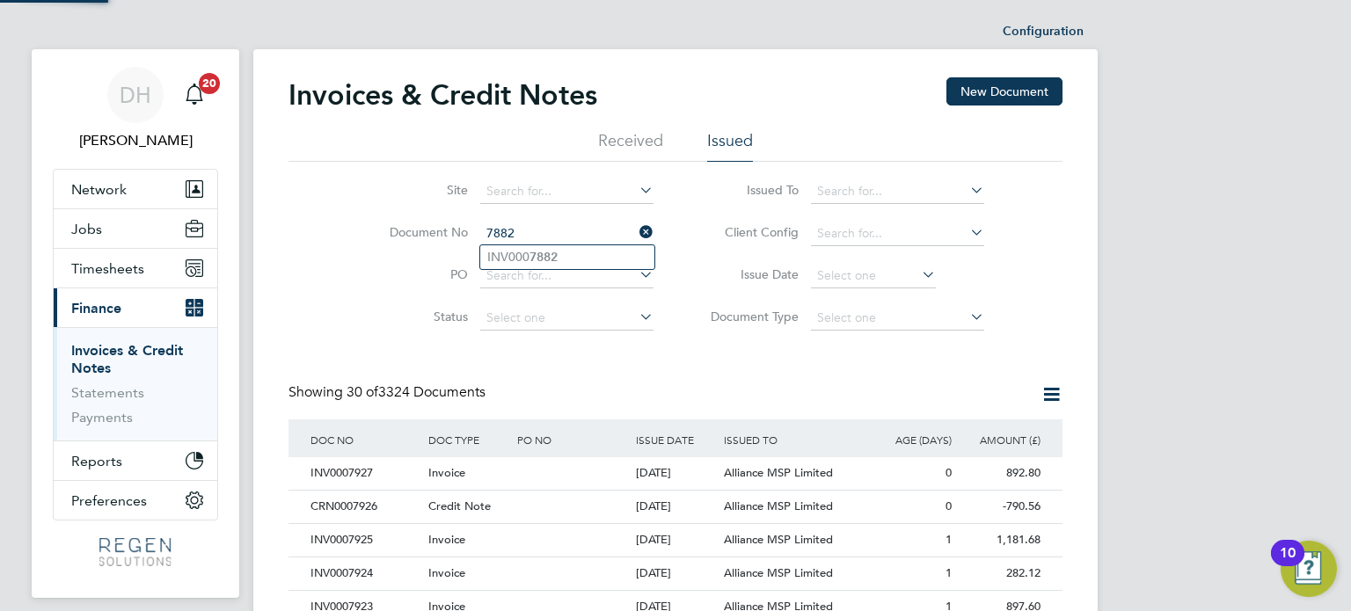
click at [570, 249] on li "INV000 7882" at bounding box center [567, 257] width 174 height 24
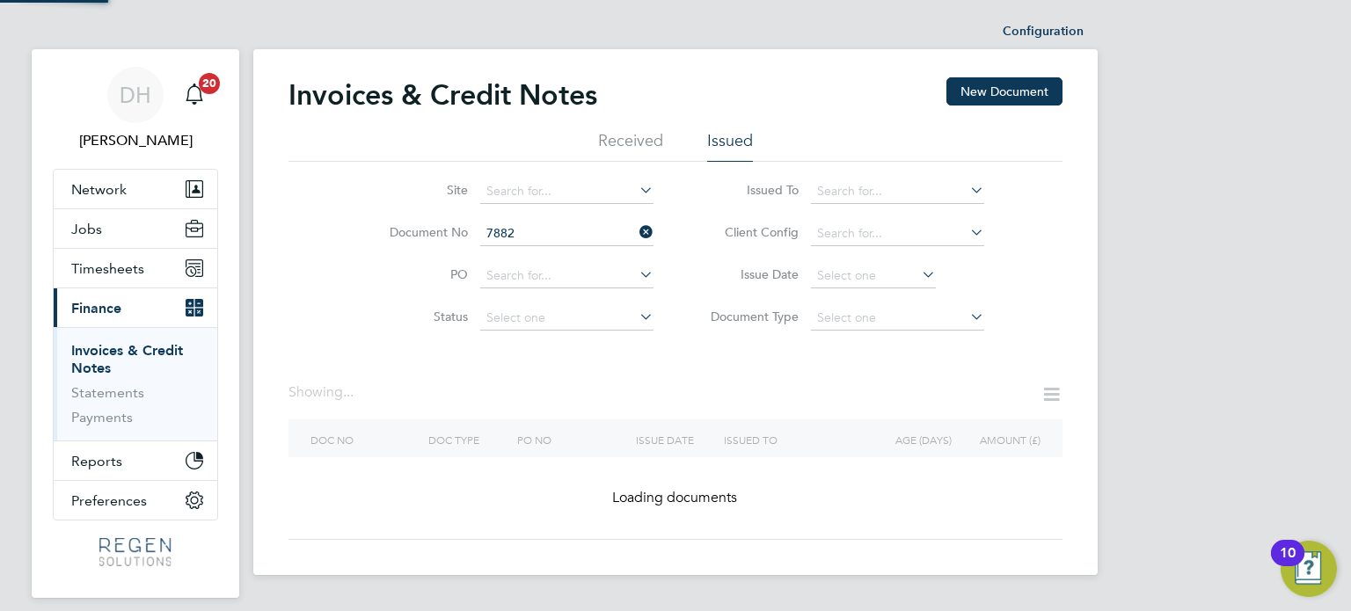
type input "INV0007882"
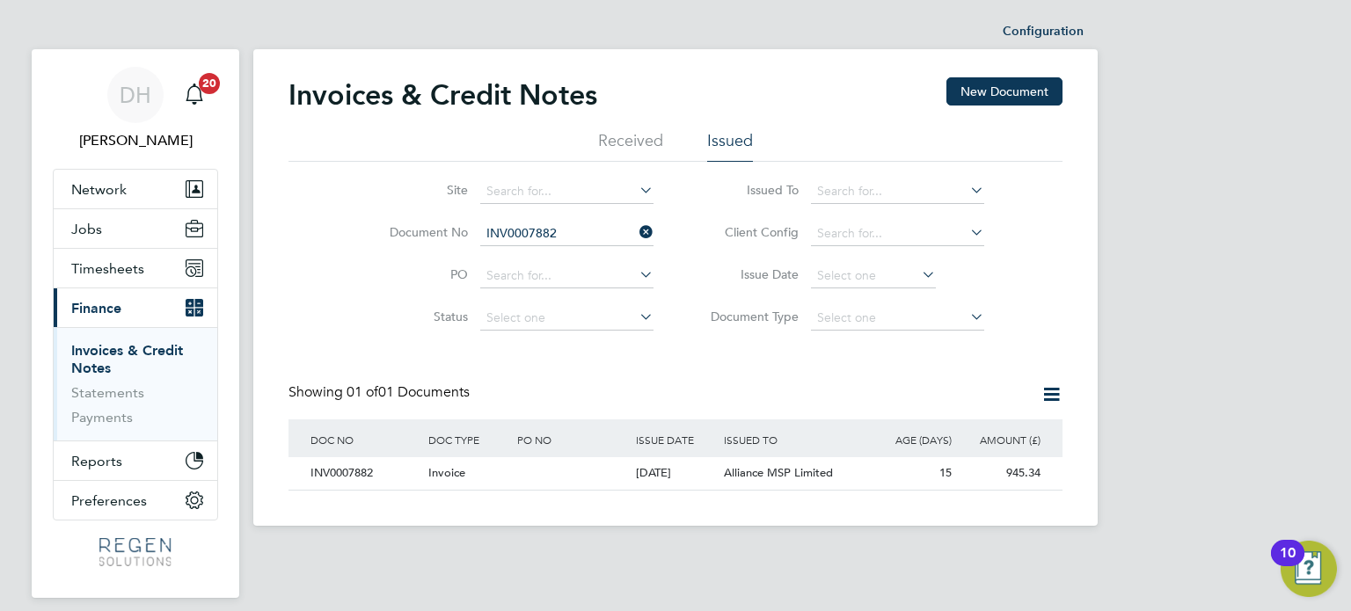
click at [529, 467] on div at bounding box center [572, 473] width 118 height 33
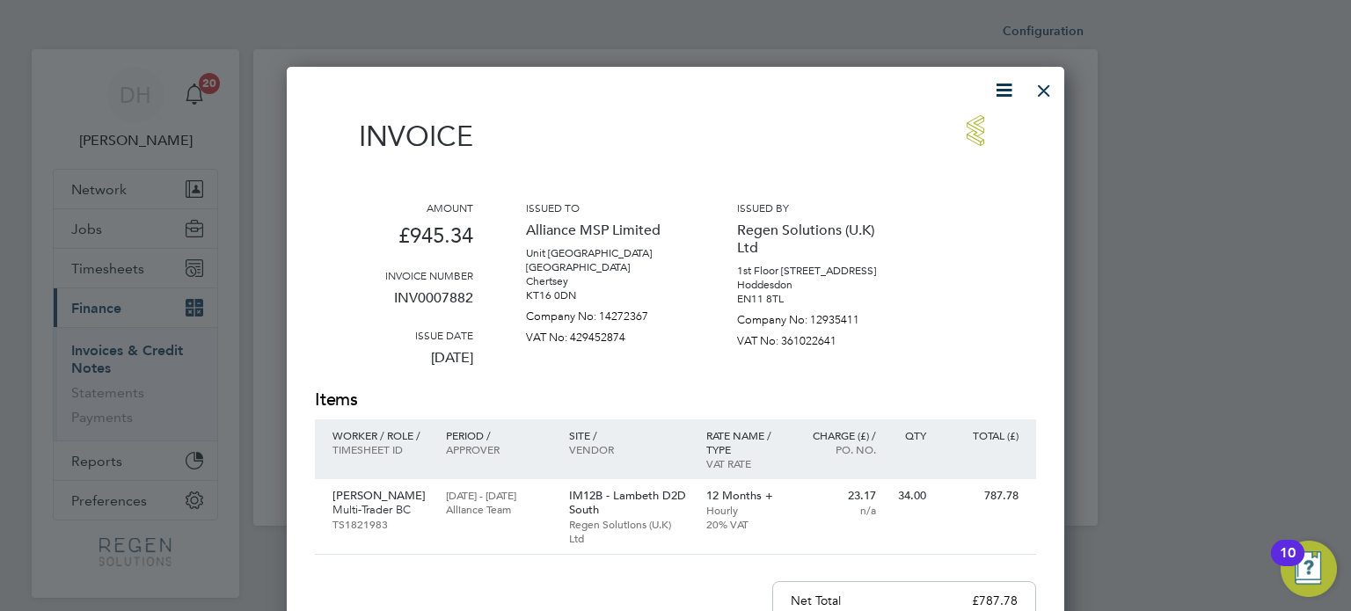
click at [1040, 90] on div at bounding box center [1044, 86] width 32 height 32
